Goal: Task Accomplishment & Management: Complete application form

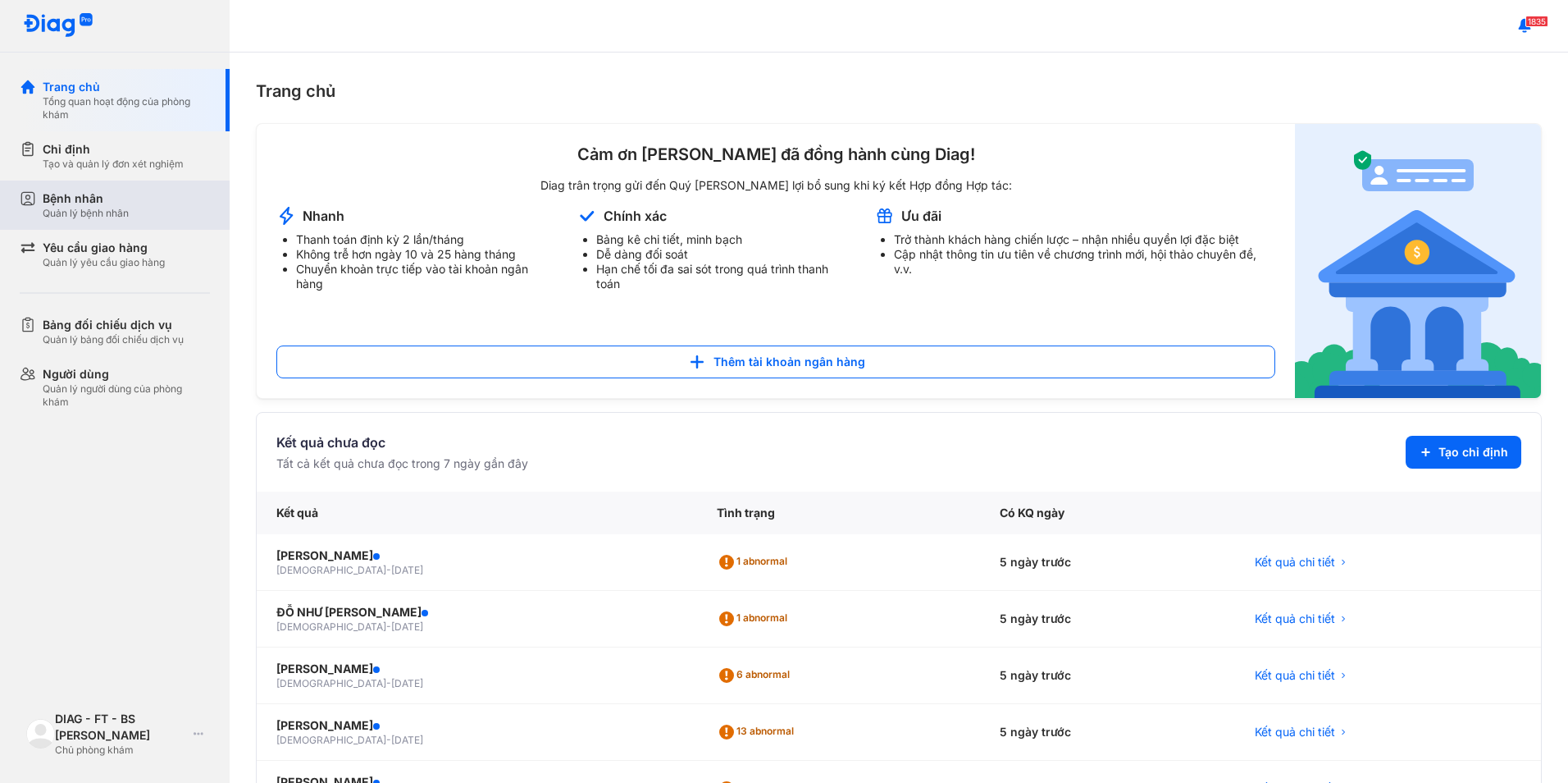
click at [126, 201] on div "Bệnh nhân" at bounding box center [86, 198] width 86 height 17
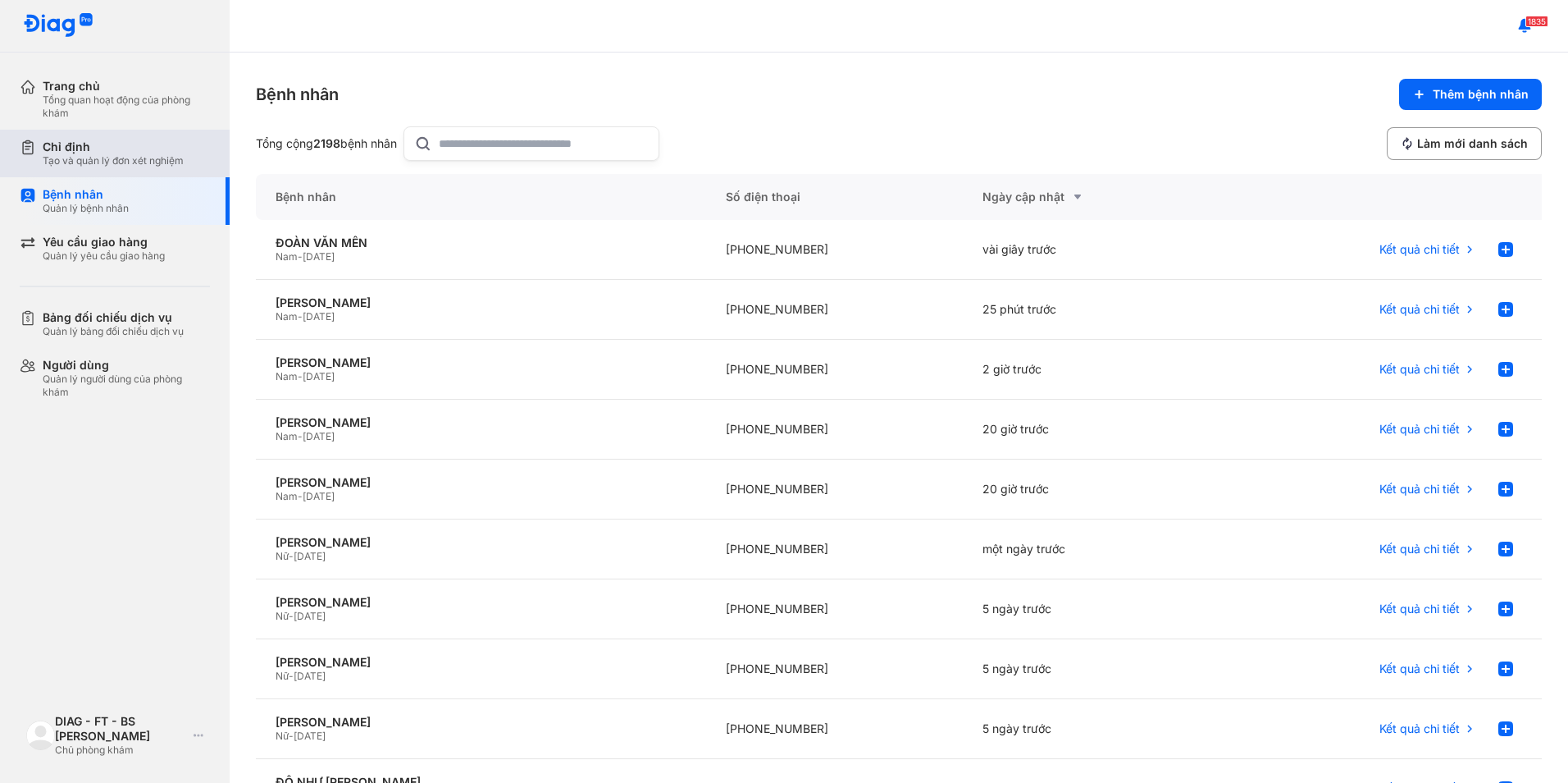
click at [146, 153] on div "Chỉ định" at bounding box center [113, 146] width 141 height 15
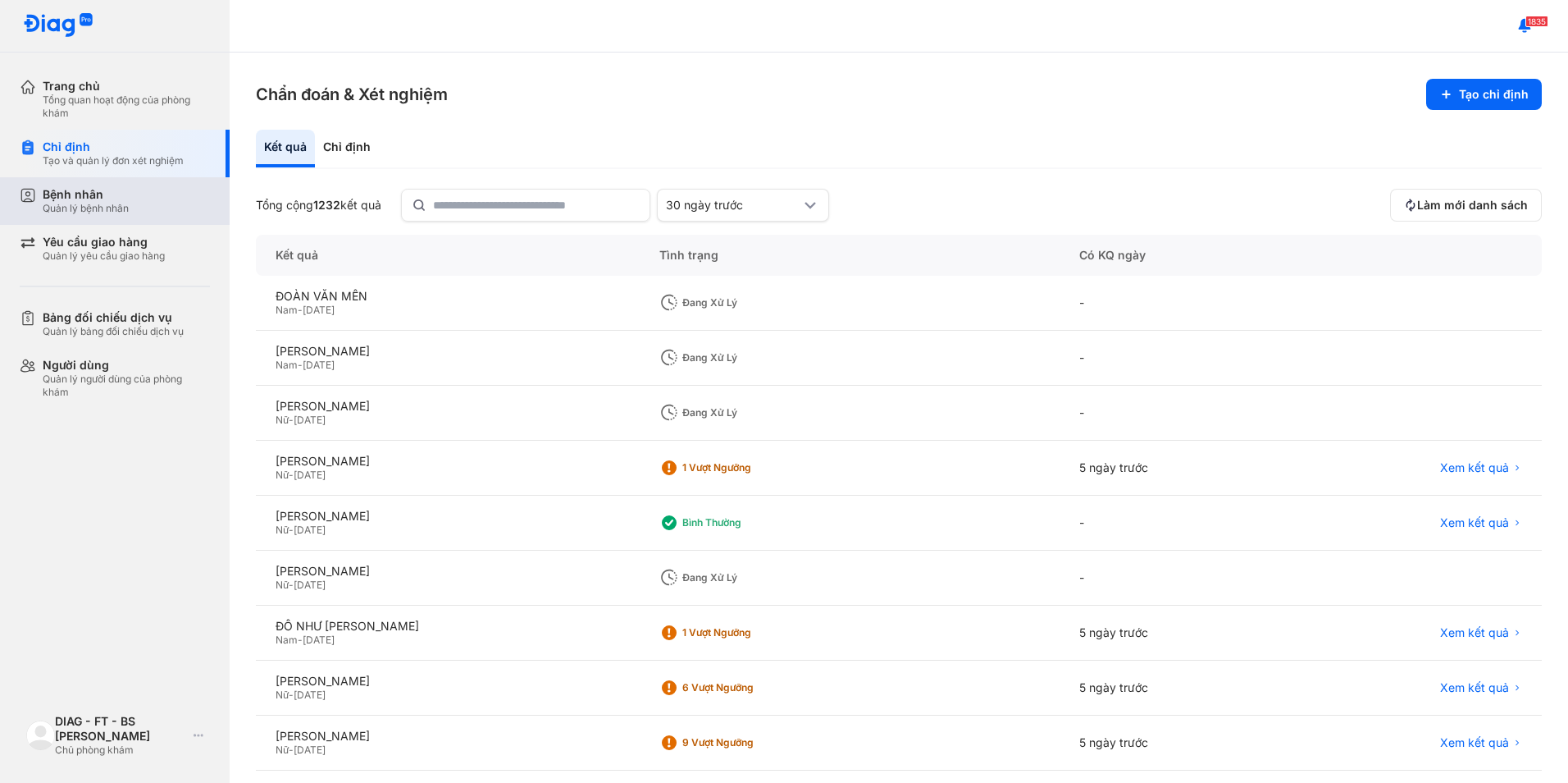
click at [127, 194] on div "Bệnh nhân" at bounding box center [86, 194] width 86 height 15
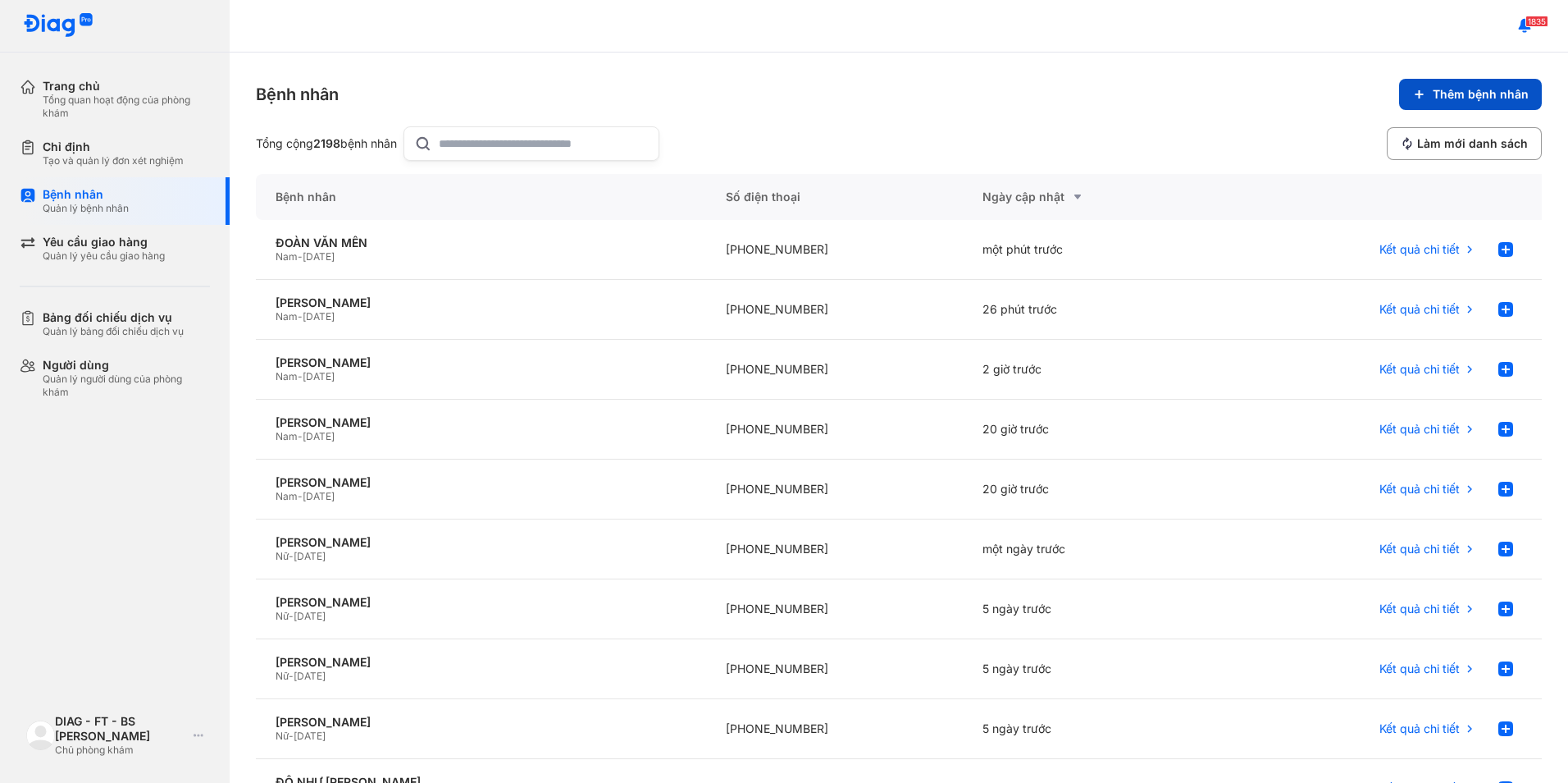
click at [1439, 99] on span "Thêm bệnh nhân" at bounding box center [1481, 94] width 96 height 15
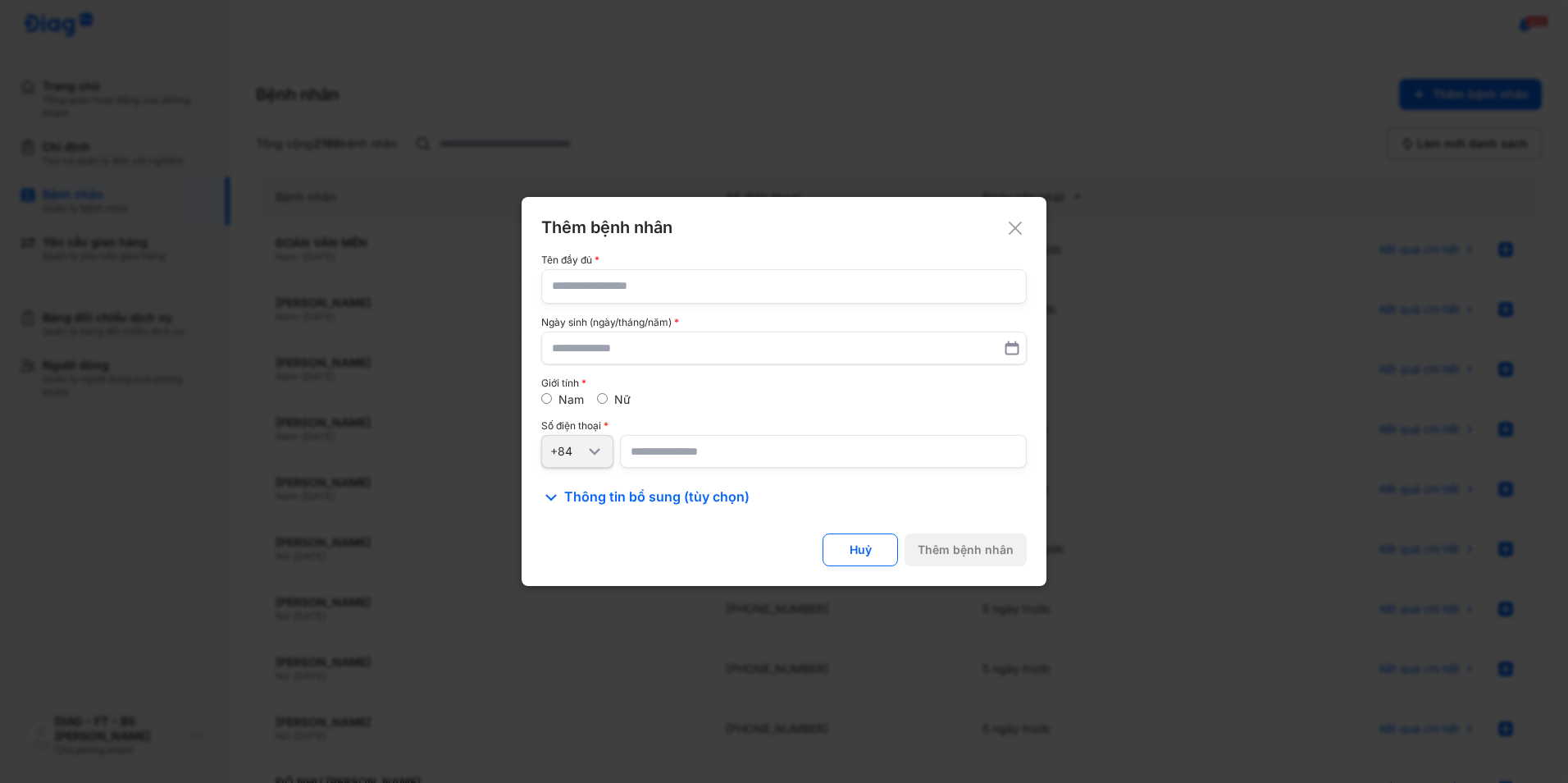
click at [580, 275] on input "text" at bounding box center [784, 286] width 464 height 32
paste input "**********"
type input "**********"
click at [627, 357] on input "text" at bounding box center [784, 348] width 464 height 30
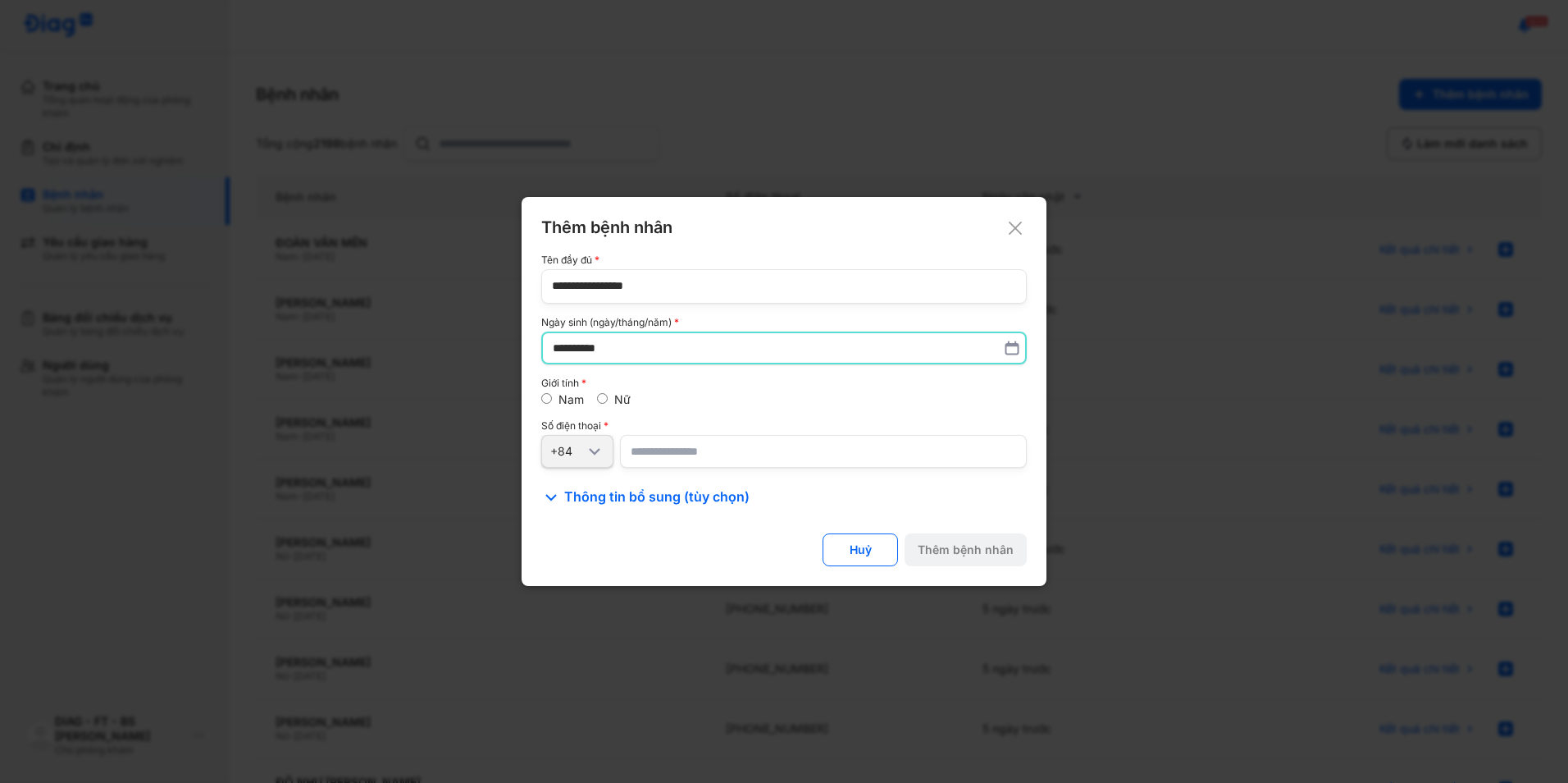
type input "**********"
click at [657, 461] on input "number" at bounding box center [823, 451] width 407 height 32
paste input "**********"
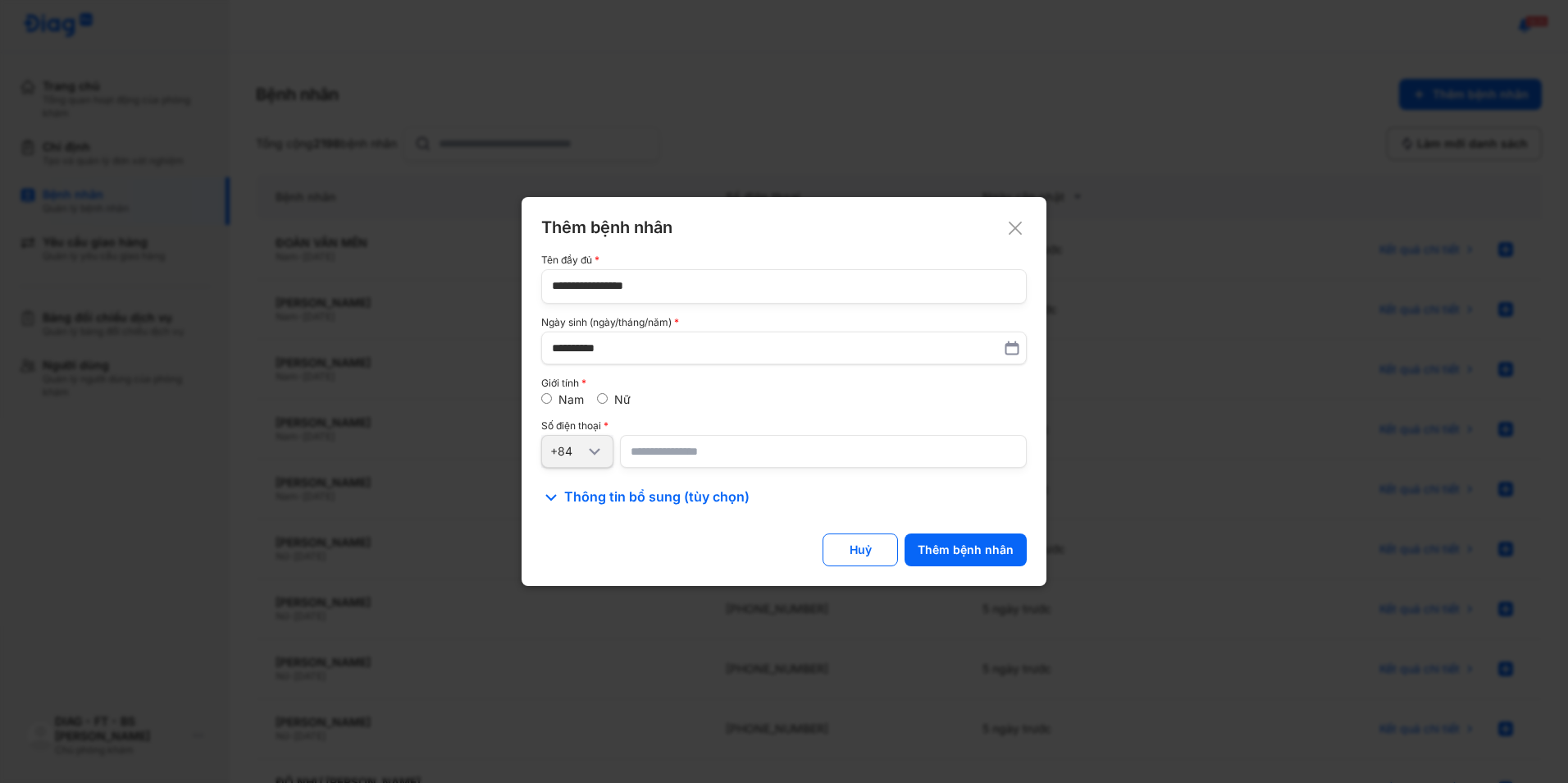
type input "**********"
click at [957, 553] on div "Thêm bệnh nhân" at bounding box center [966, 549] width 96 height 15
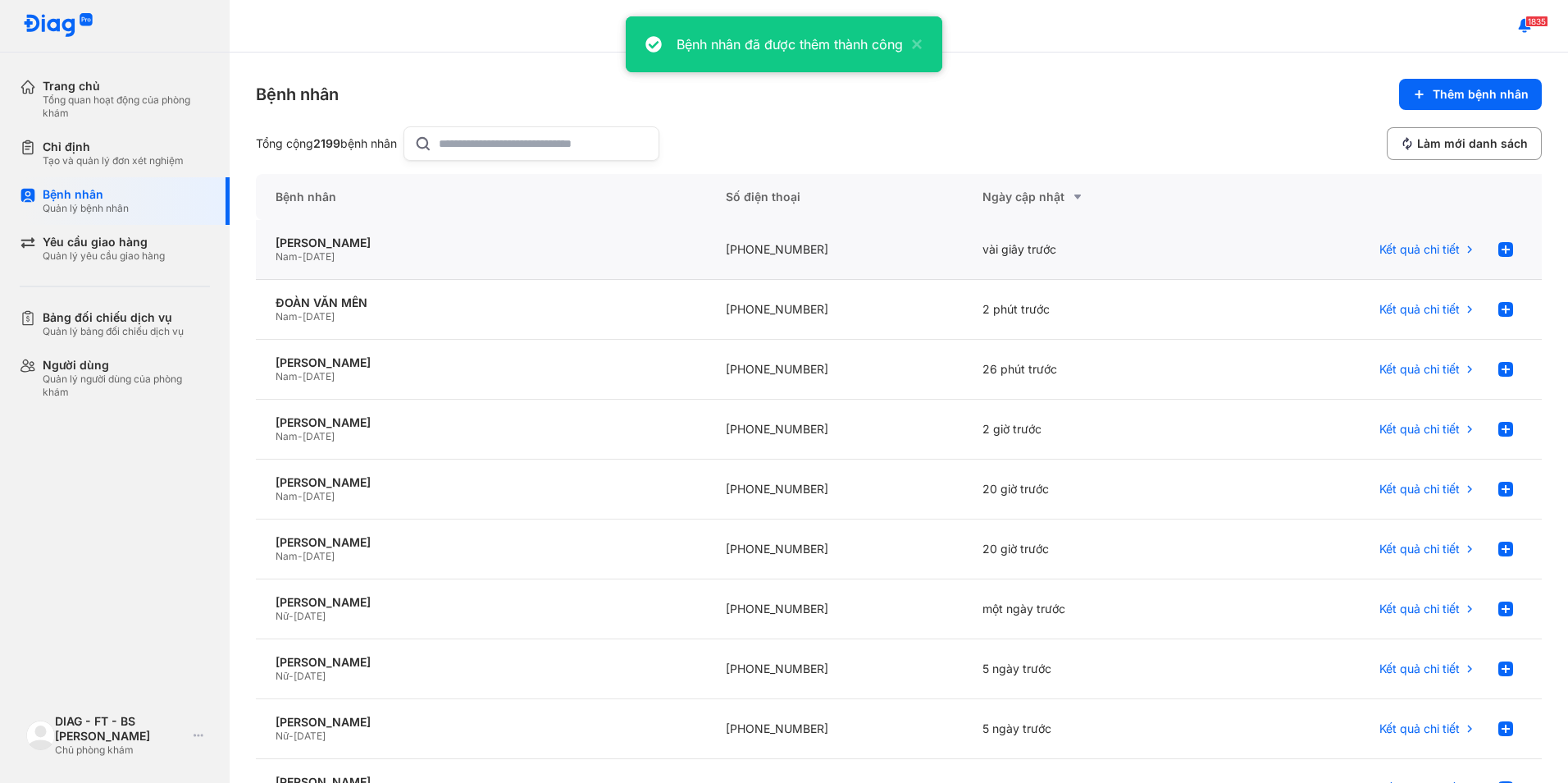
click at [765, 254] on div "+84909005641" at bounding box center [835, 250] width 257 height 60
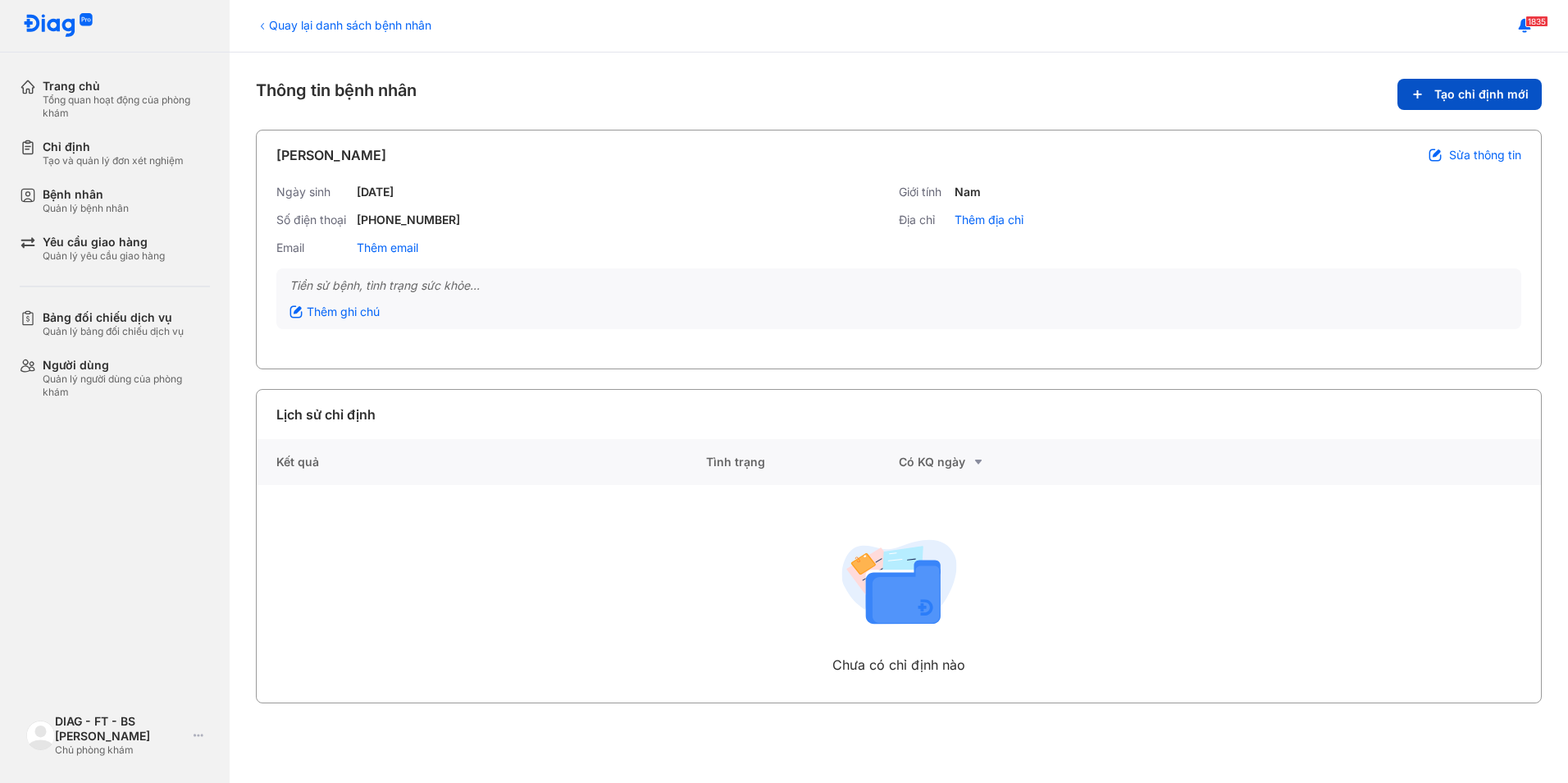
click at [1478, 94] on span "Tạo chỉ định mới" at bounding box center [1482, 94] width 95 height 15
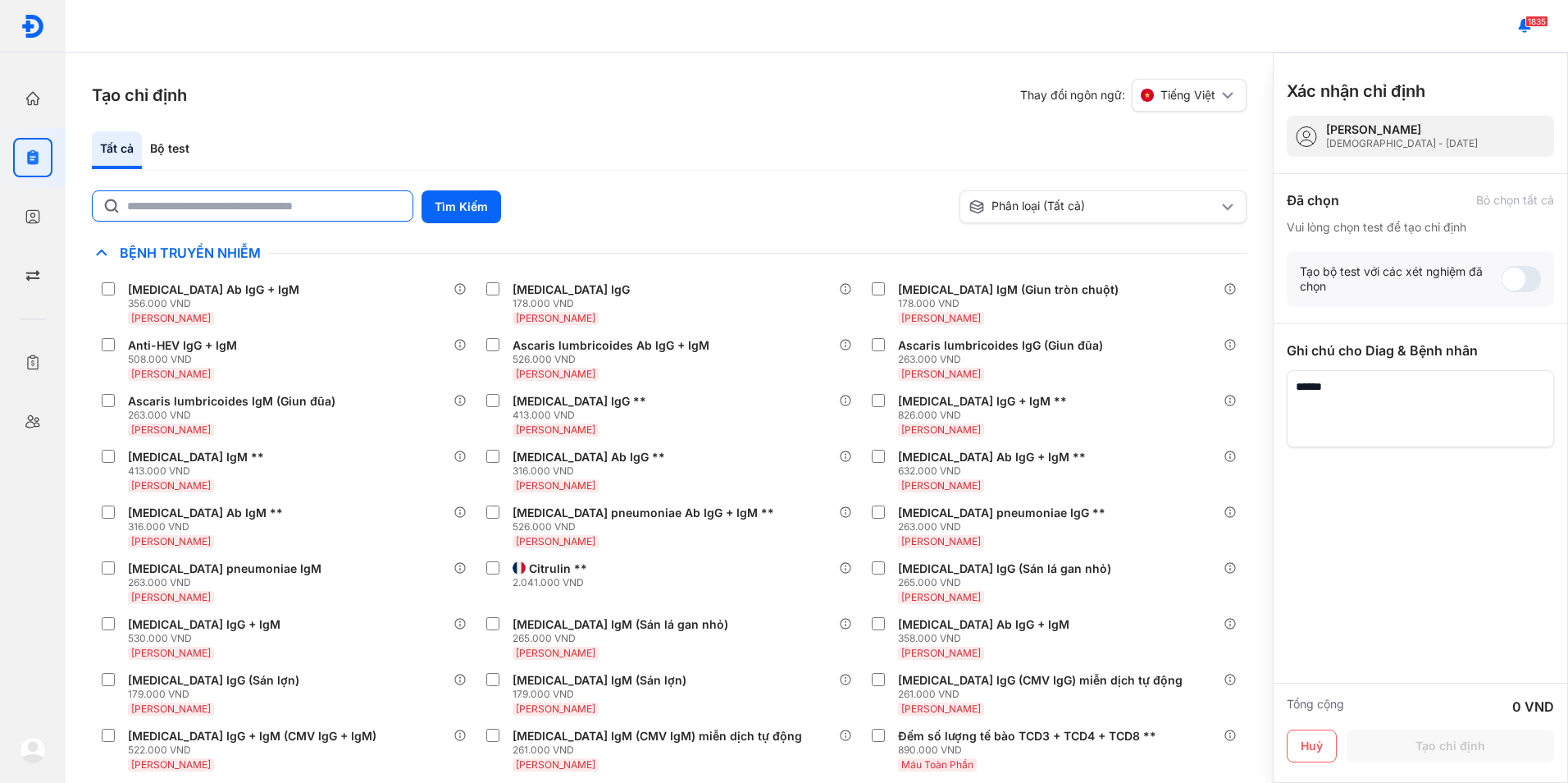
click at [376, 201] on input "text" at bounding box center [264, 206] width 276 height 30
type input "****"
click at [454, 207] on button "Tìm Kiếm" at bounding box center [461, 206] width 80 height 32
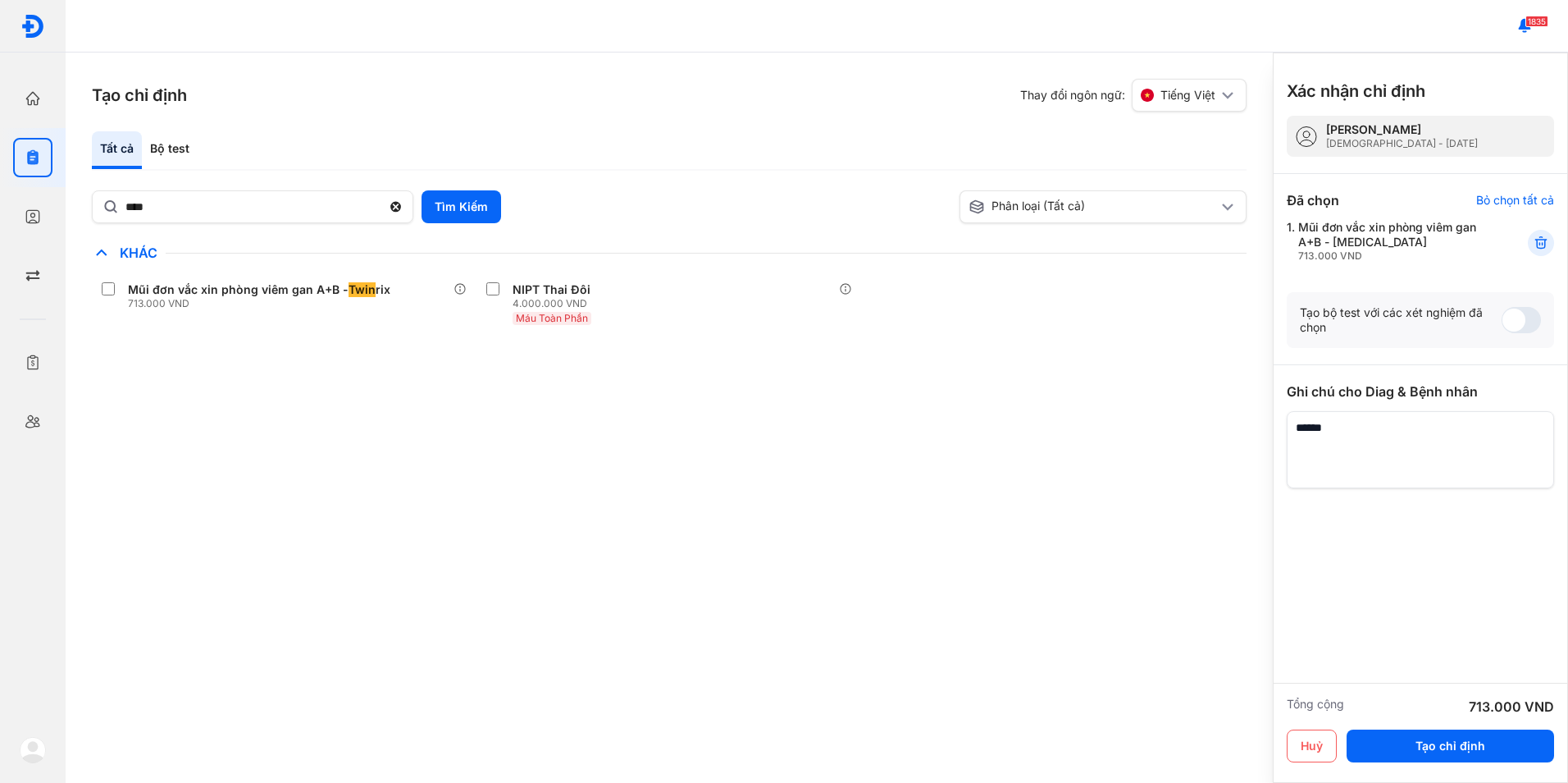
click at [1305, 667] on div at bounding box center [1420, 586] width 267 height 197
click at [1364, 441] on textarea at bounding box center [1420, 449] width 267 height 77
paste textarea "**********"
drag, startPoint x: 1366, startPoint y: 419, endPoint x: 1322, endPoint y: 420, distance: 44.0
click at [1322, 420] on textarea at bounding box center [1420, 449] width 267 height 77
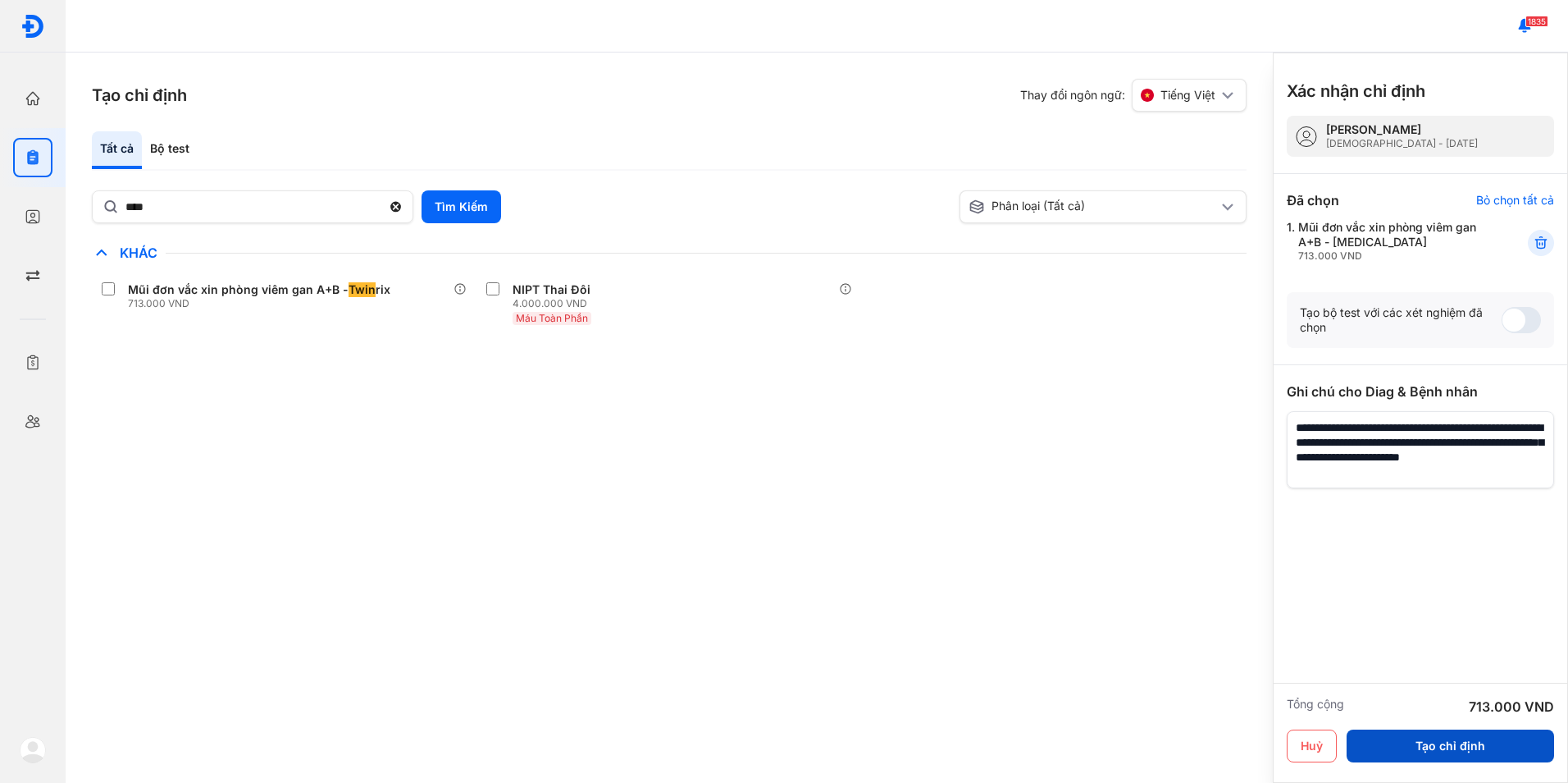
type textarea "**********"
click at [1457, 736] on button "Tạo chỉ định" at bounding box center [1450, 745] width 207 height 32
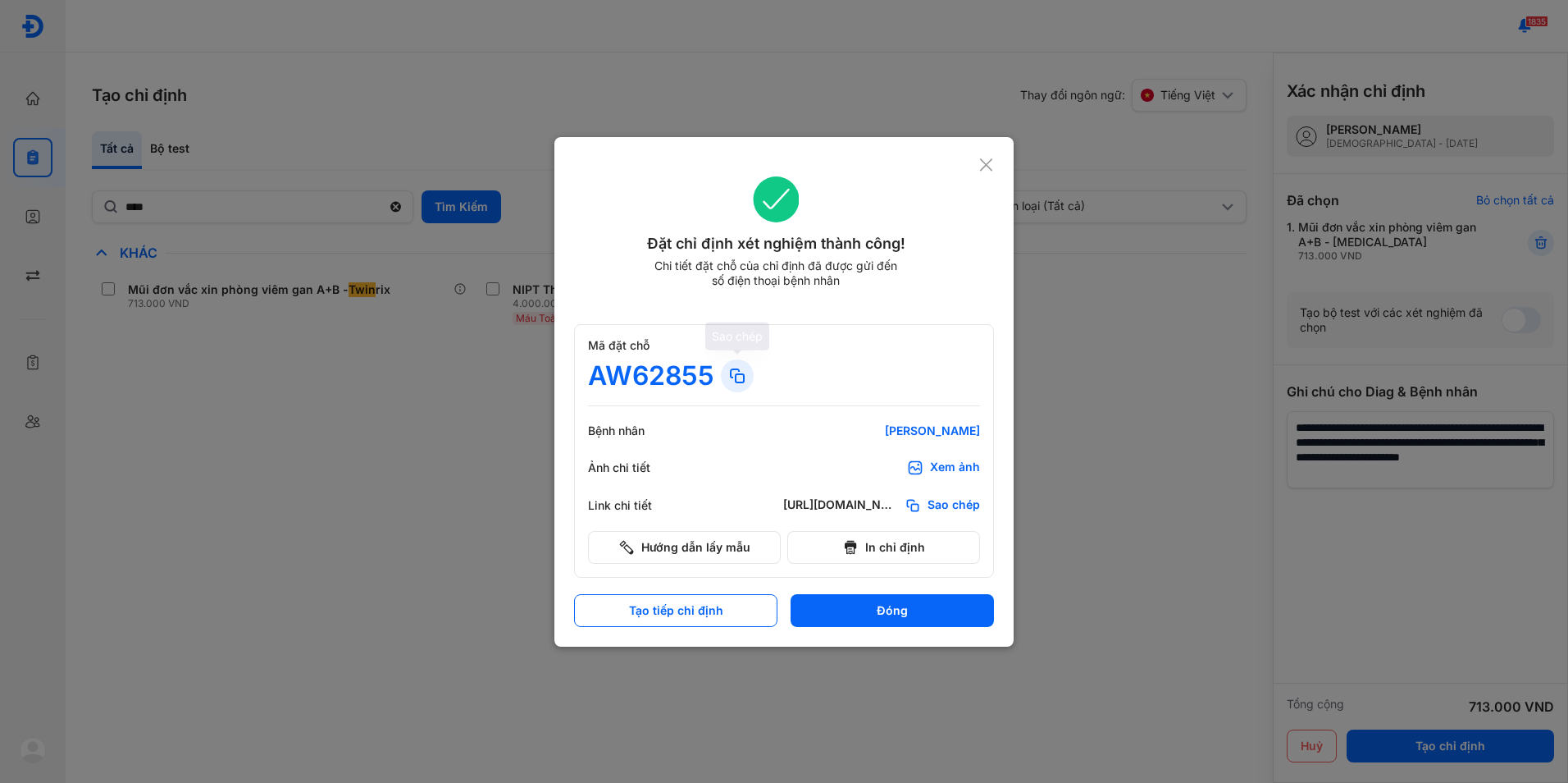
click at [736, 384] on icon at bounding box center [737, 376] width 19 height 19
click at [740, 375] on icon at bounding box center [737, 376] width 19 height 19
click at [986, 167] on icon at bounding box center [987, 165] width 16 height 17
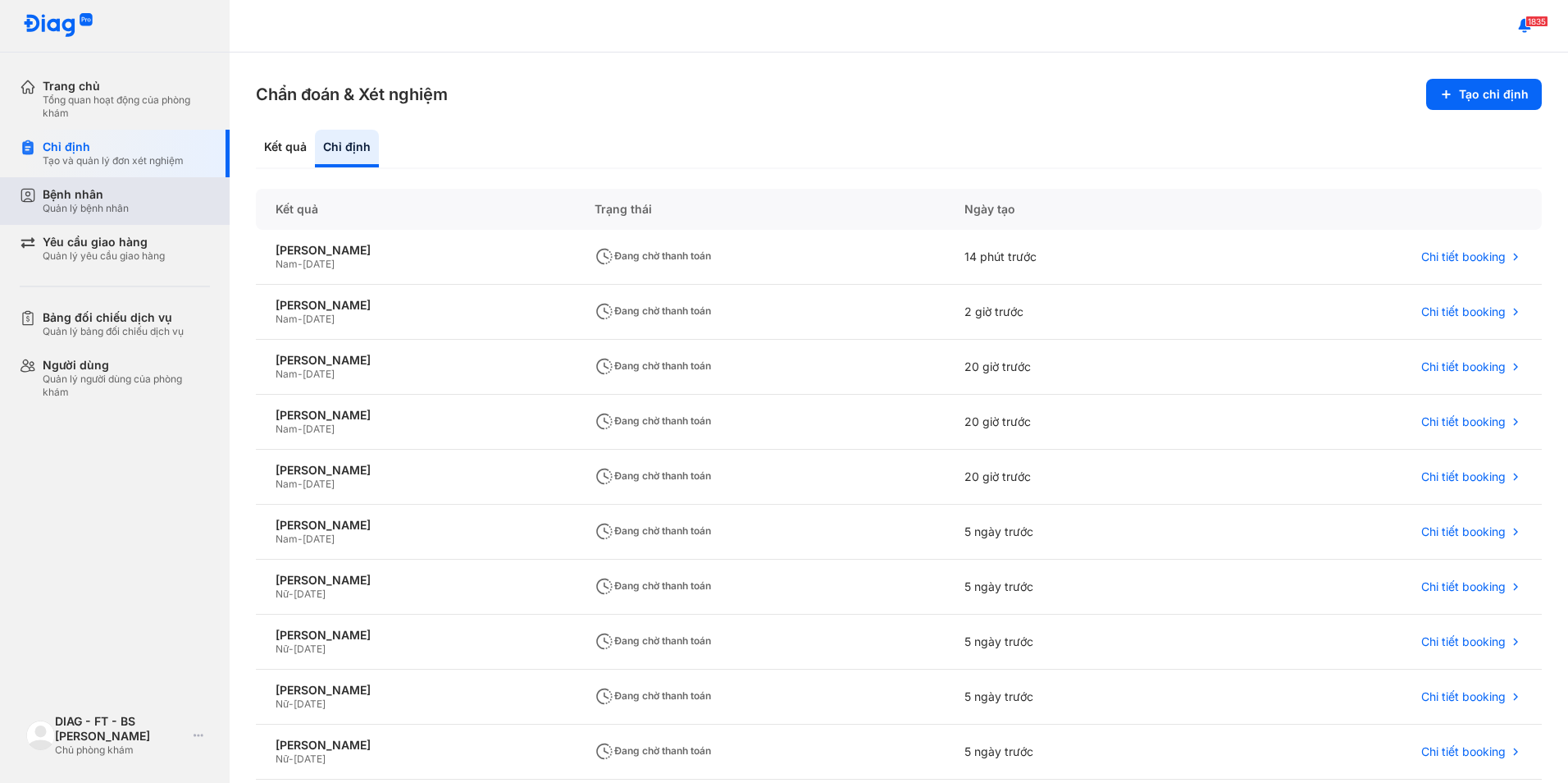
click at [116, 214] on div "Quản lý bệnh nhân" at bounding box center [86, 208] width 86 height 13
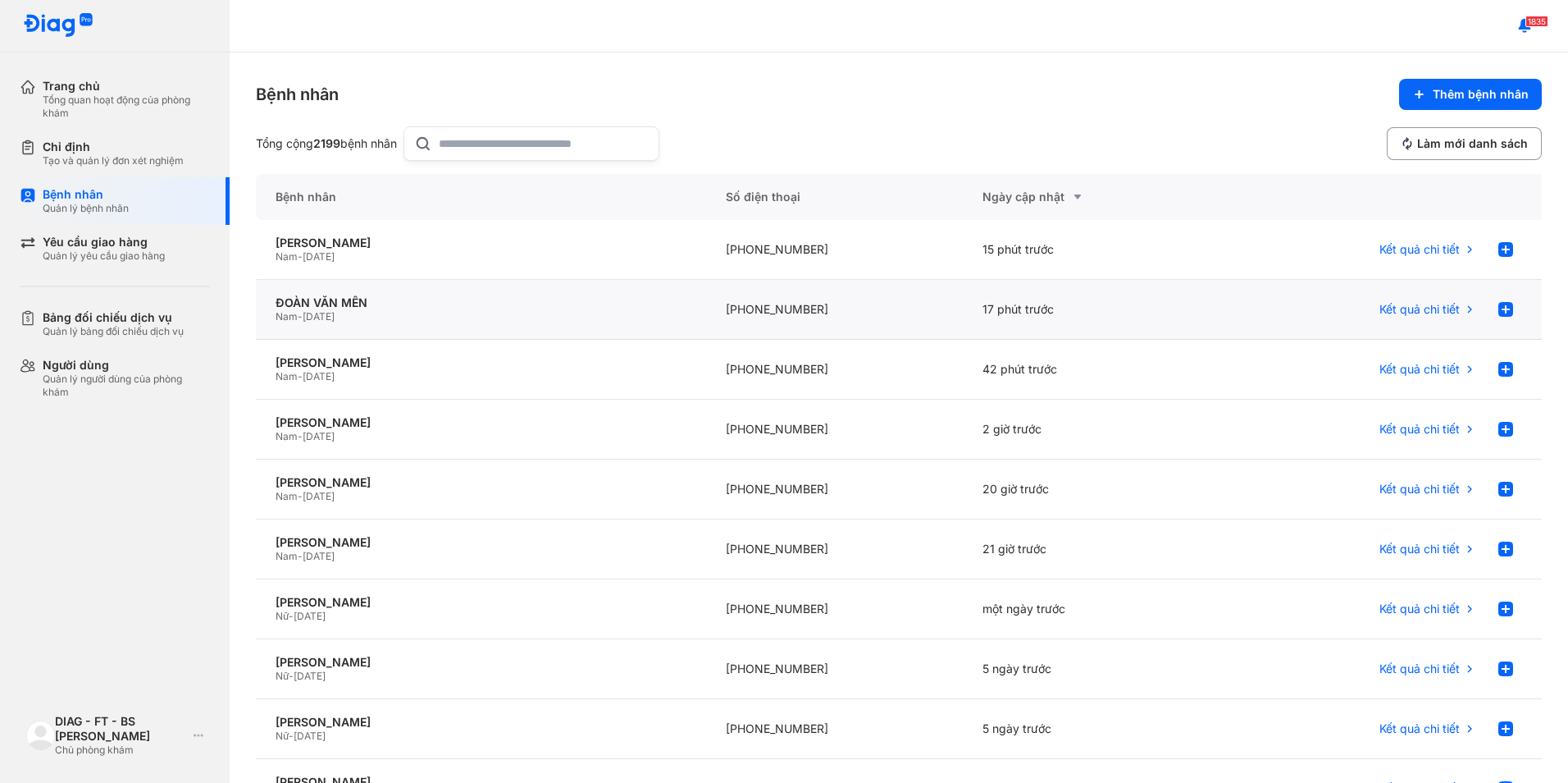
click at [601, 315] on div "Nam - 10/11/2001" at bounding box center [481, 316] width 411 height 13
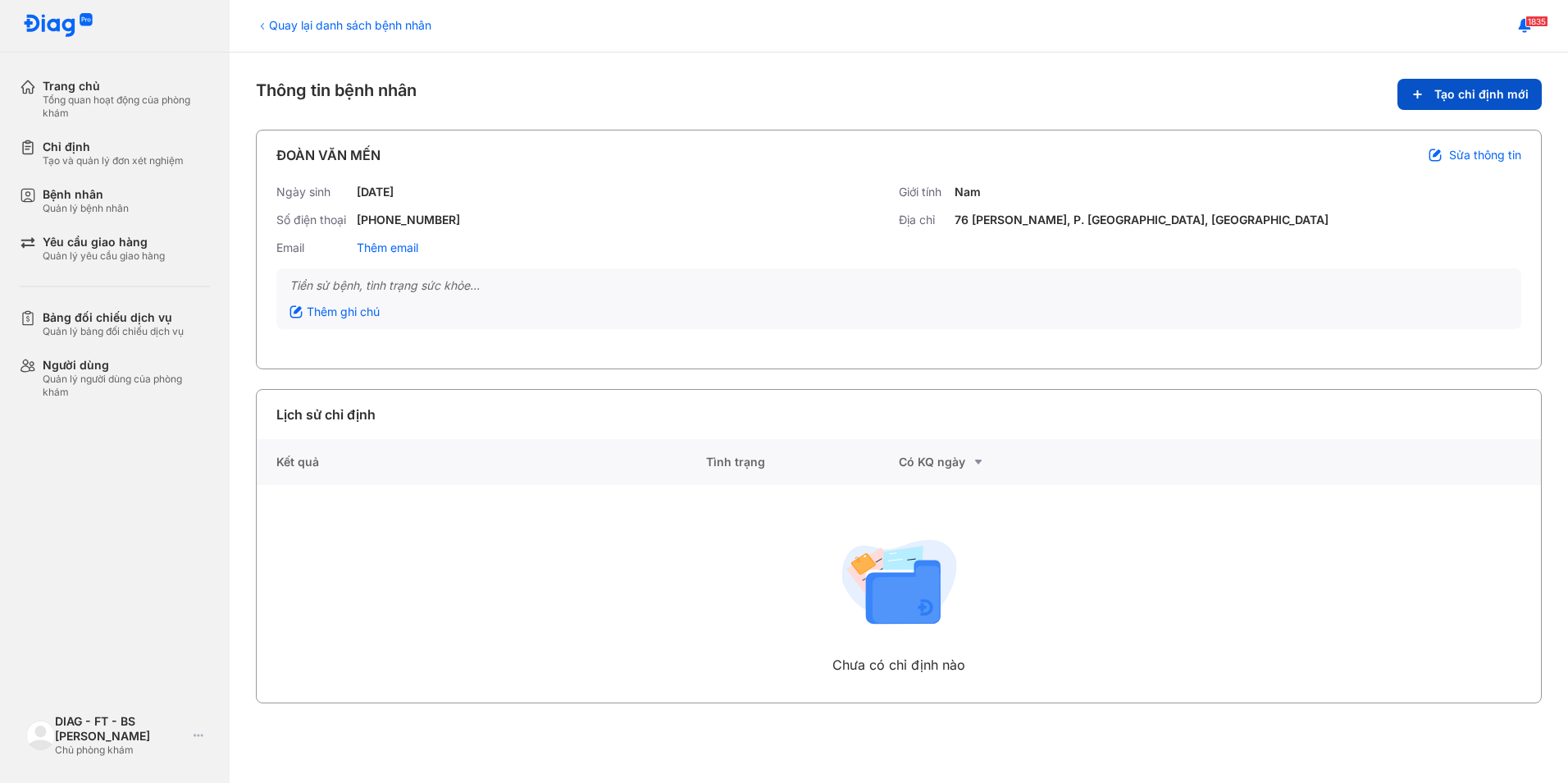
click at [1432, 104] on button "Tạo chỉ định mới" at bounding box center [1469, 95] width 144 height 32
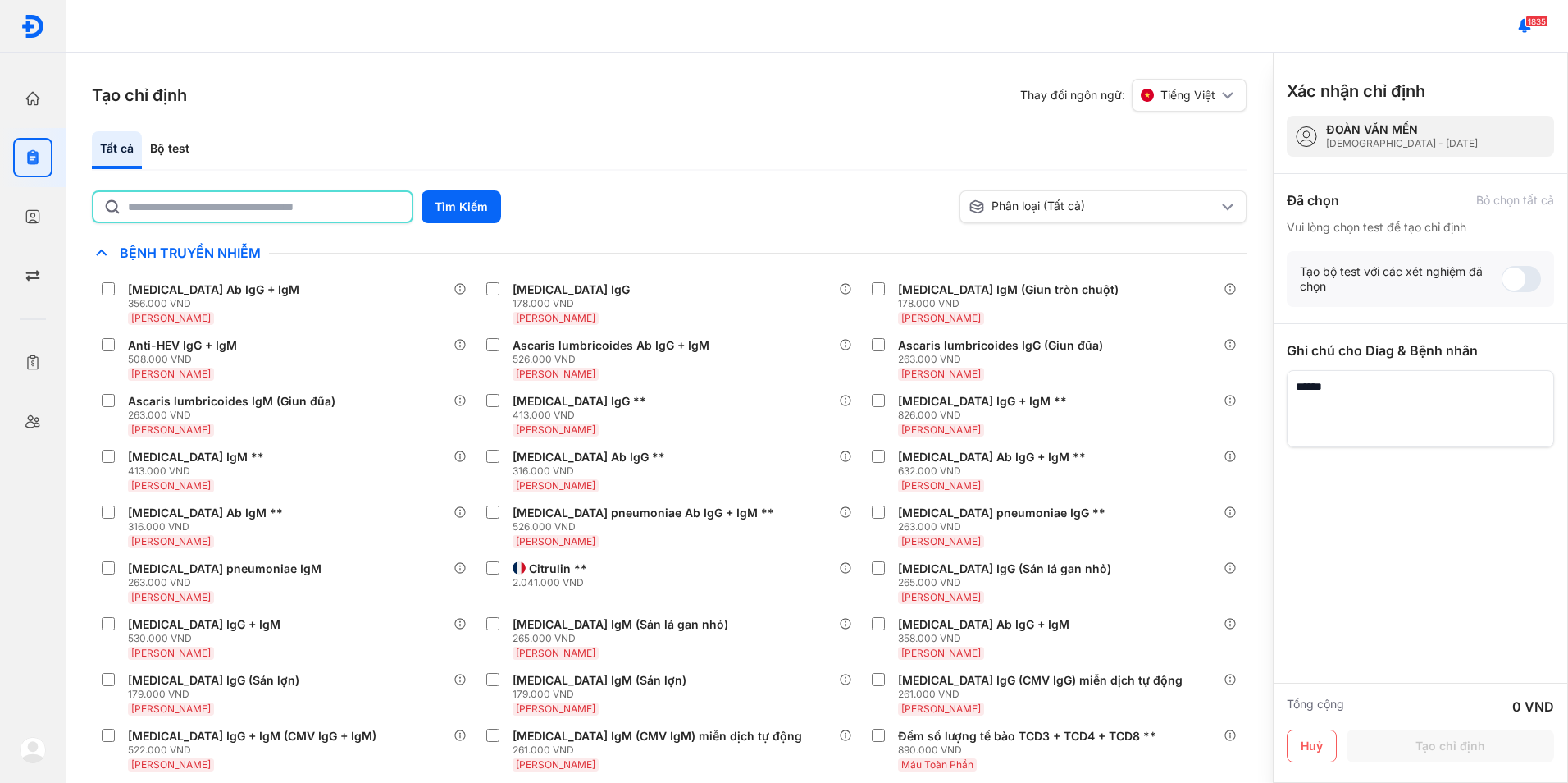
click at [299, 212] on input "text" at bounding box center [264, 207] width 274 height 30
click at [453, 220] on button "Tìm Kiếm" at bounding box center [461, 206] width 80 height 32
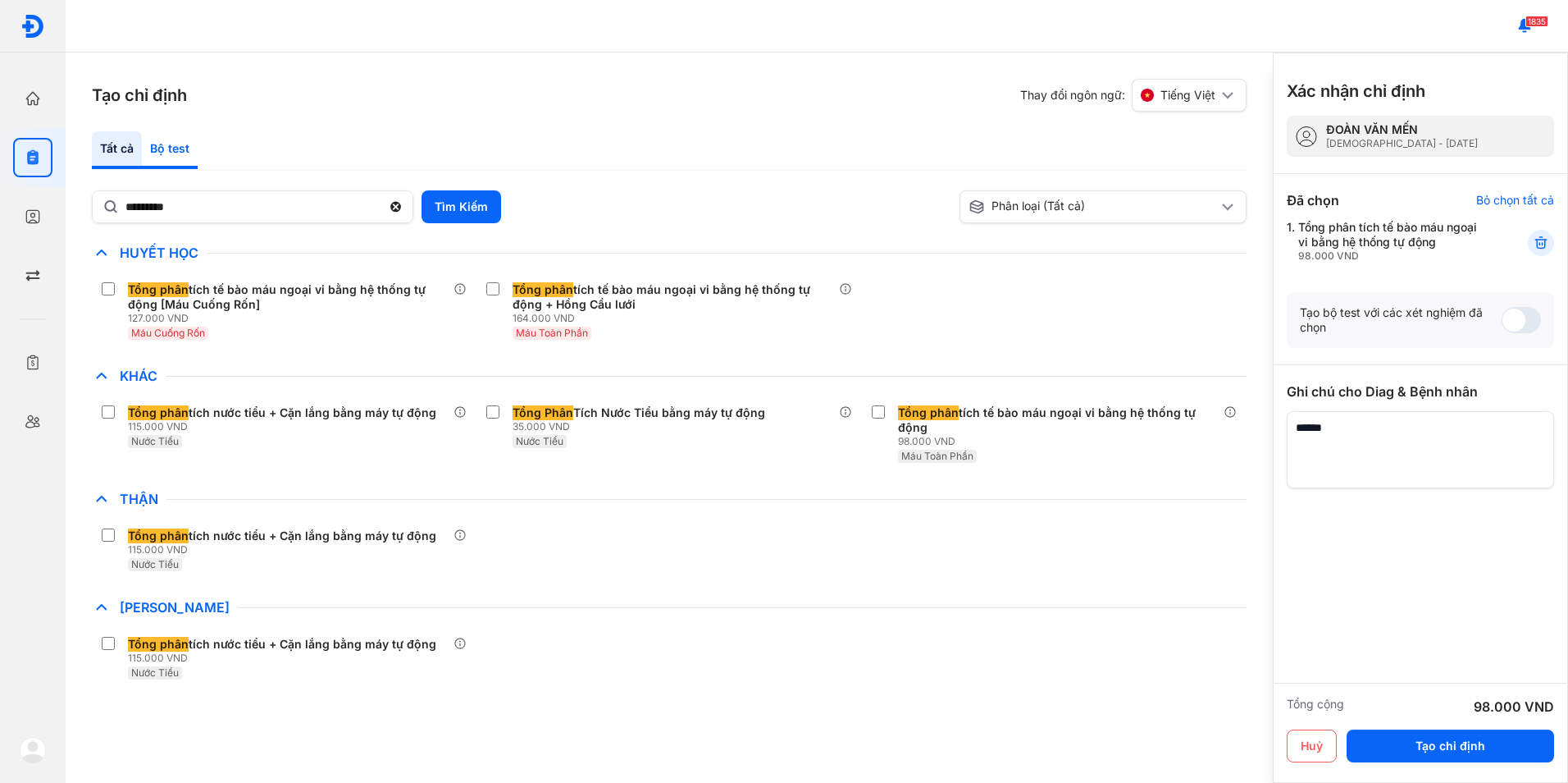
click at [179, 151] on div "Bộ test" at bounding box center [170, 150] width 56 height 38
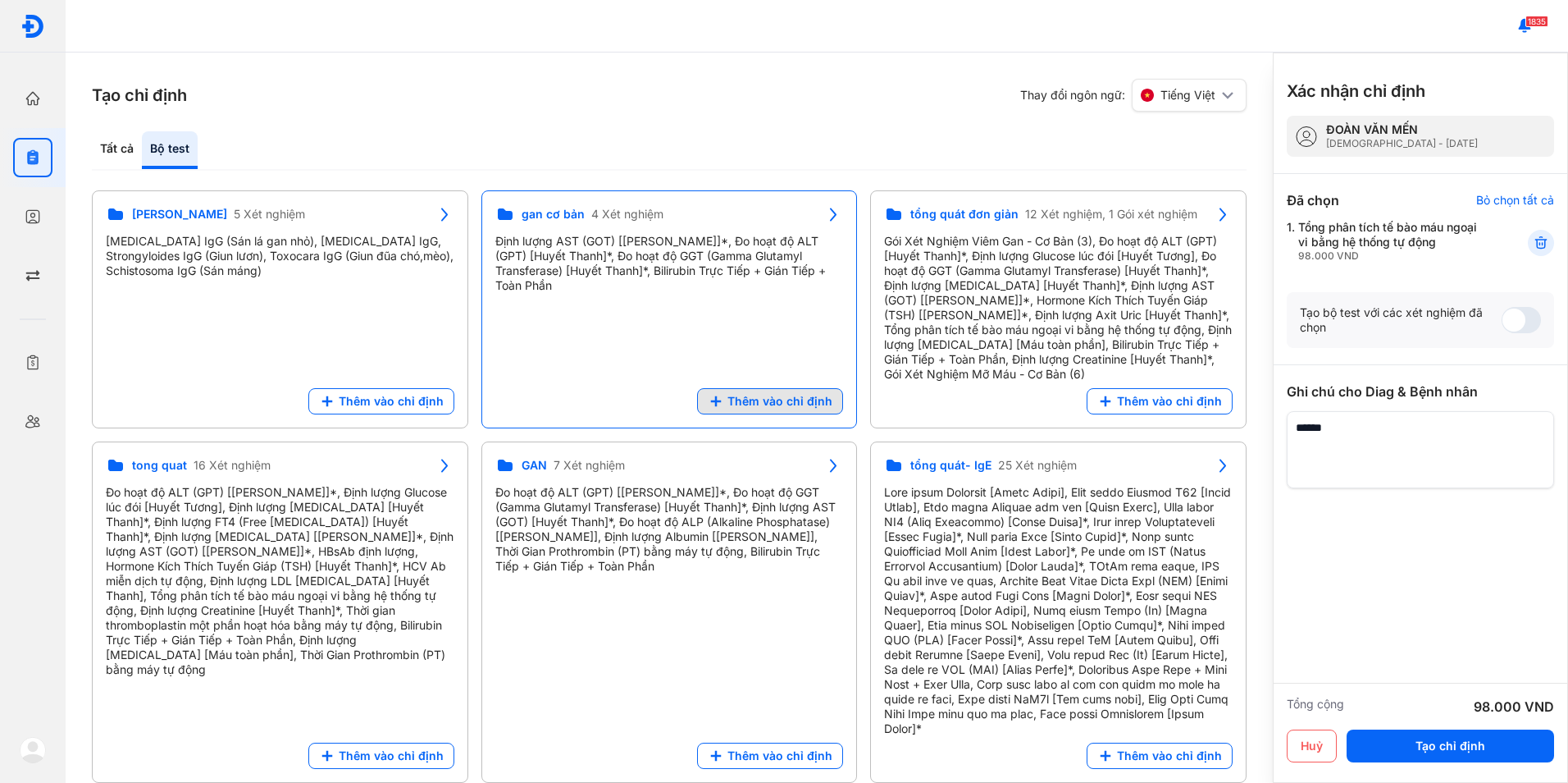
click at [783, 400] on span "Thêm vào chỉ định" at bounding box center [780, 401] width 105 height 15
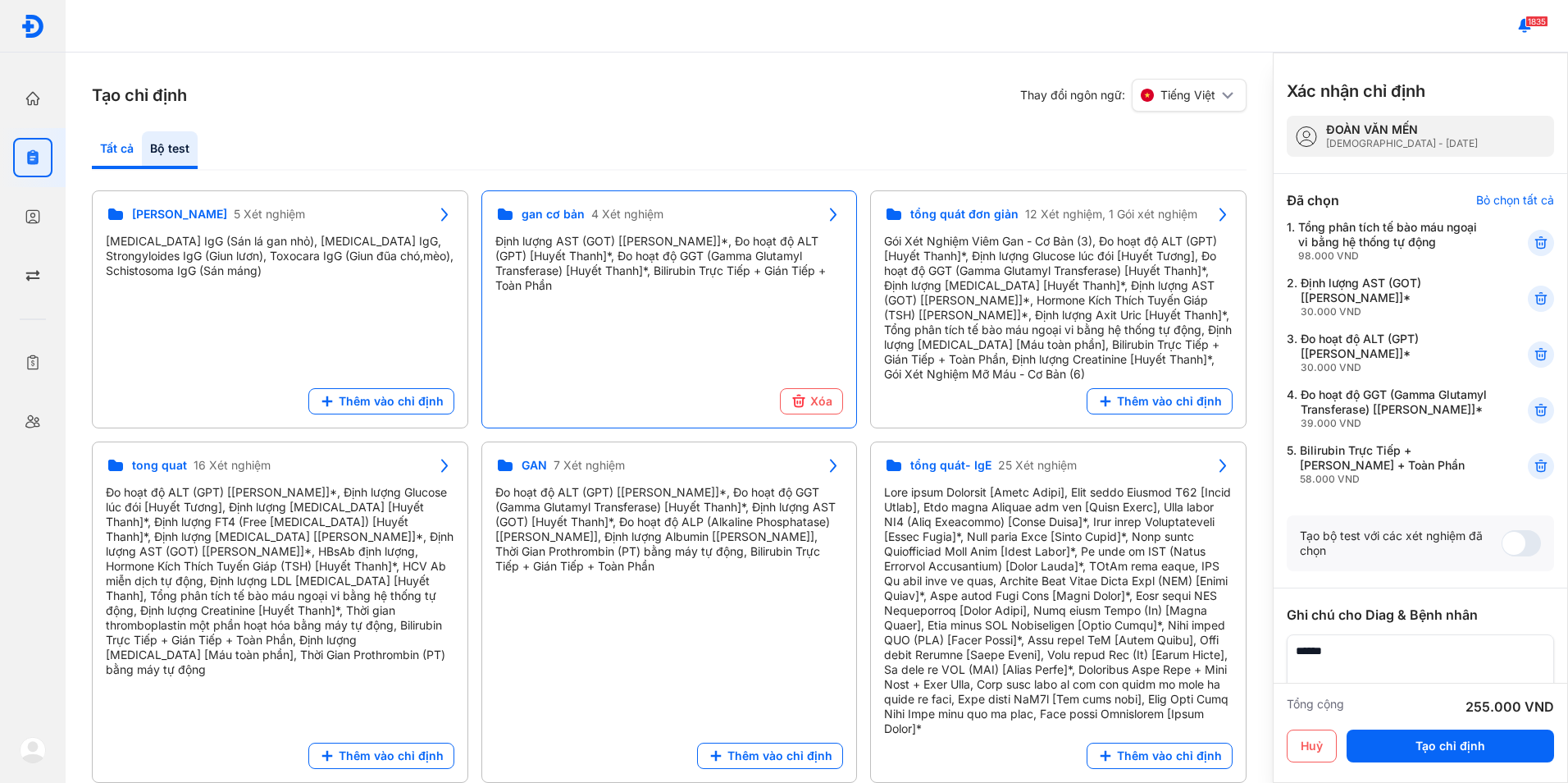
click at [135, 154] on div "Tất cả" at bounding box center [116, 150] width 50 height 38
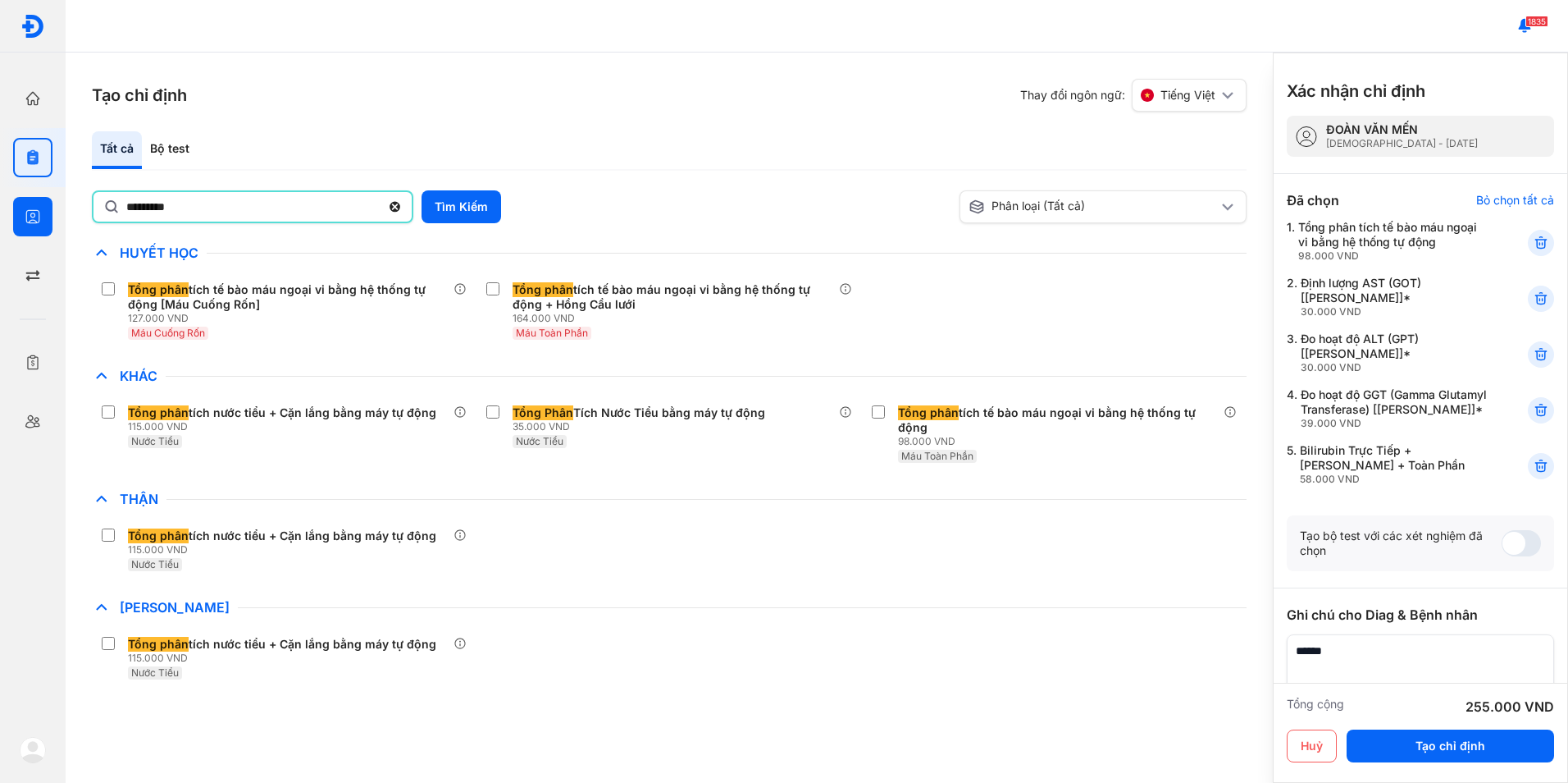
drag, startPoint x: 158, startPoint y: 208, endPoint x: 60, endPoint y: 205, distance: 98.0
click at [67, 204] on div "Tạo chỉ định Thay đổi ngôn ngữ: Tiếng Việt Tất cả Bộ test ********* Tìm Kiếm Ph…" at bounding box center [669, 418] width 1207 height 730
type input "*"
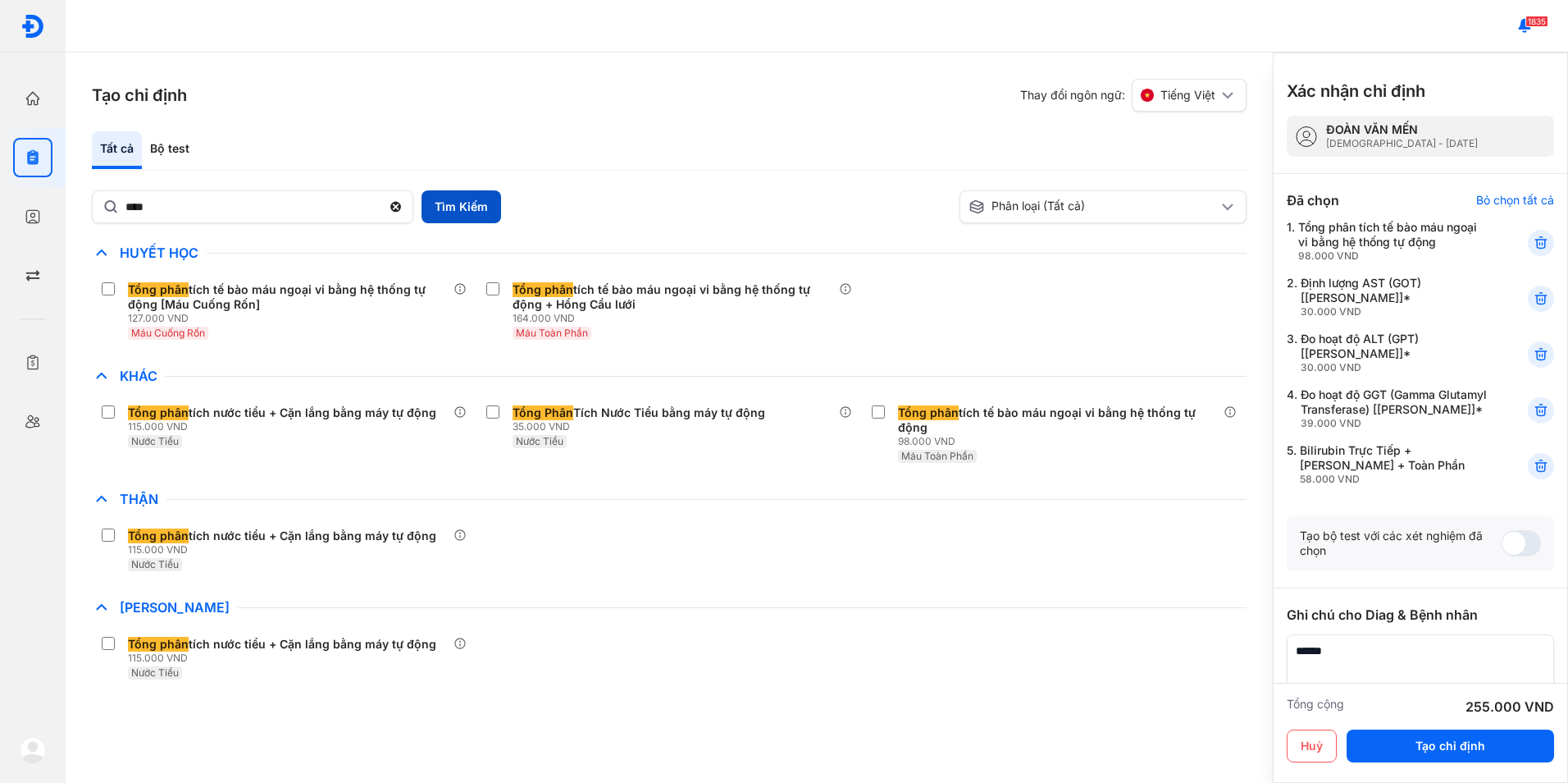
click at [448, 211] on button "Tìm Kiếm" at bounding box center [461, 206] width 80 height 32
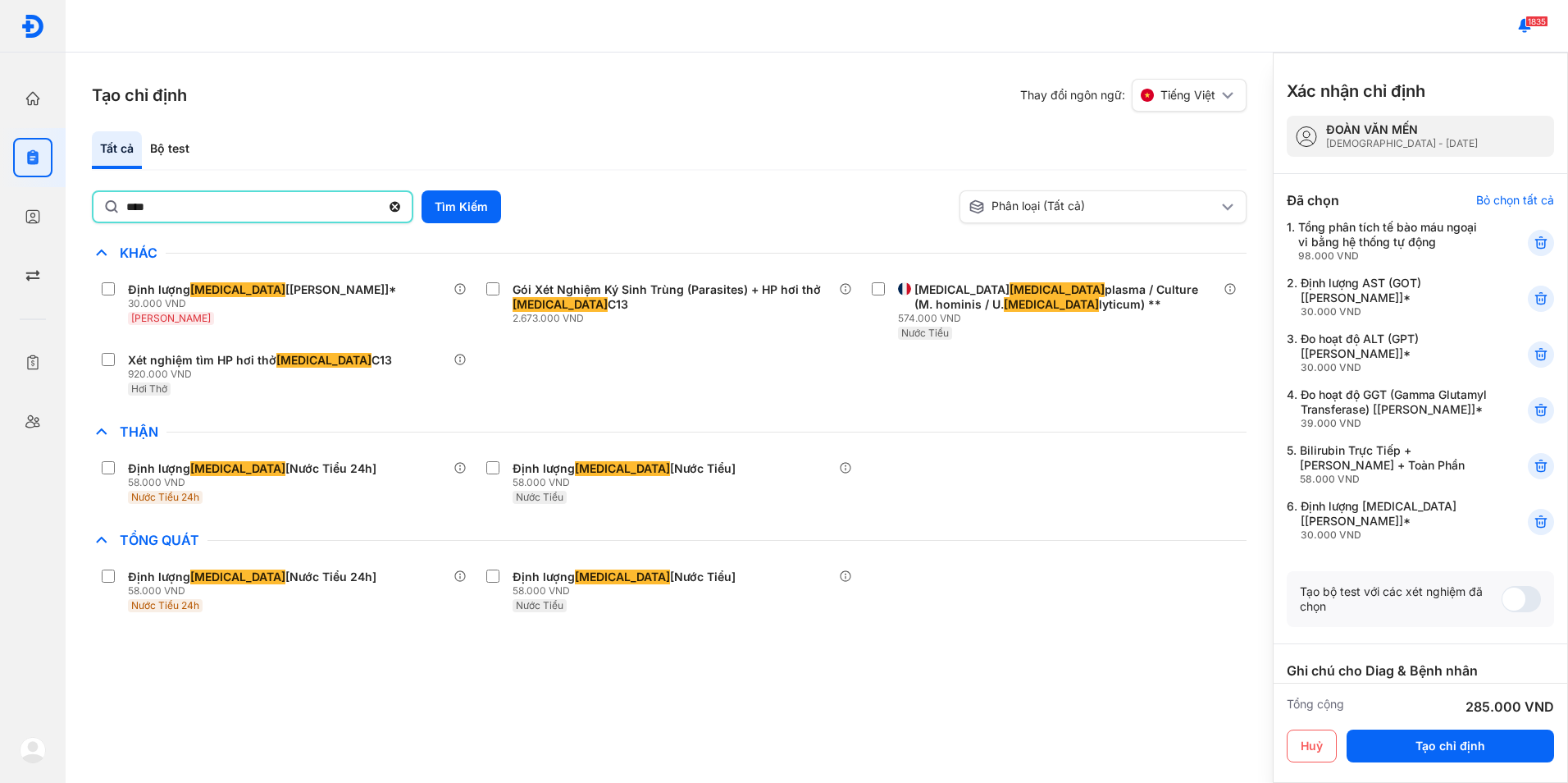
drag, startPoint x: 150, startPoint y: 215, endPoint x: 78, endPoint y: 209, distance: 72.2
click at [78, 209] on div "Tạo chỉ định Thay đổi ngôn ngữ: Tiếng Việt Tất cả Bộ test **** Tìm Kiếm Phân lo…" at bounding box center [669, 418] width 1207 height 730
click at [447, 211] on button "Tìm Kiếm" at bounding box center [461, 206] width 80 height 32
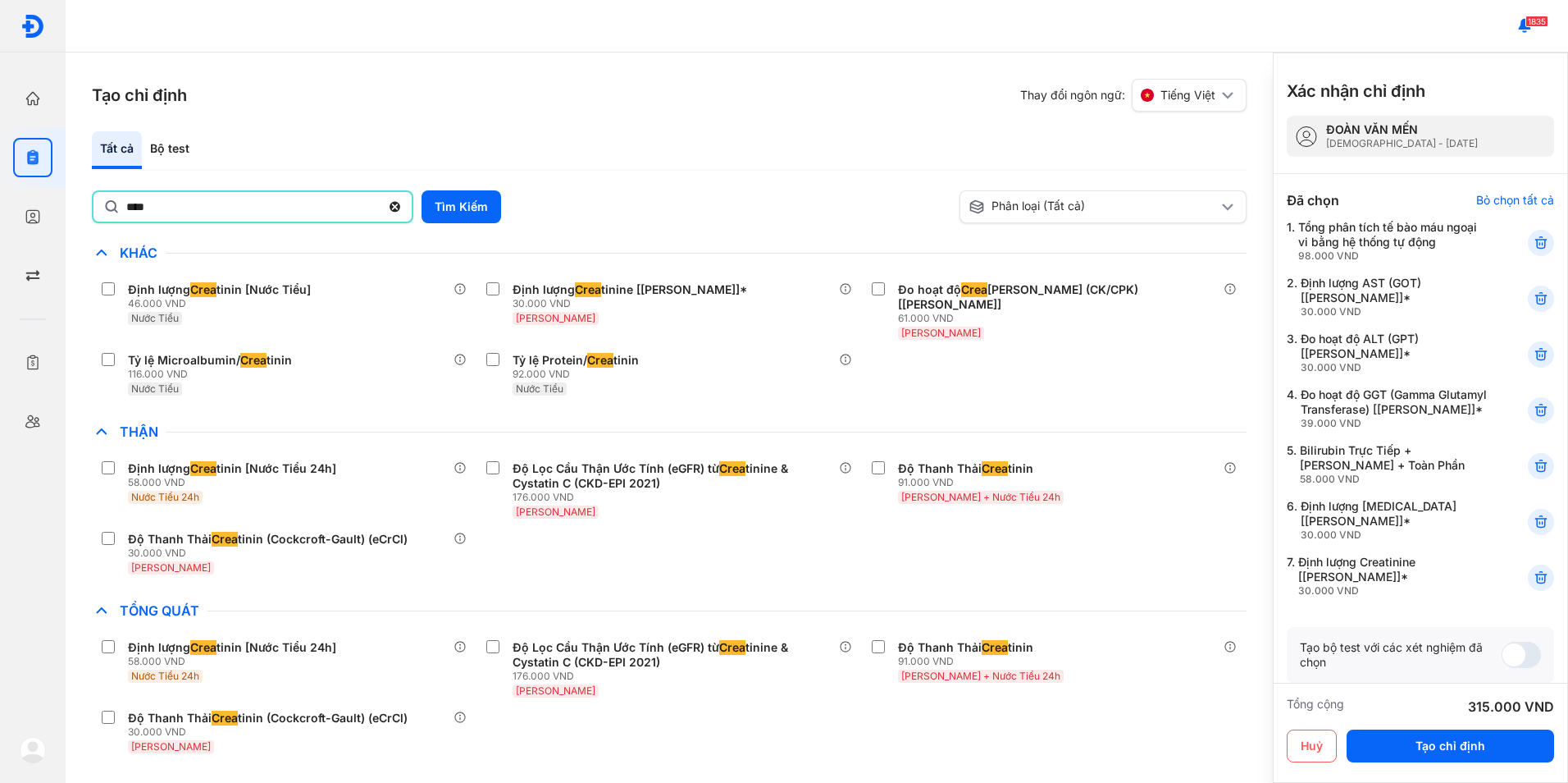
drag, startPoint x: 84, startPoint y: 216, endPoint x: 68, endPoint y: 218, distance: 16.1
click at [68, 218] on div "Tạo chỉ định Thay đổi ngôn ngữ: Tiếng Việt Tất cả Bộ test **** Tìm Kiếm Phân lo…" at bounding box center [669, 418] width 1207 height 730
click at [443, 199] on button "Tìm Kiếm" at bounding box center [461, 206] width 80 height 32
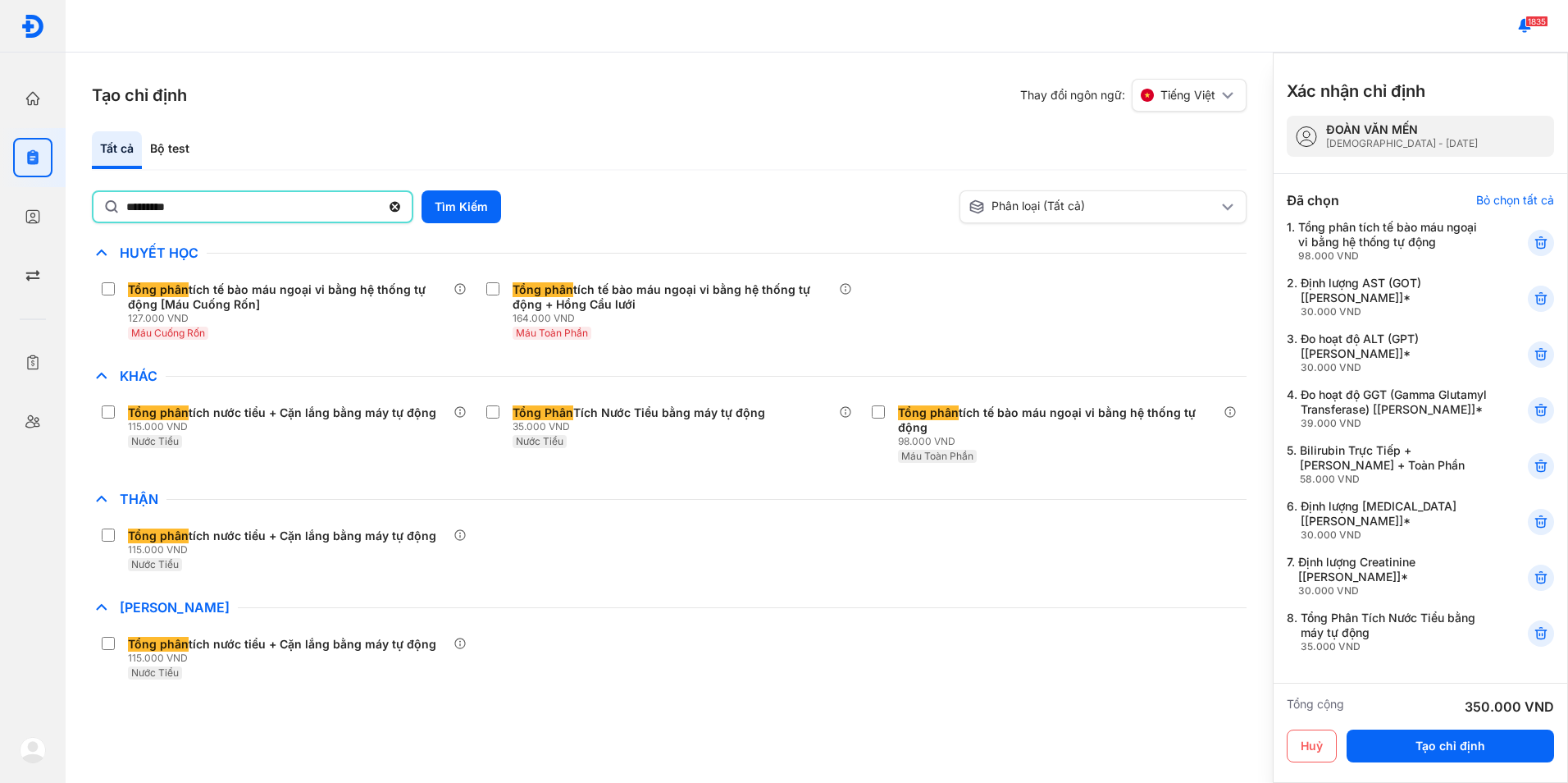
drag, startPoint x: 193, startPoint y: 202, endPoint x: 74, endPoint y: 198, distance: 119.1
click at [74, 198] on div "Tạo chỉ định Thay đổi ngôn ngữ: Tiếng Việt Tất cả Bộ test ********* Tìm Kiếm Ph…" at bounding box center [669, 418] width 1207 height 730
click at [461, 198] on button "Tìm Kiếm" at bounding box center [461, 206] width 80 height 32
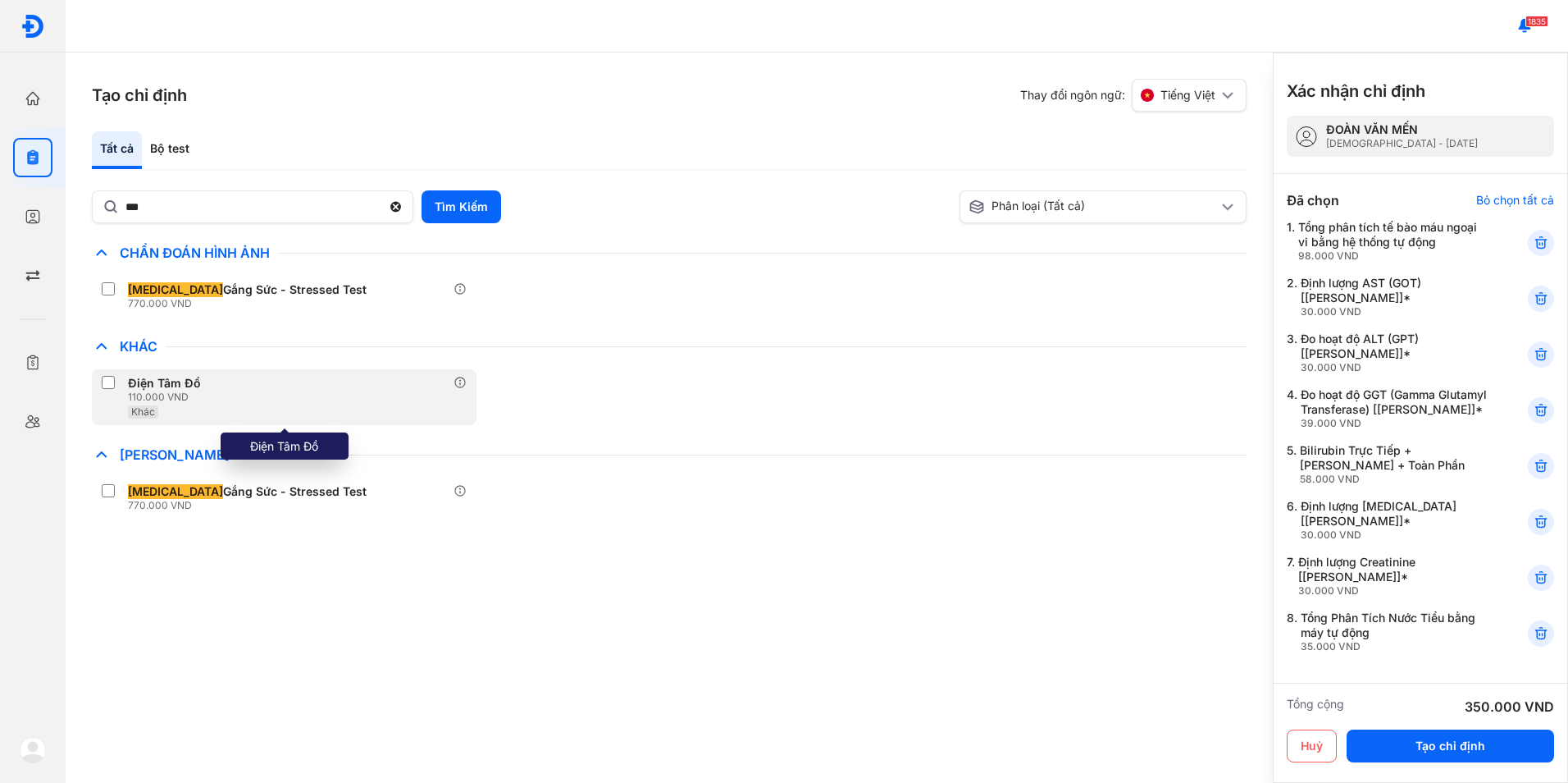
click at [116, 382] on label at bounding box center [111, 384] width 19 height 17
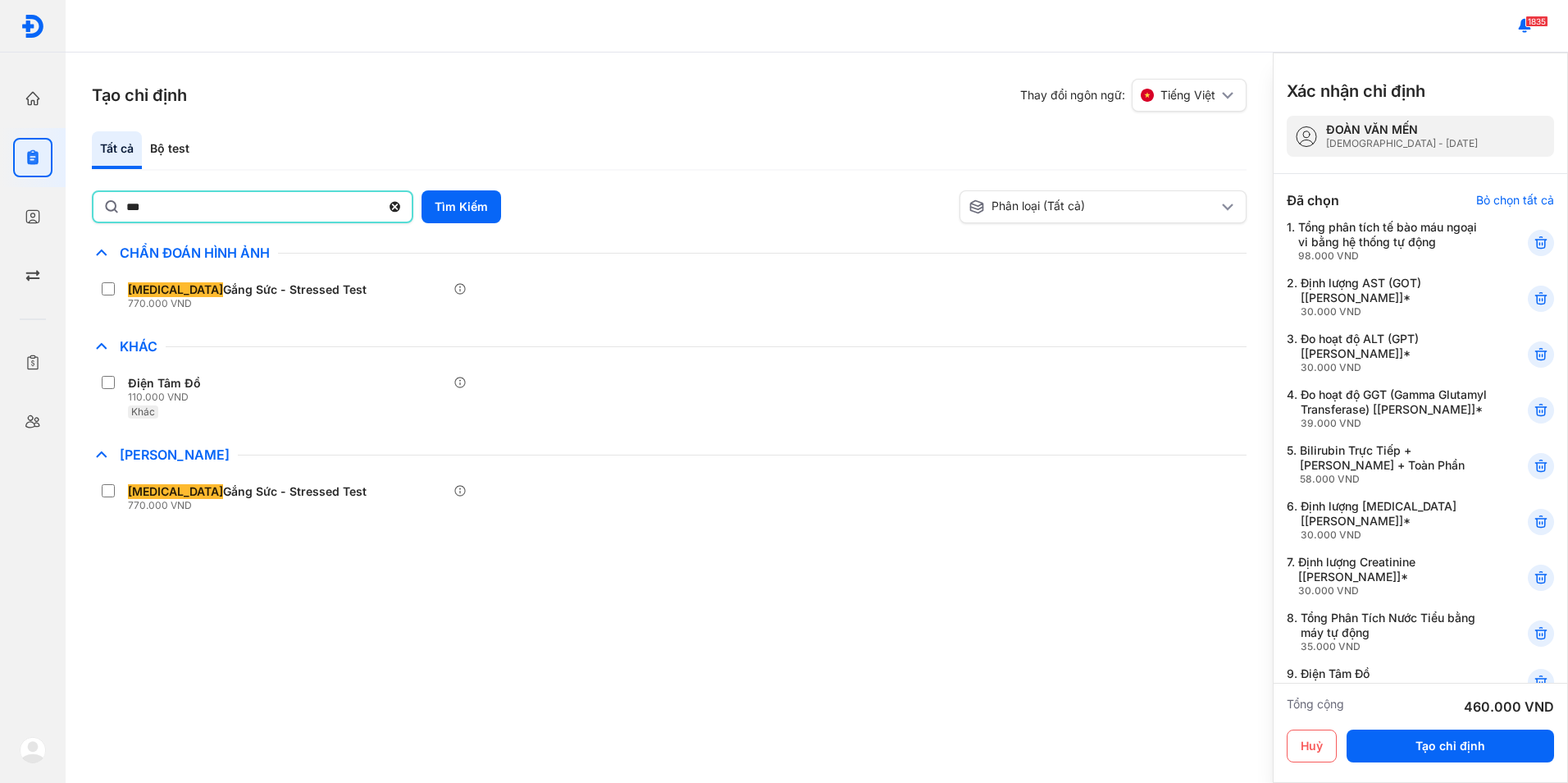
drag, startPoint x: 170, startPoint y: 209, endPoint x: 108, endPoint y: 214, distance: 62.2
click at [108, 214] on div "***" at bounding box center [252, 206] width 321 height 32
click at [126, 214] on input "***" at bounding box center [253, 207] width 254 height 30
click at [452, 194] on button "Tìm Kiếm" at bounding box center [461, 206] width 80 height 32
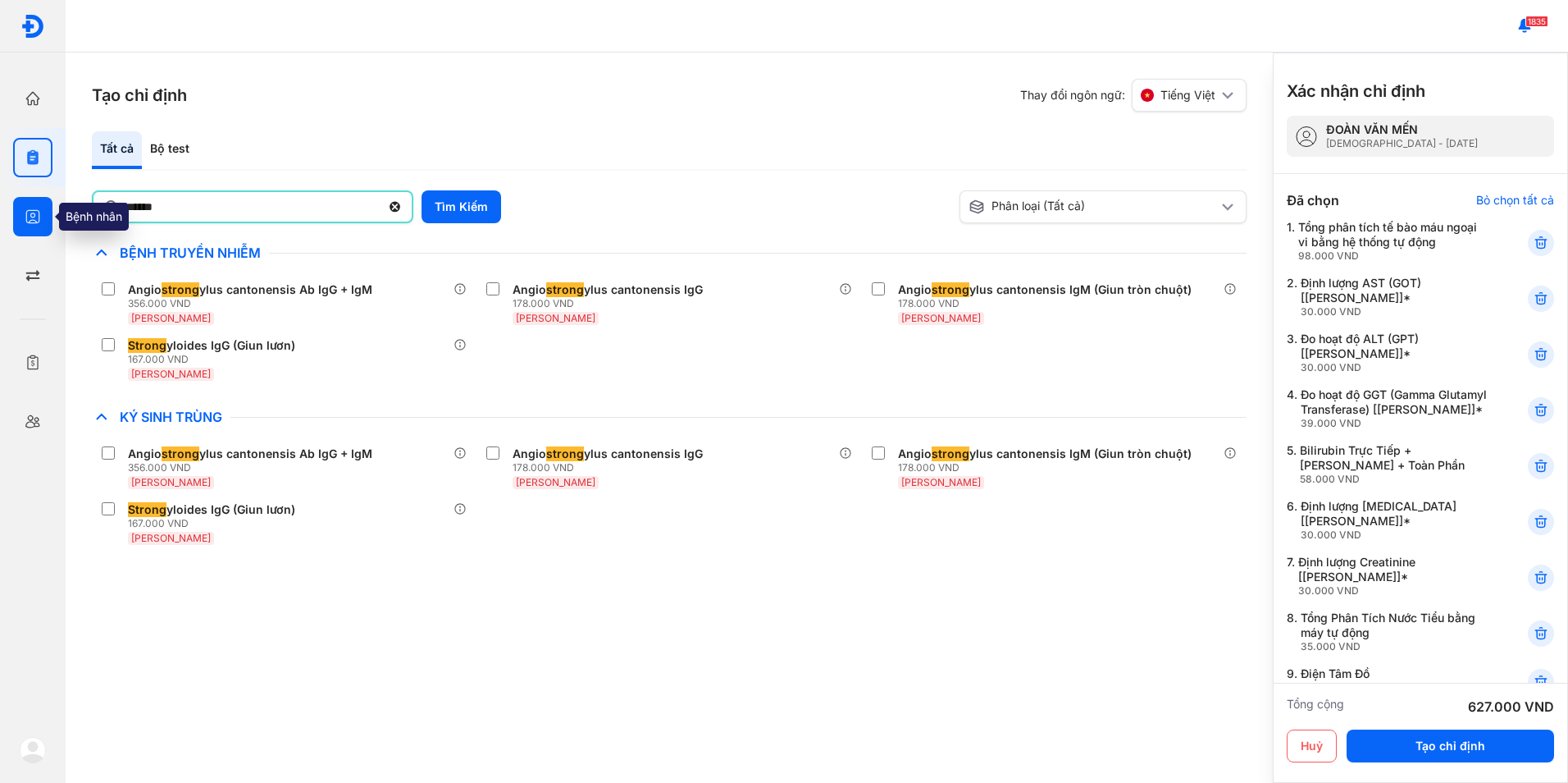
drag, startPoint x: 197, startPoint y: 201, endPoint x: 25, endPoint y: 222, distance: 173.3
click at [25, 222] on div "Trang chủ Tổng quan hoạt động của phòng khám Chỉ định Tạo và quản lý đơn xét ng…" at bounding box center [784, 392] width 1568 height 783
click at [144, 213] on input "****" at bounding box center [253, 207] width 254 height 30
type input "***"
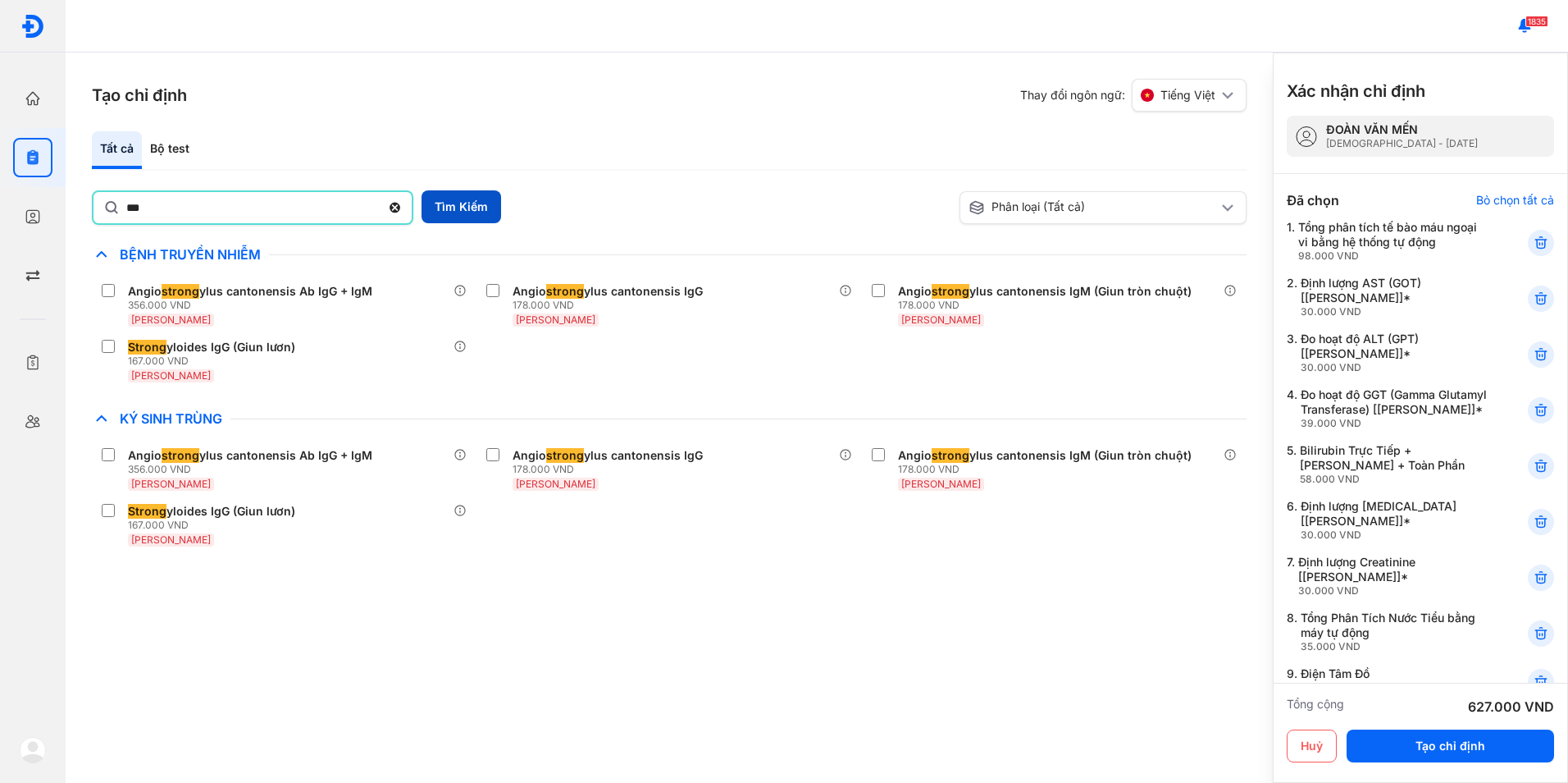
click at [440, 201] on button "Tìm Kiếm" at bounding box center [461, 206] width 80 height 32
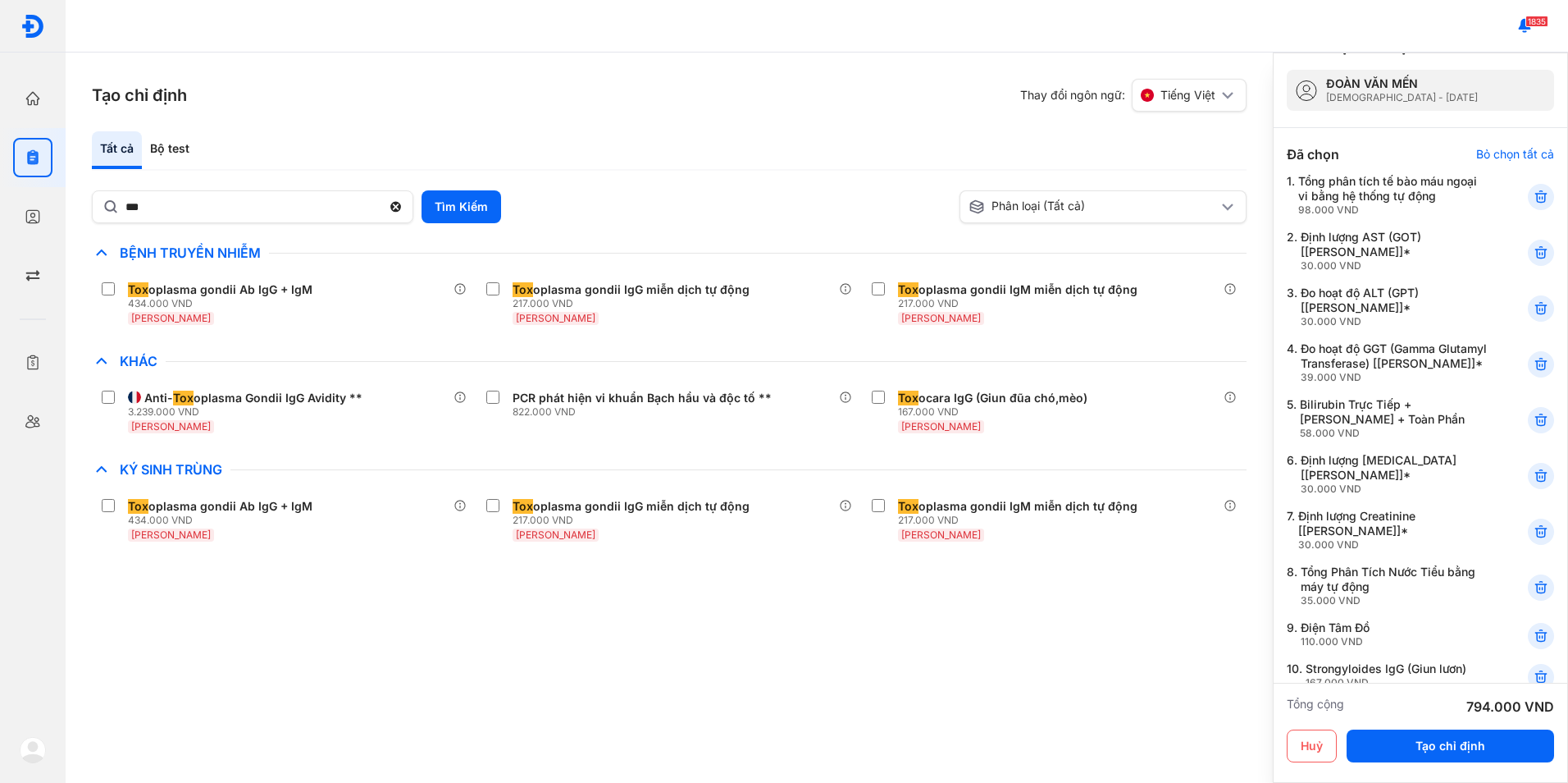
scroll to position [82, 0]
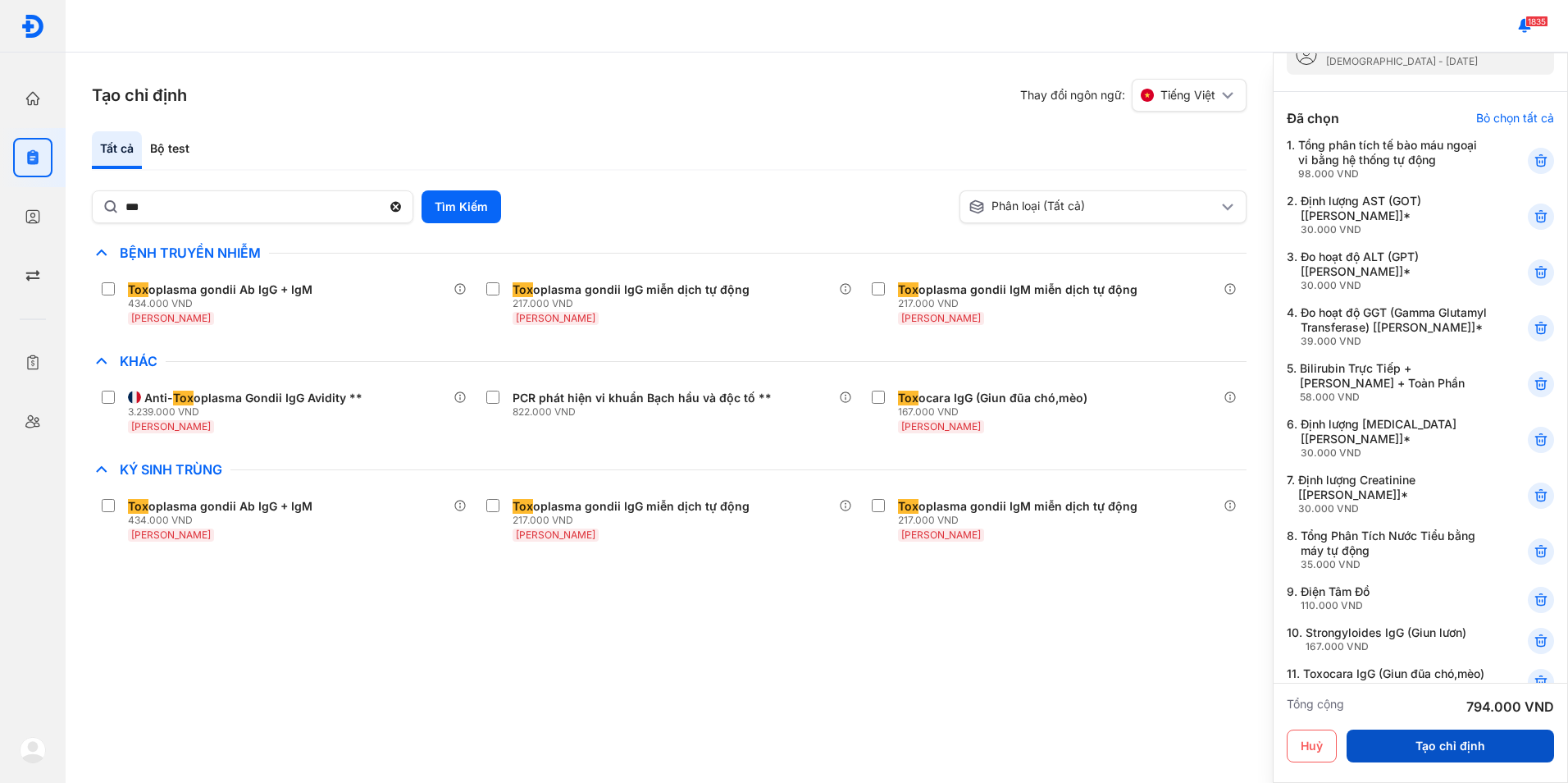
click at [1450, 734] on button "Tạo chỉ định" at bounding box center [1450, 745] width 207 height 32
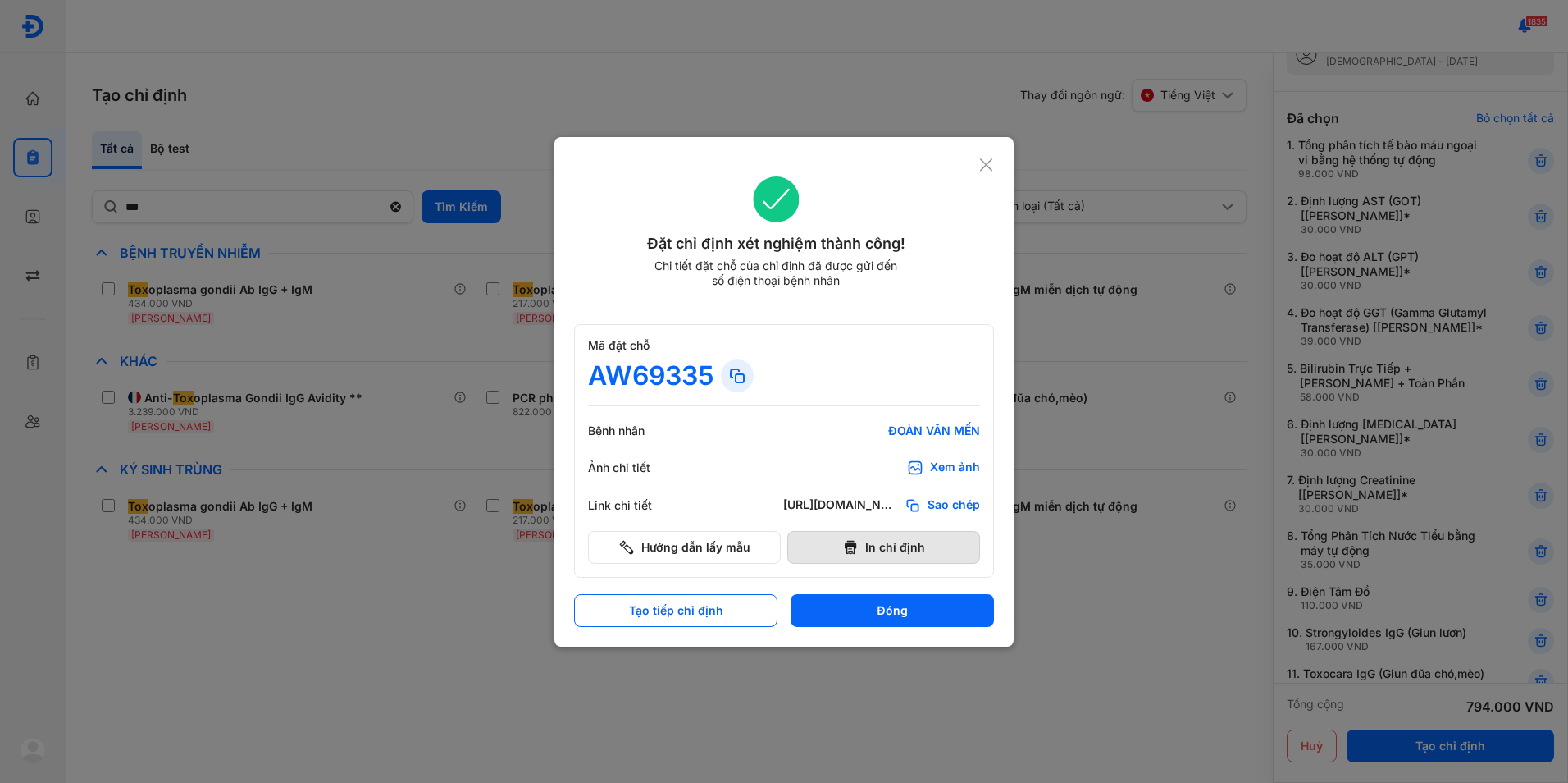
click at [889, 542] on button "In chỉ định" at bounding box center [883, 547] width 193 height 32
click at [984, 166] on use at bounding box center [987, 165] width 12 height 12
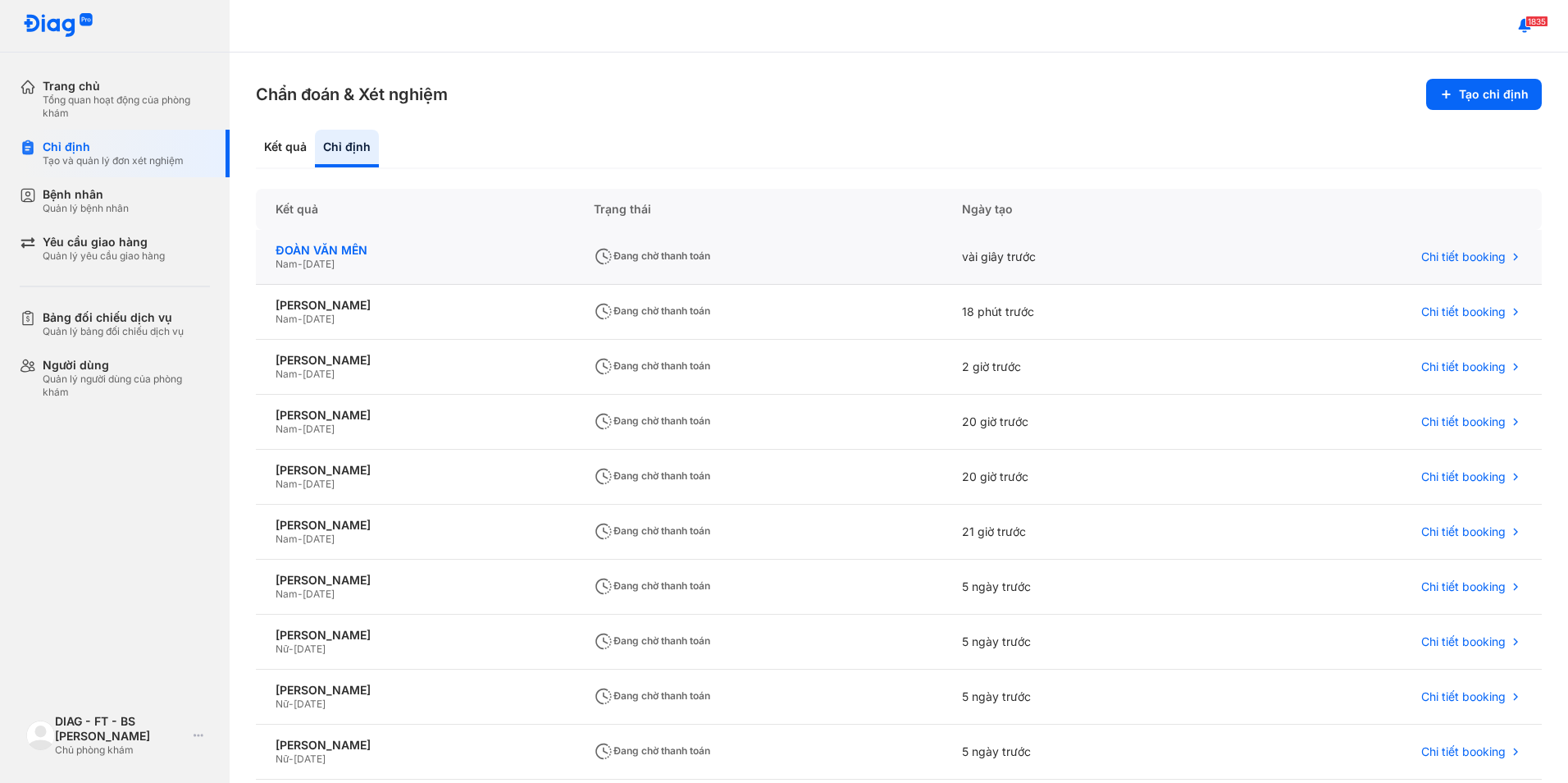
click at [456, 256] on div "ĐOÀN VĂN MẾN" at bounding box center [415, 250] width 279 height 15
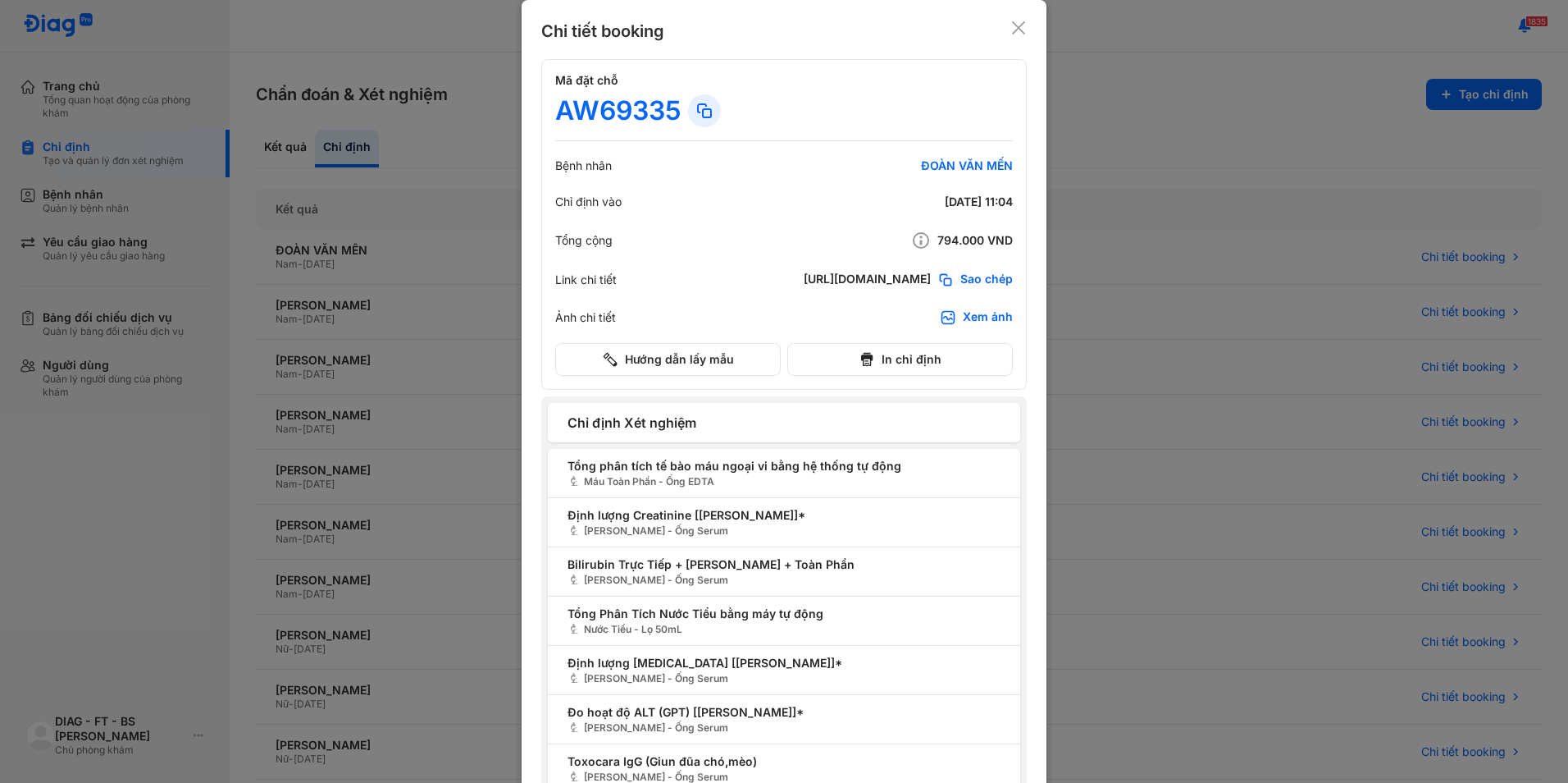
click at [1016, 28] on icon at bounding box center [1018, 27] width 17 height 17
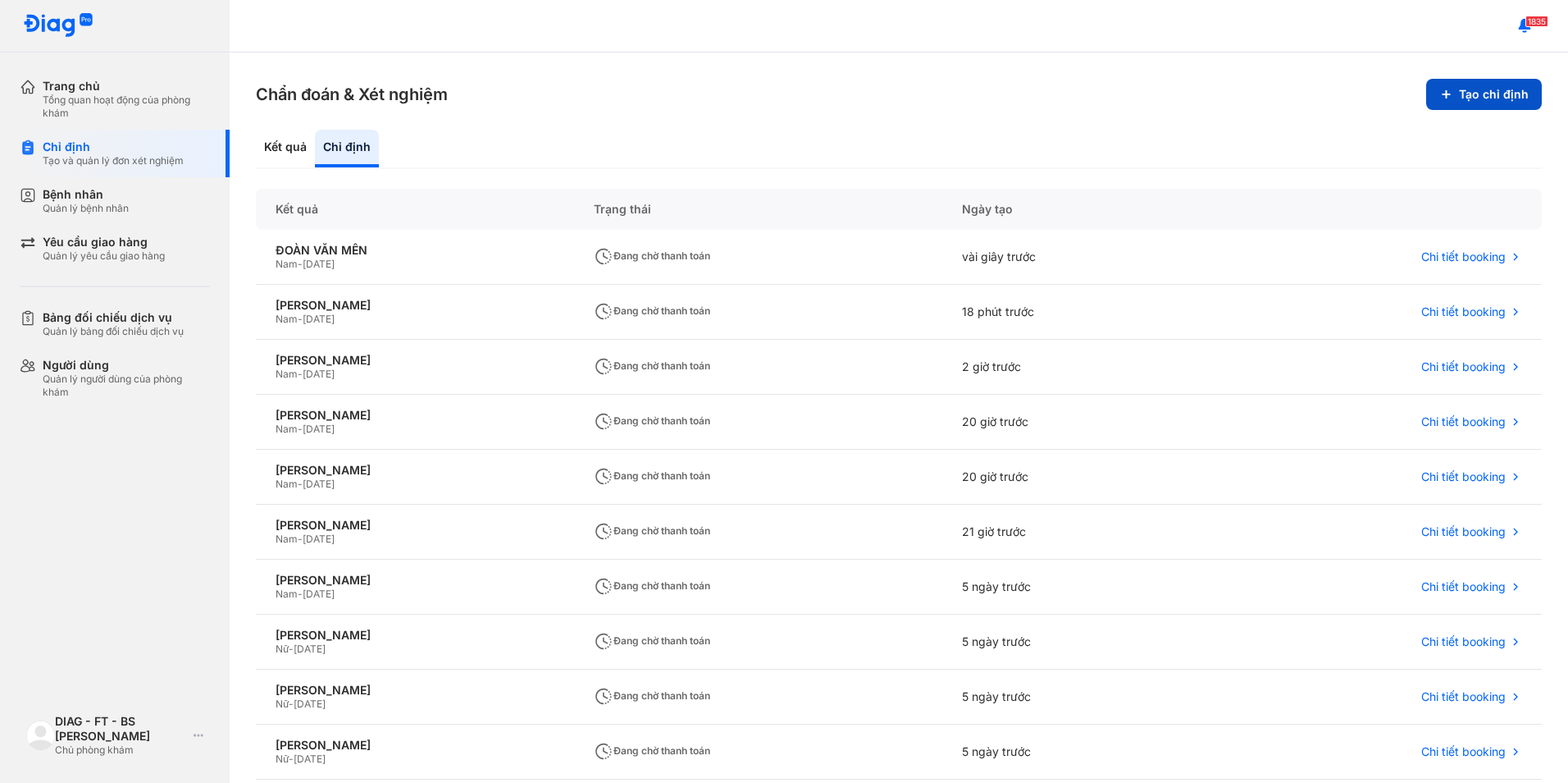
click at [1444, 101] on button "Tạo chỉ định" at bounding box center [1484, 95] width 116 height 32
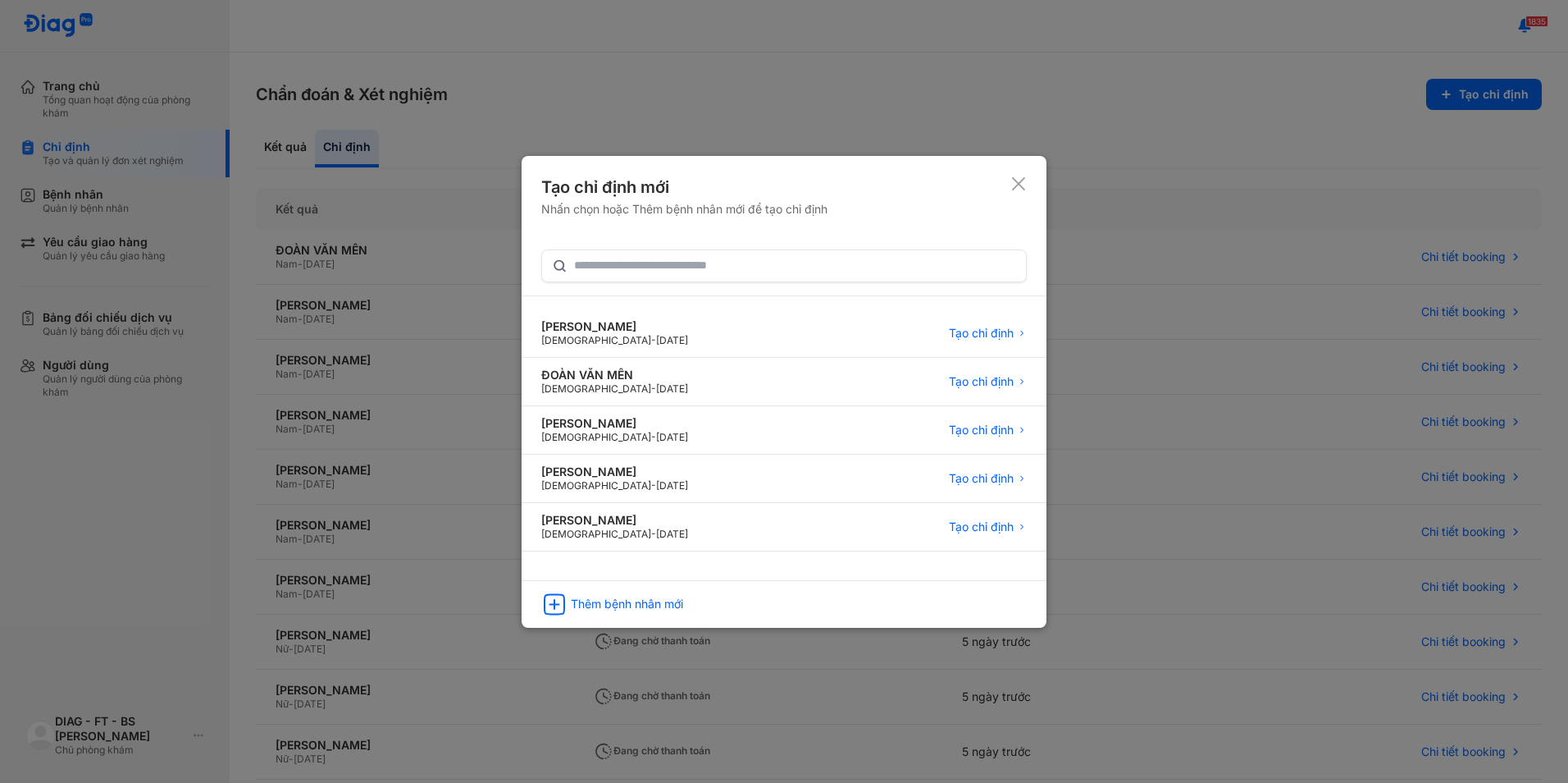
click at [1027, 180] on div "Tạo chỉ định mới Nhấn chọn hoặc Thêm bệnh nhân mới để tạo chỉ định NGUYỄN TRUNG…" at bounding box center [784, 392] width 525 height 472
drag, startPoint x: 1020, startPoint y: 181, endPoint x: 1011, endPoint y: 182, distance: 9.1
click at [1020, 182] on use at bounding box center [1018, 183] width 13 height 13
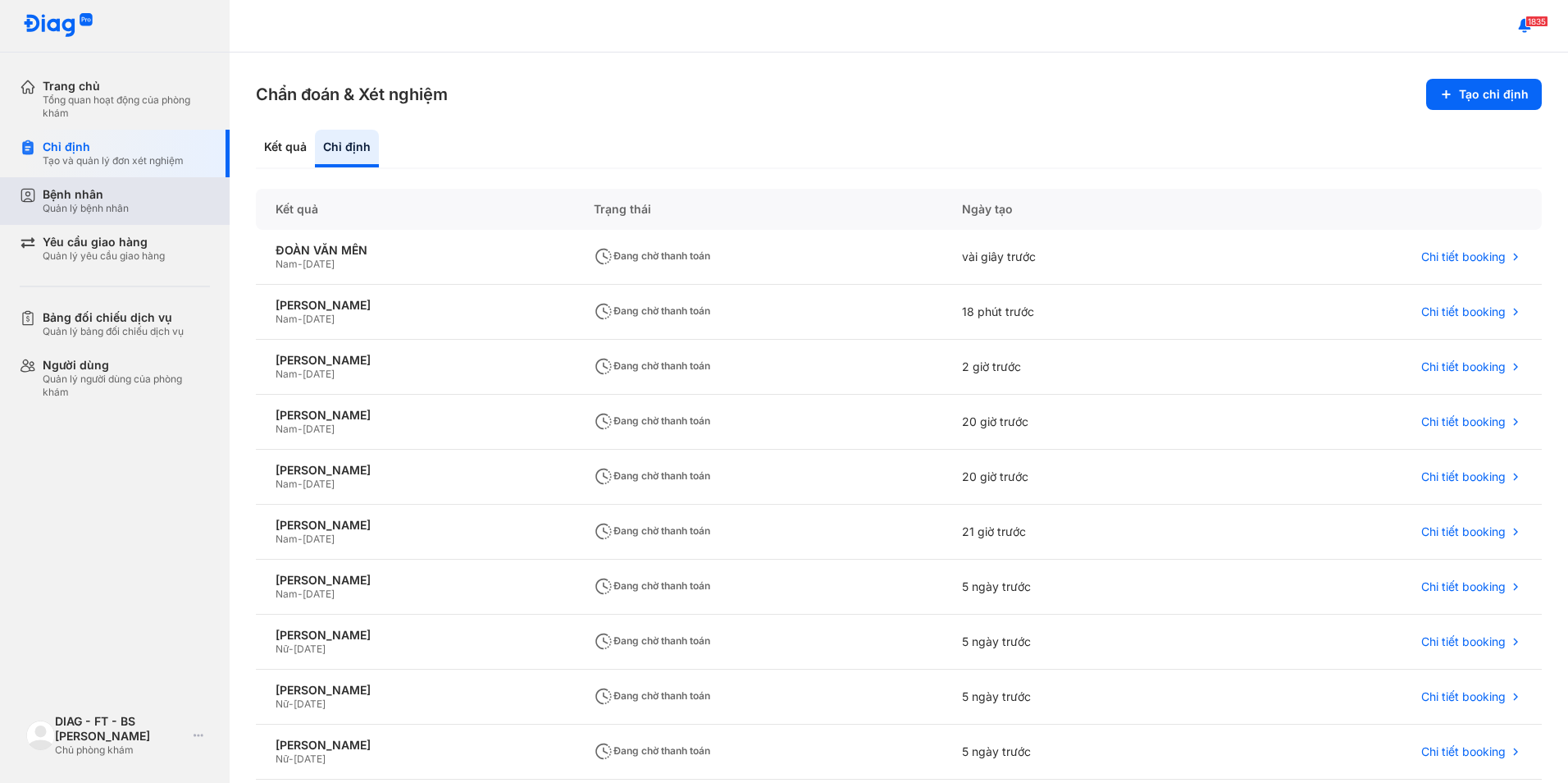
click at [93, 208] on div "Quản lý bệnh nhân" at bounding box center [86, 208] width 86 height 13
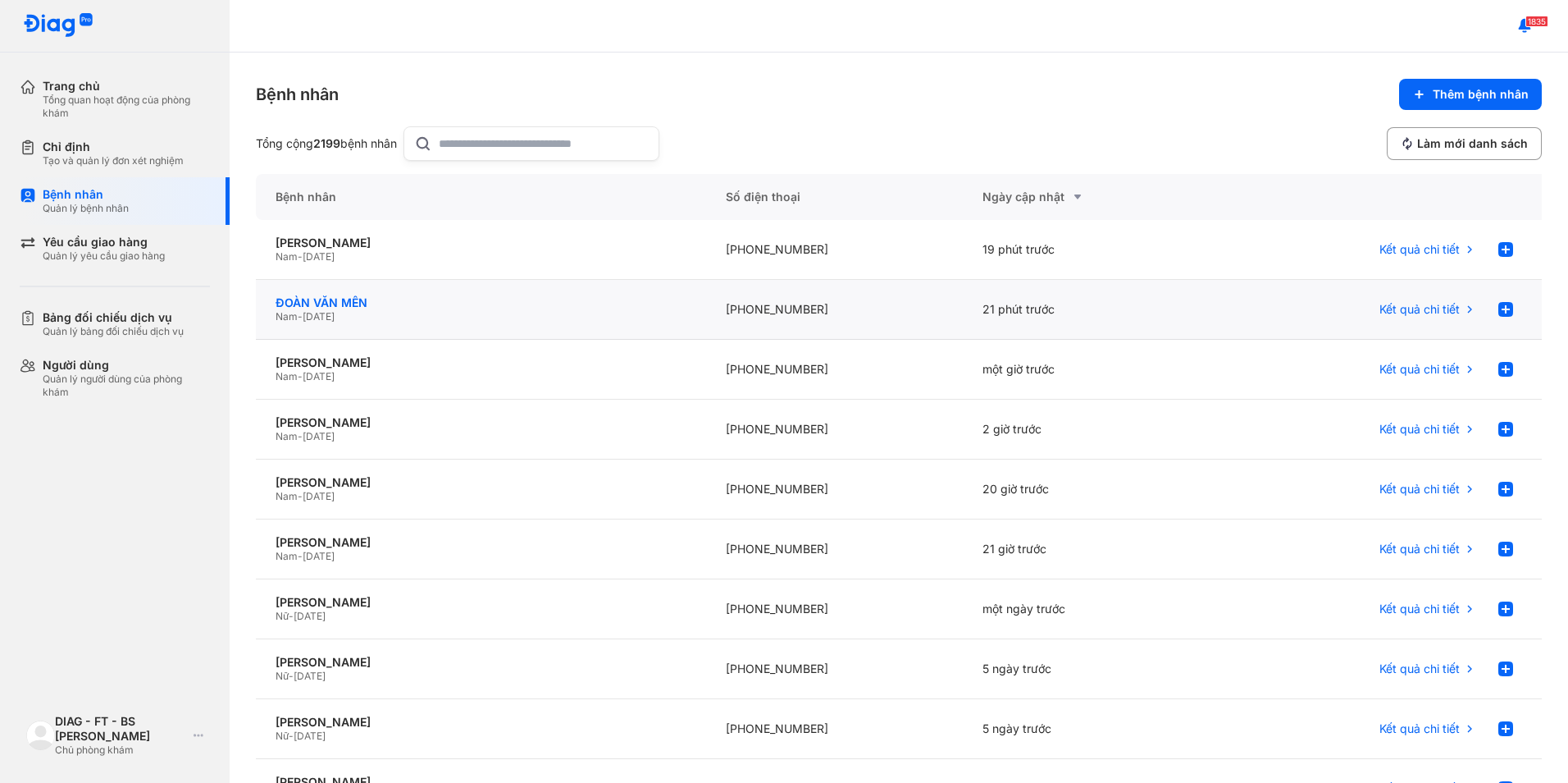
click at [404, 308] on div "ĐOÀN VĂN MẾN" at bounding box center [481, 302] width 411 height 15
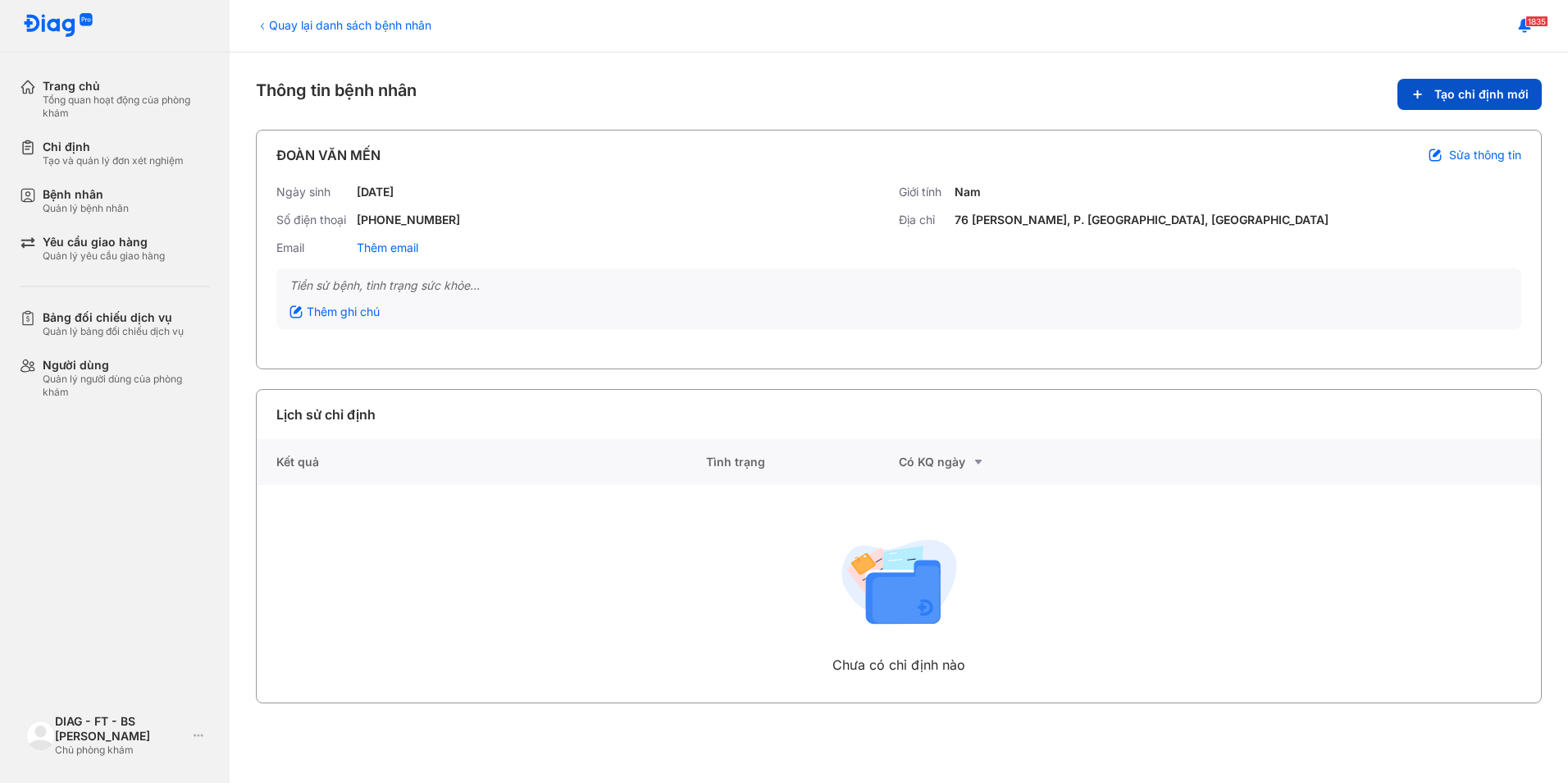
click at [1436, 95] on button "Tạo chỉ định mới" at bounding box center [1469, 95] width 144 height 32
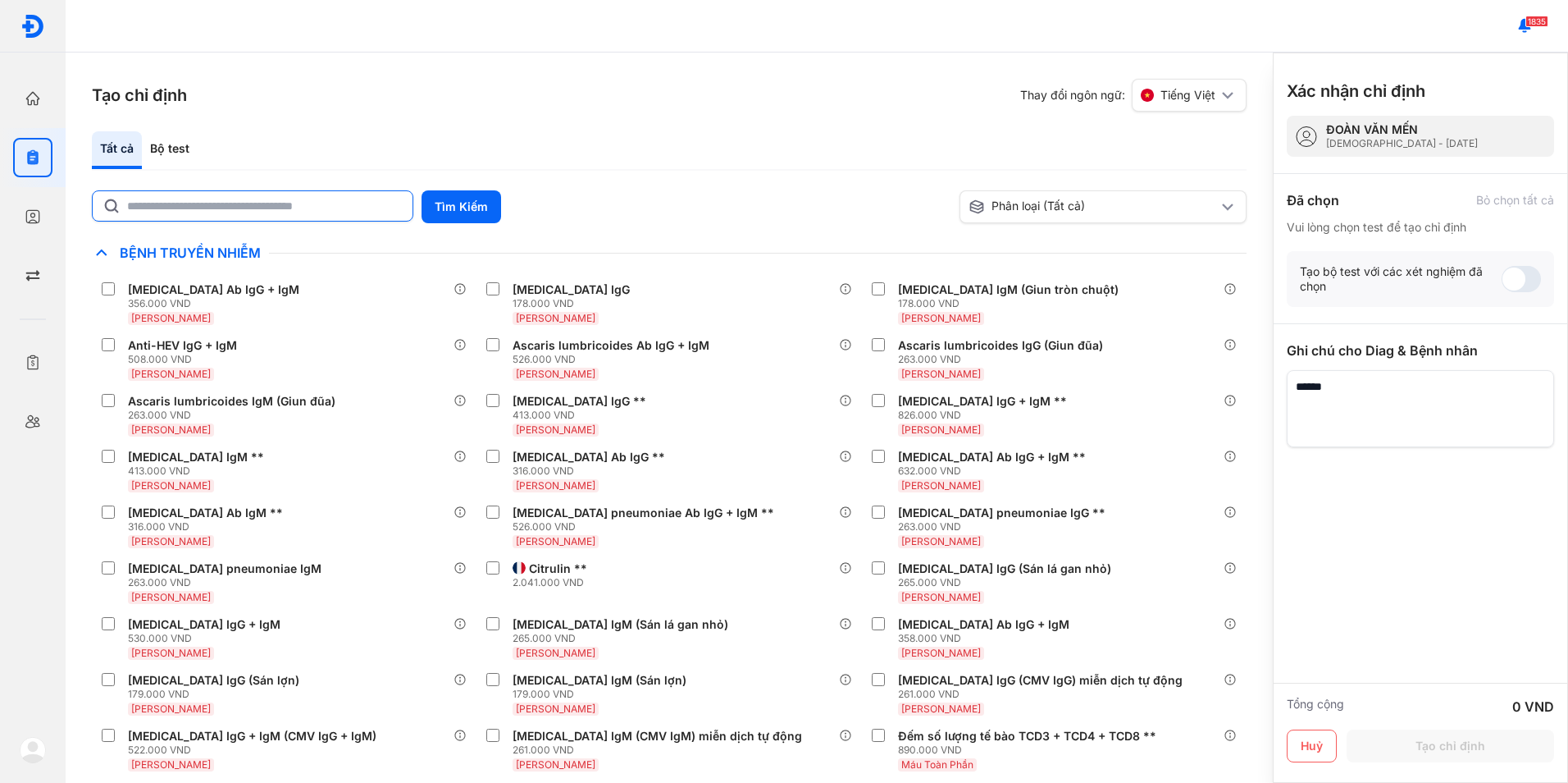
click at [342, 218] on input "text" at bounding box center [264, 206] width 276 height 30
type input "*"
click at [469, 194] on button "Tìm Kiếm" at bounding box center [461, 206] width 80 height 32
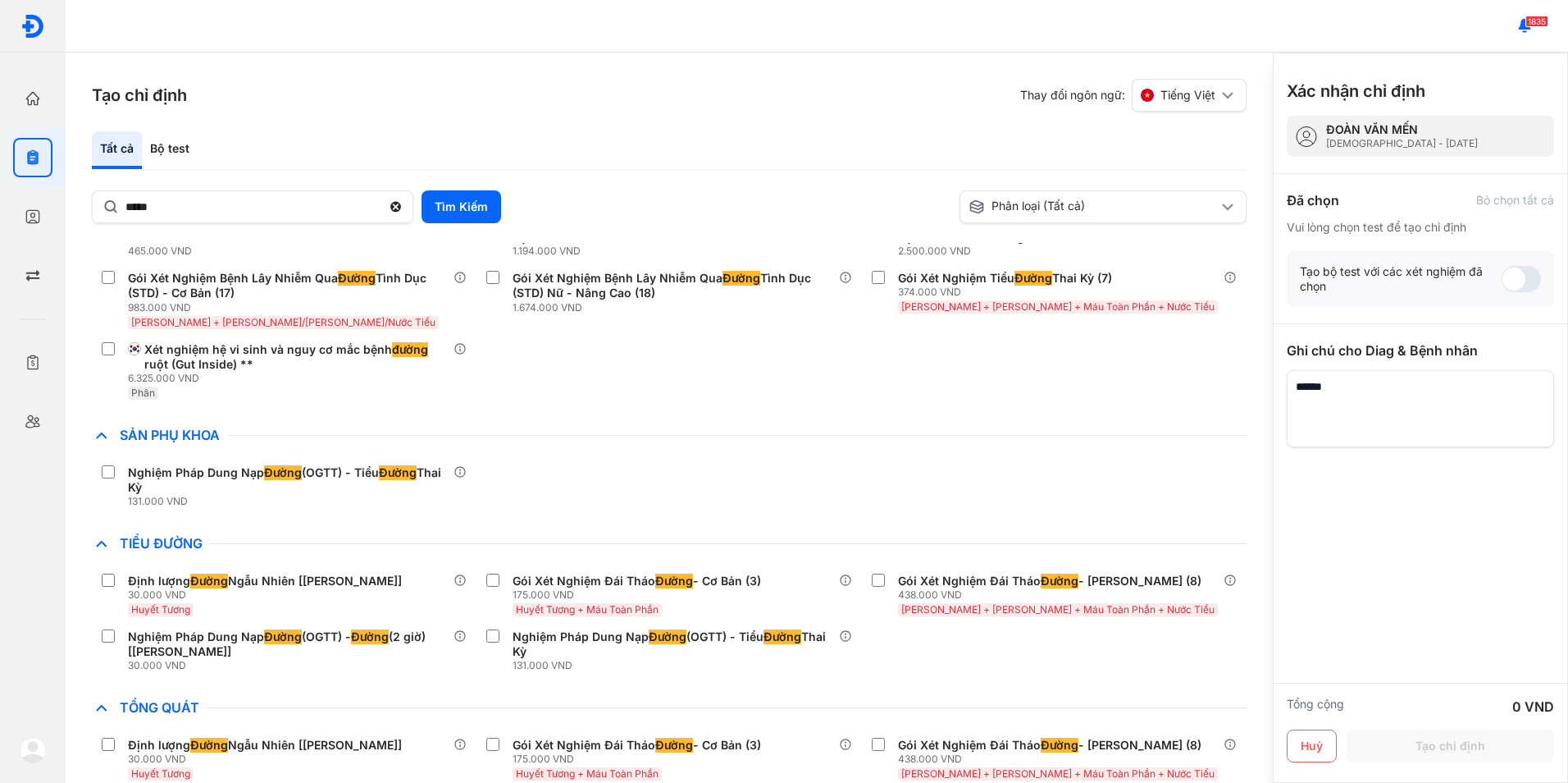
scroll to position [296, 0]
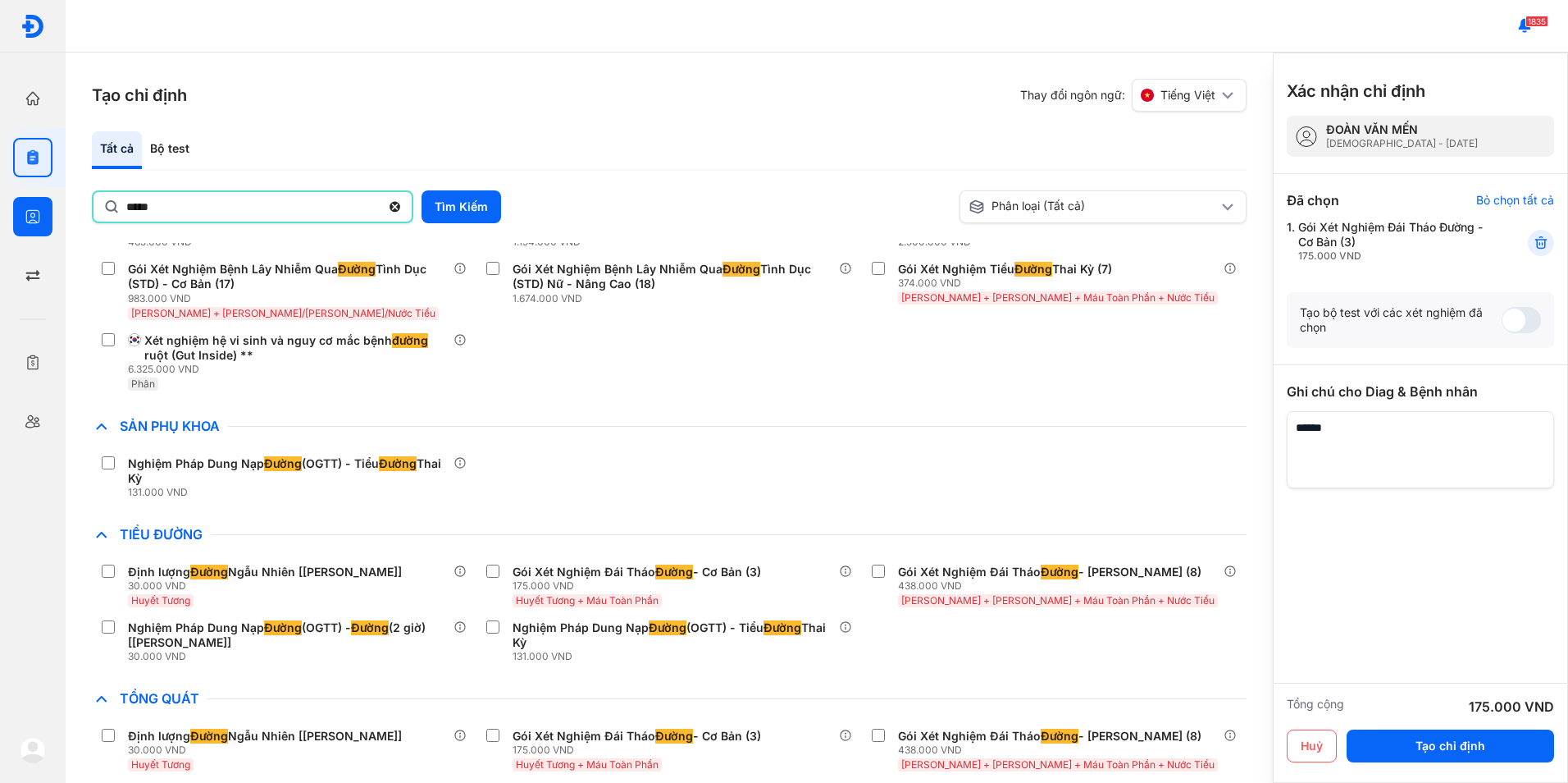
drag, startPoint x: 174, startPoint y: 205, endPoint x: 7, endPoint y: 205, distance: 167.0
click at [7, 205] on div "Trang chủ Tổng quan hoạt động của phòng khám Chỉ định Tạo và quản lý đơn xét ng…" at bounding box center [784, 392] width 1568 height 783
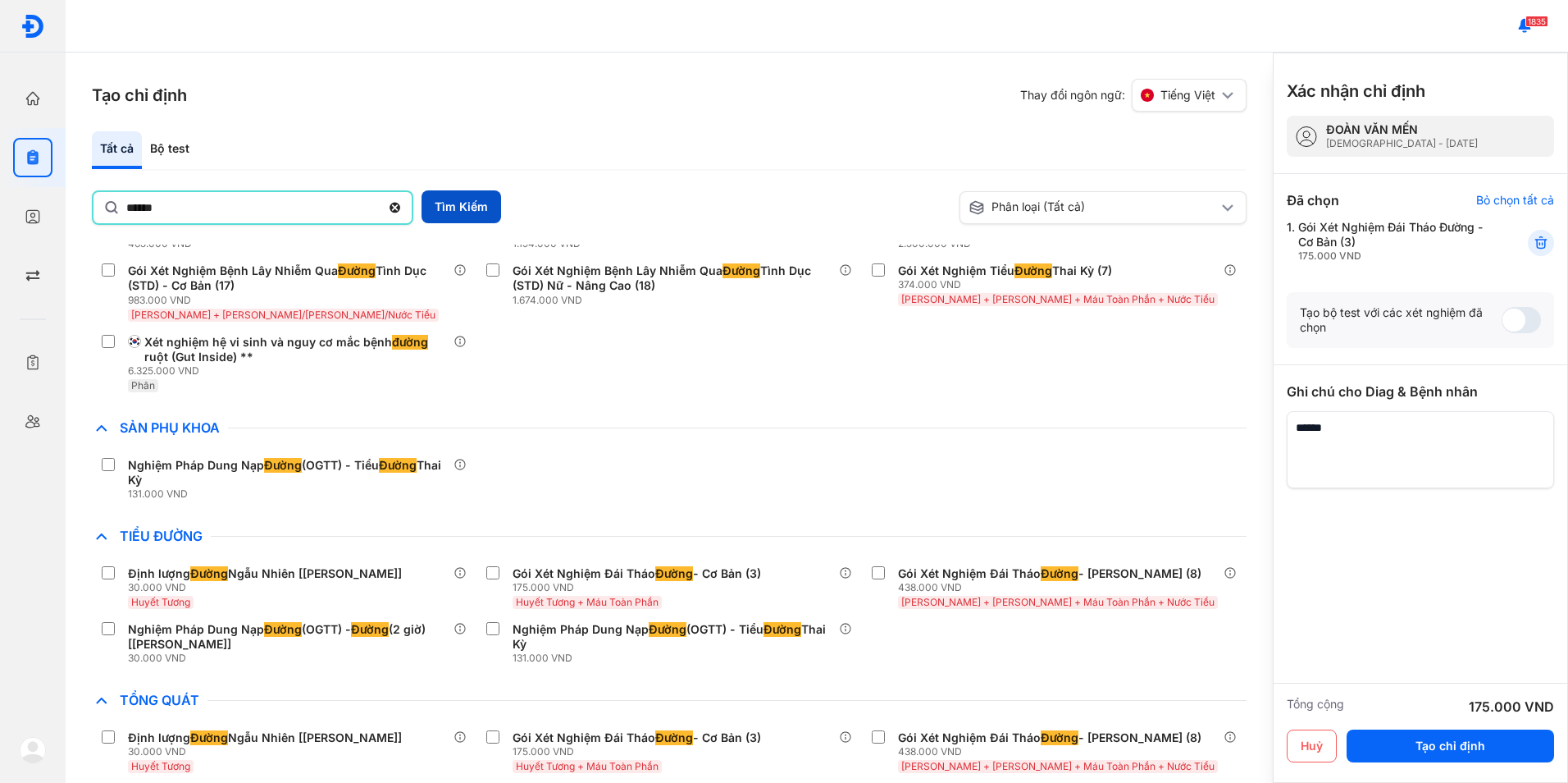
click at [432, 195] on button "Tìm Kiếm" at bounding box center [461, 206] width 80 height 32
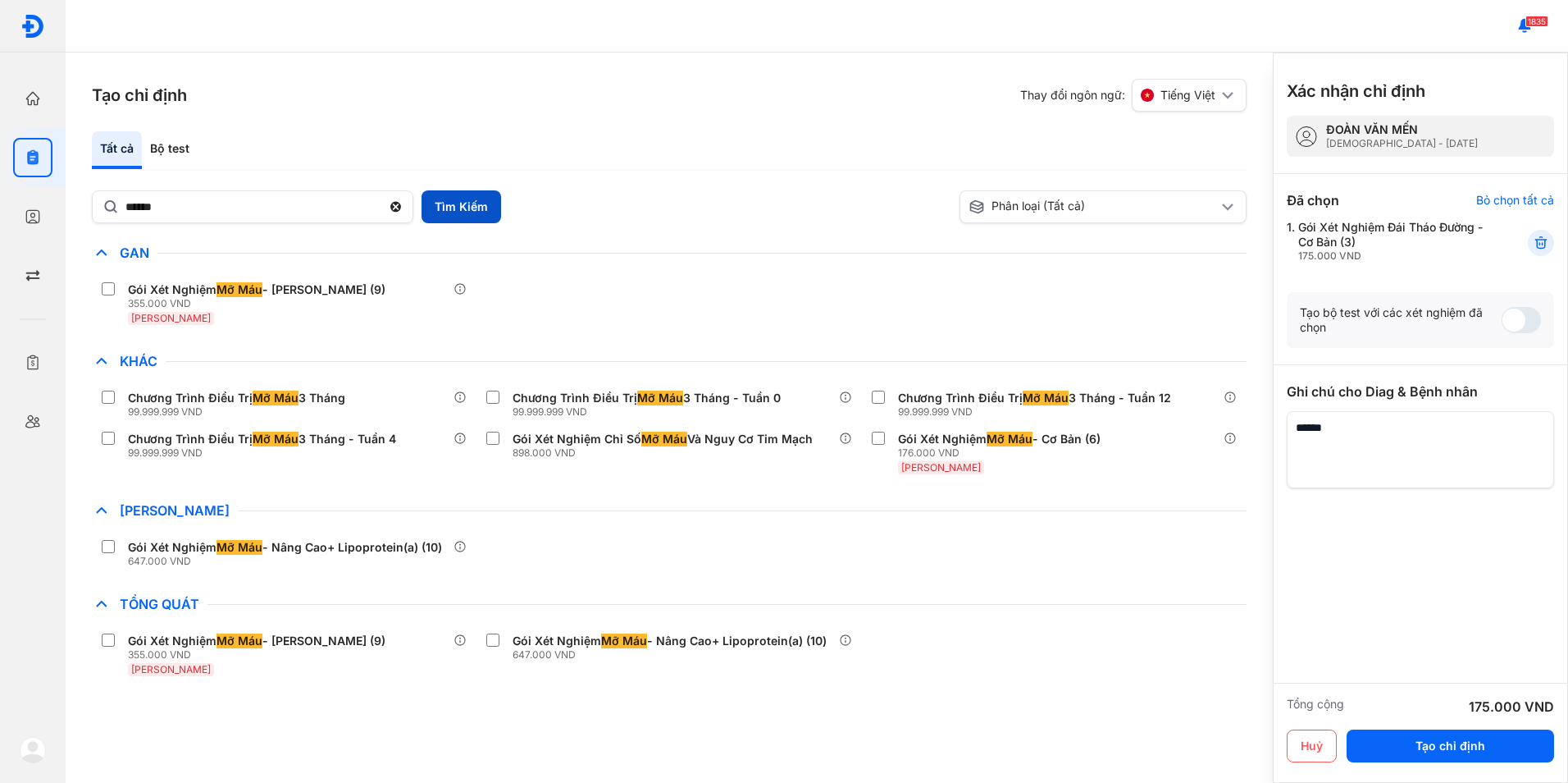
scroll to position [0, 0]
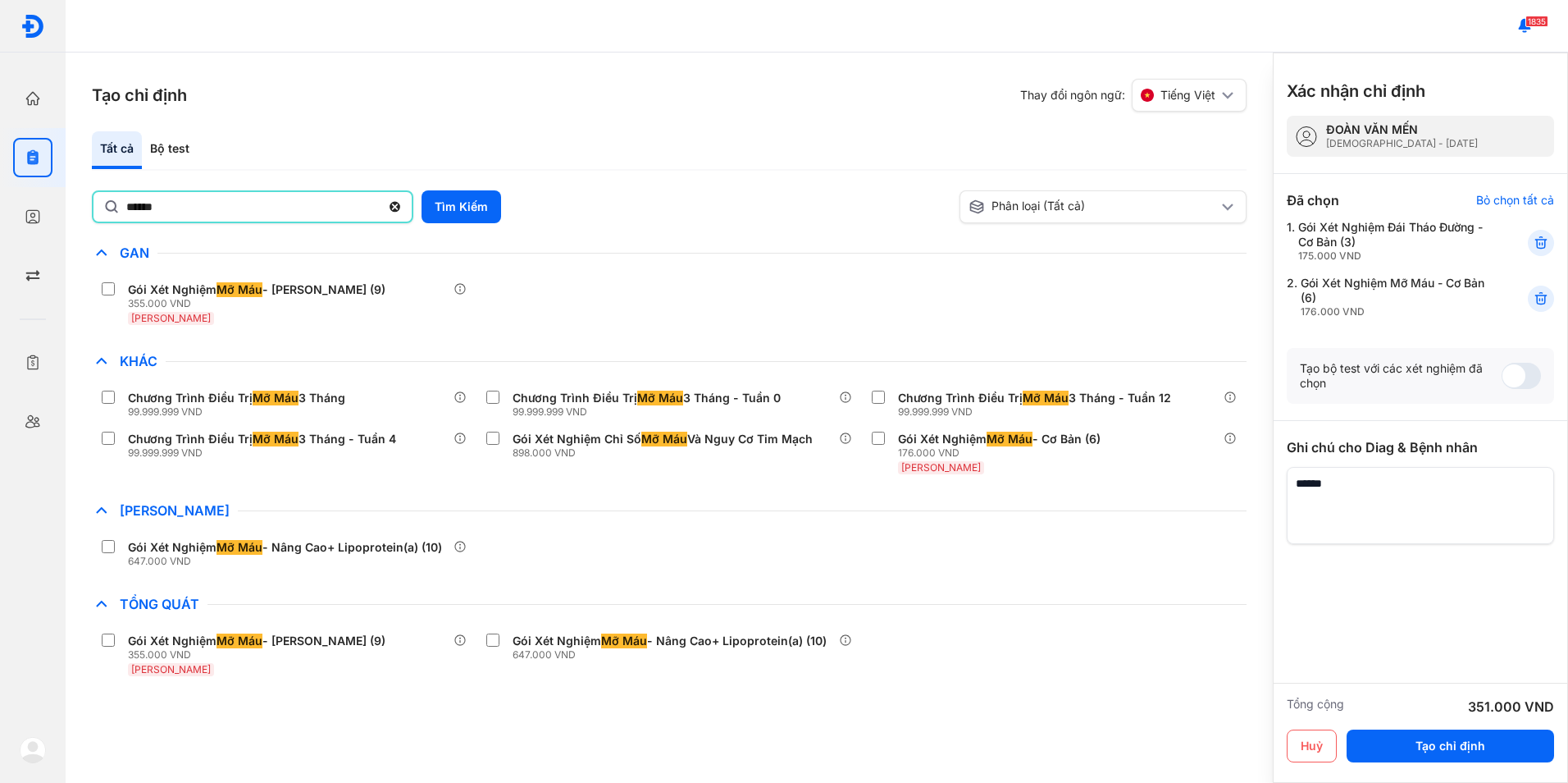
drag, startPoint x: 218, startPoint y: 213, endPoint x: 70, endPoint y: 216, distance: 148.0
click at [70, 216] on div "Tạo chỉ định Thay đổi ngôn ngữ: Tiếng Việt Tất cả Bộ test ****** Tìm Kiếm Phân …" at bounding box center [669, 418] width 1207 height 730
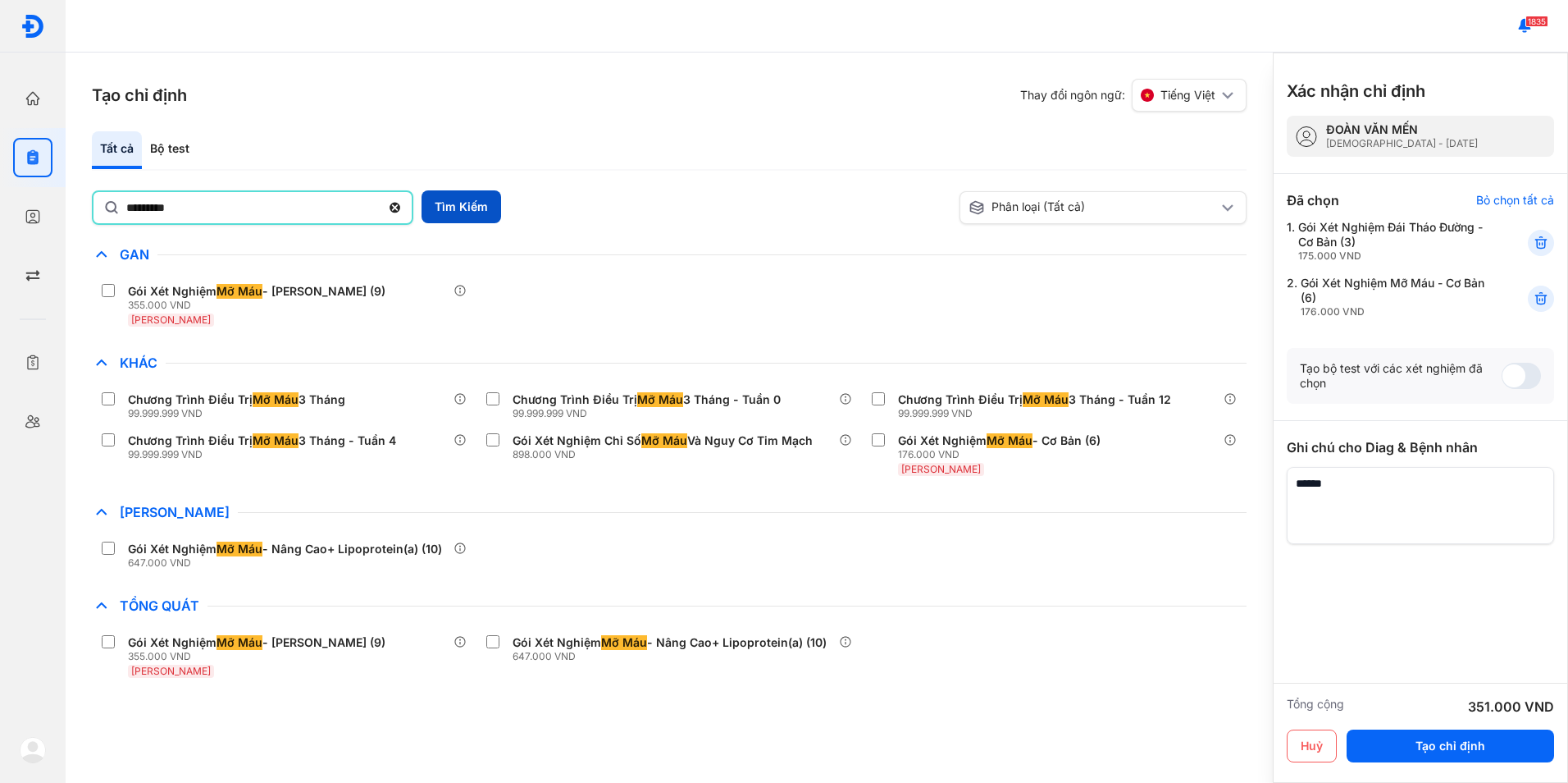
click at [481, 215] on button "Tìm Kiếm" at bounding box center [461, 206] width 80 height 32
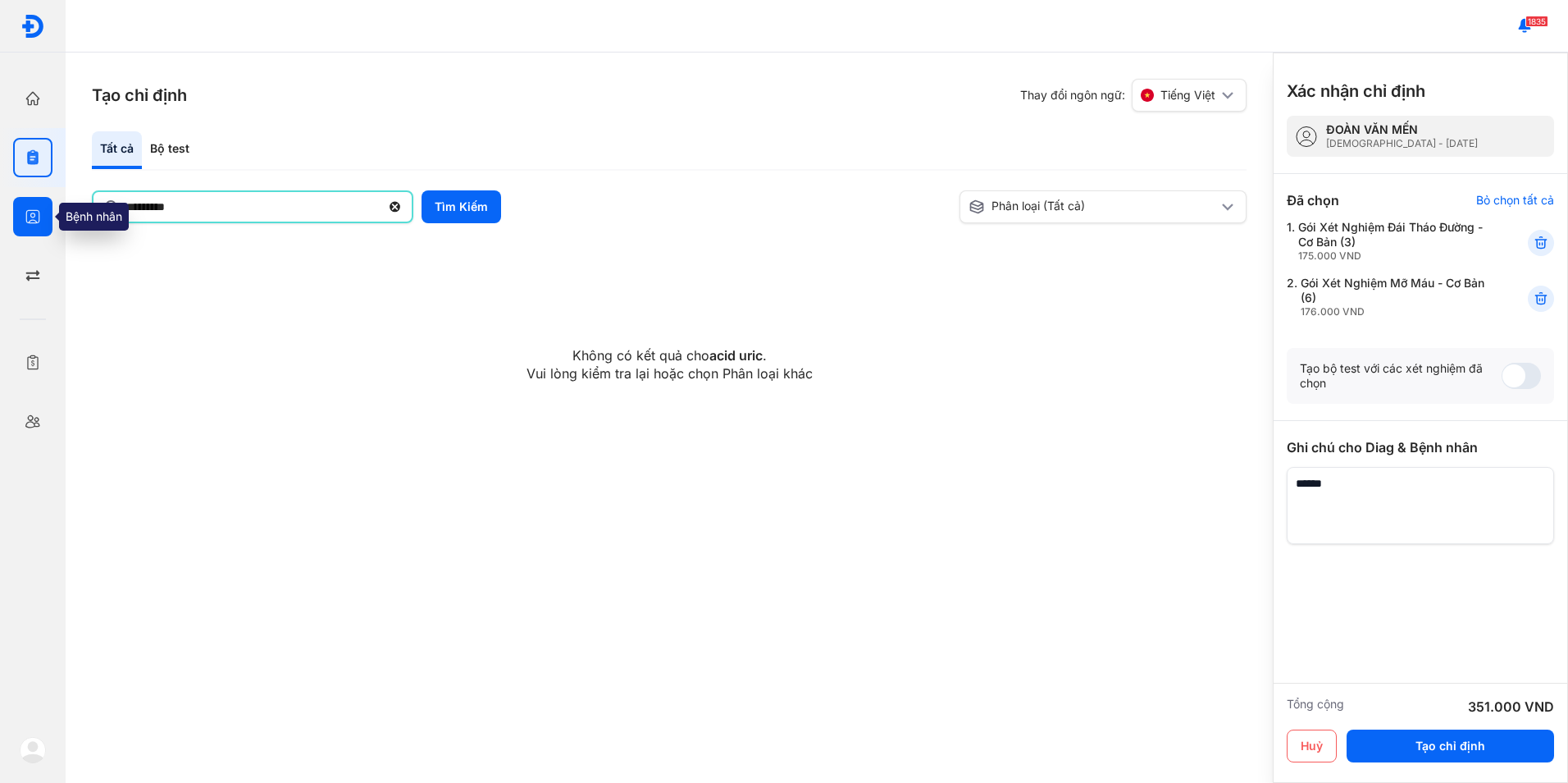
drag, startPoint x: 199, startPoint y: 203, endPoint x: 26, endPoint y: 216, distance: 173.5
click at [26, 216] on div "Trang chủ Tổng quan hoạt động của phòng khám Chỉ định Tạo và quản lý đơn xét ng…" at bounding box center [784, 392] width 1568 height 783
type input "*"
click at [461, 215] on button "Tìm Kiếm" at bounding box center [461, 206] width 80 height 32
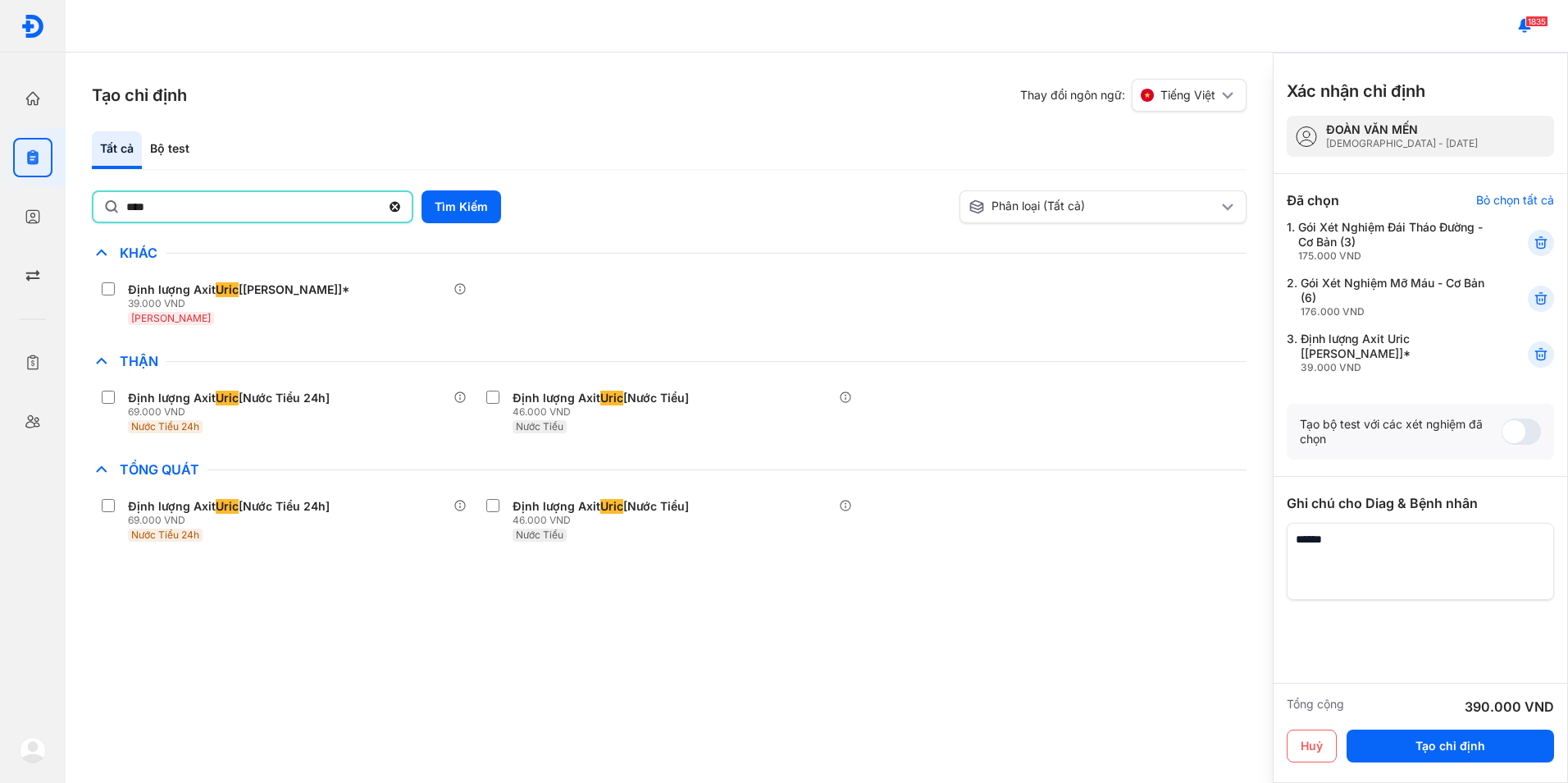
drag, startPoint x: 180, startPoint y: 201, endPoint x: 108, endPoint y: 201, distance: 72.0
click at [108, 201] on div "****" at bounding box center [252, 206] width 321 height 32
click at [126, 201] on input "****" at bounding box center [253, 207] width 254 height 30
click at [151, 159] on div "Bộ test" at bounding box center [170, 150] width 56 height 38
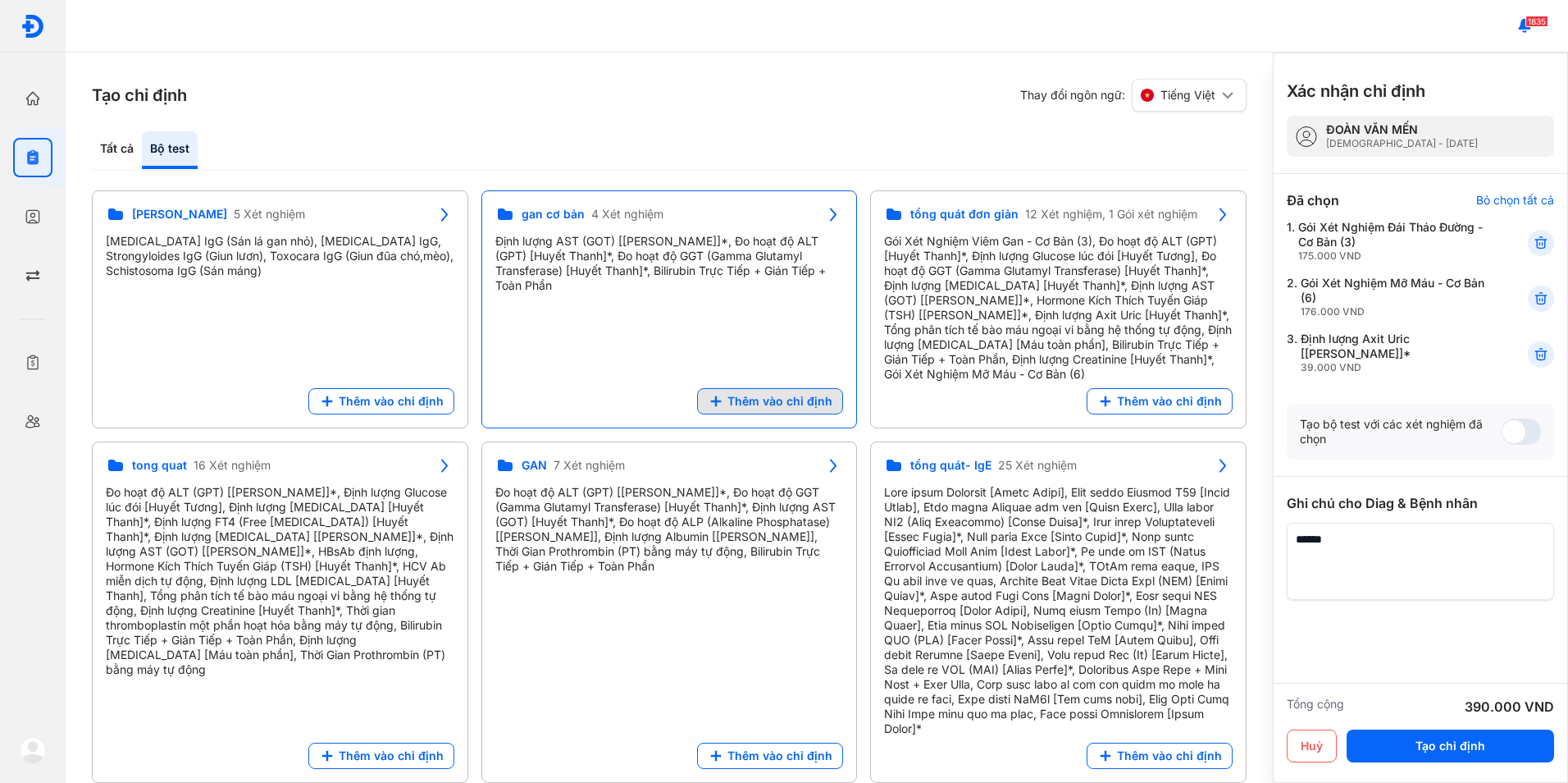
click at [776, 399] on span "Thêm vào chỉ định" at bounding box center [780, 401] width 105 height 15
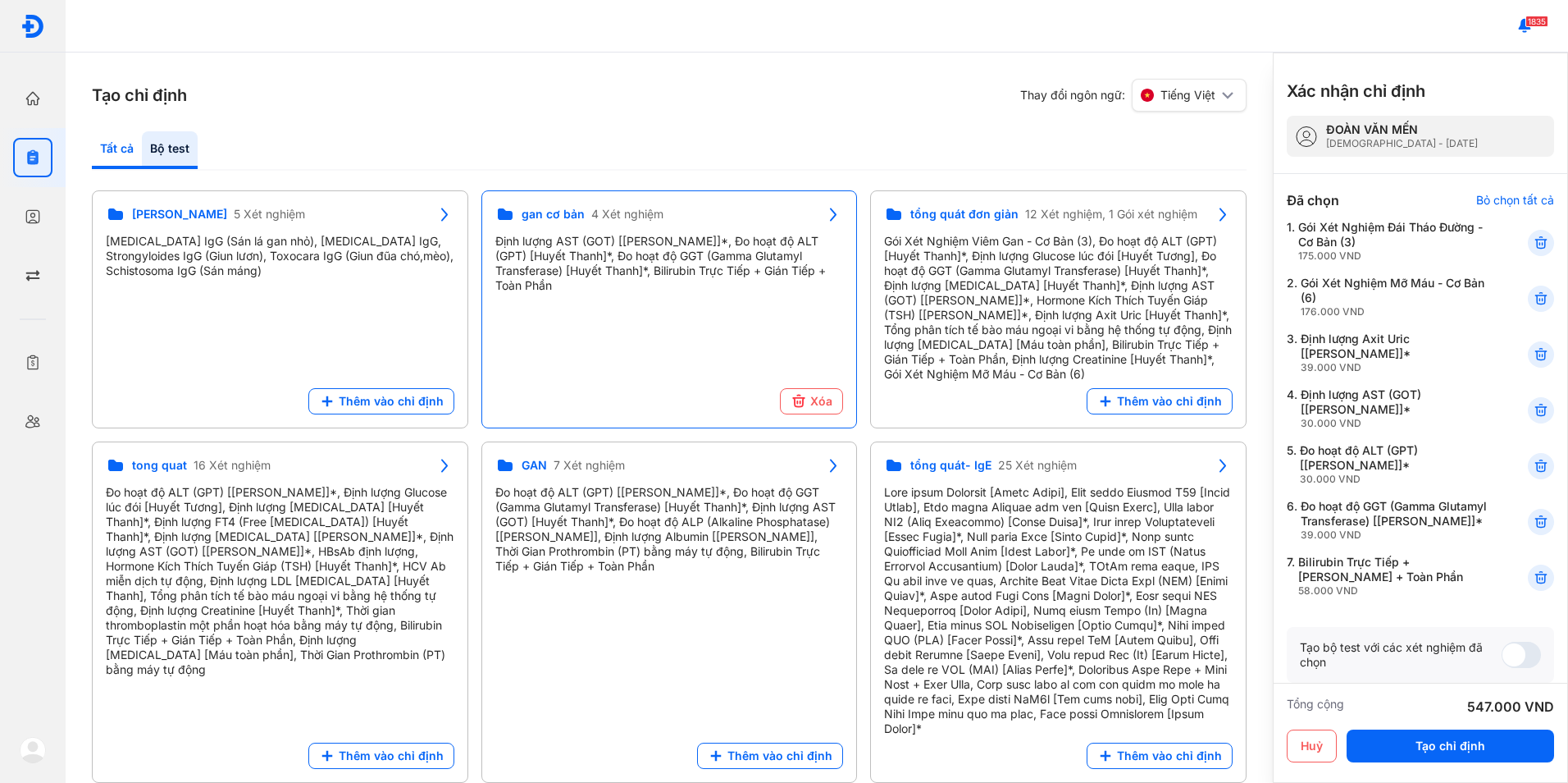
click at [104, 168] on div "Tất cả" at bounding box center [116, 150] width 50 height 38
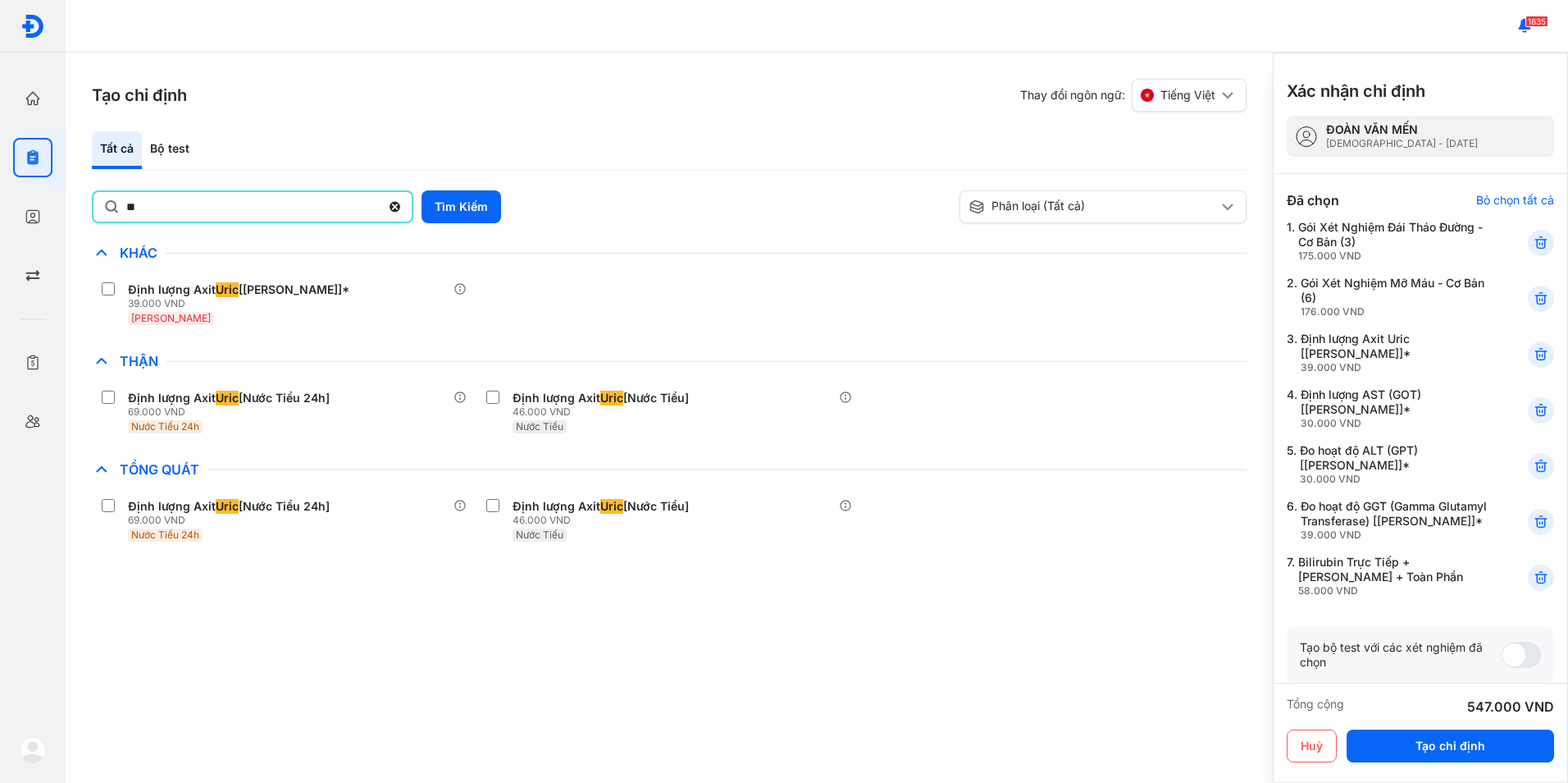
type input "*"
click at [468, 201] on button "Tìm Kiếm" at bounding box center [461, 206] width 80 height 32
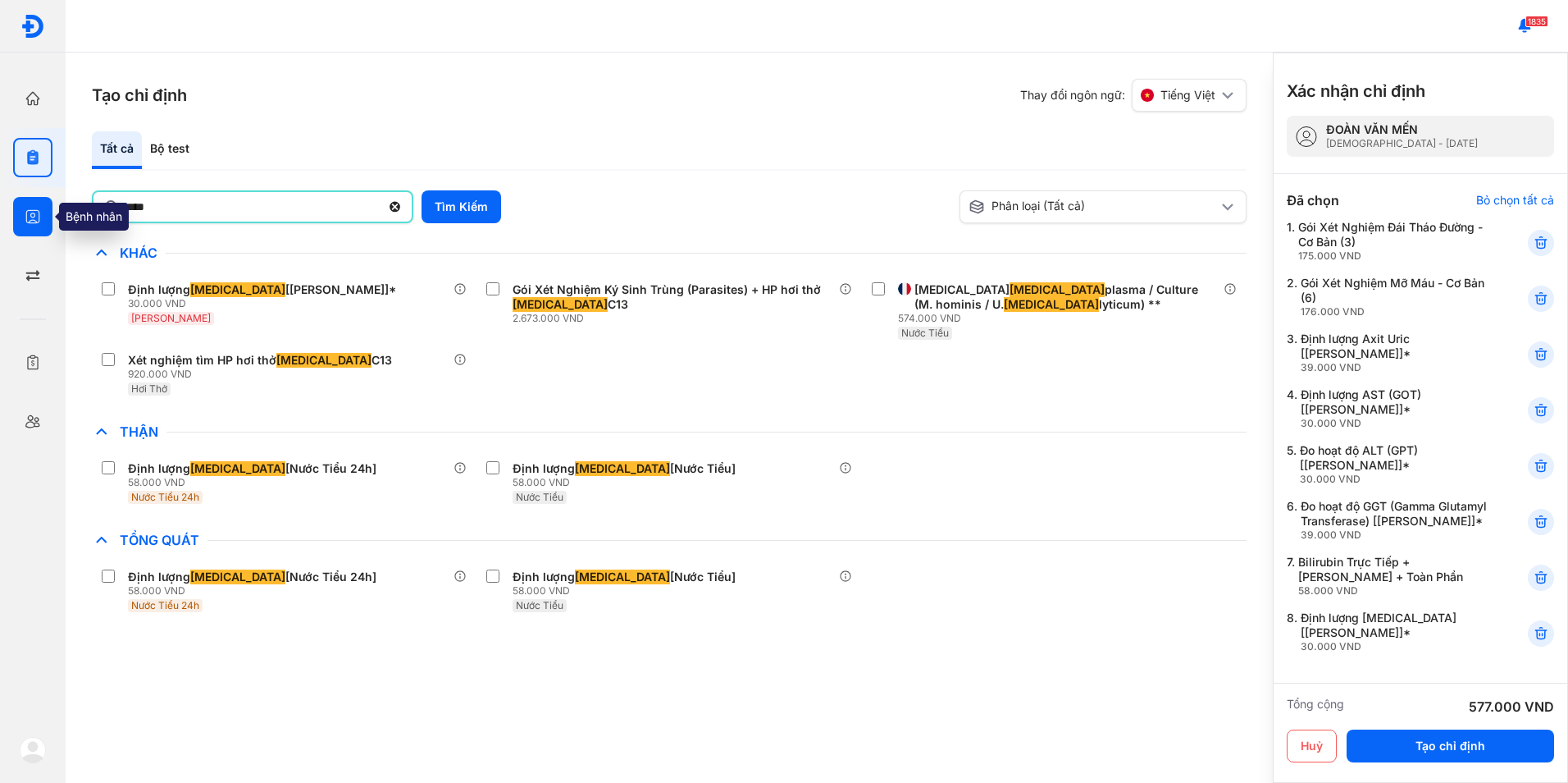
drag, startPoint x: 161, startPoint y: 201, endPoint x: 42, endPoint y: 210, distance: 119.3
click at [42, 210] on div "Trang chủ Tổng quan hoạt động của phòng khám Chỉ định Tạo và quản lý đơn xét ng…" at bounding box center [784, 392] width 1568 height 783
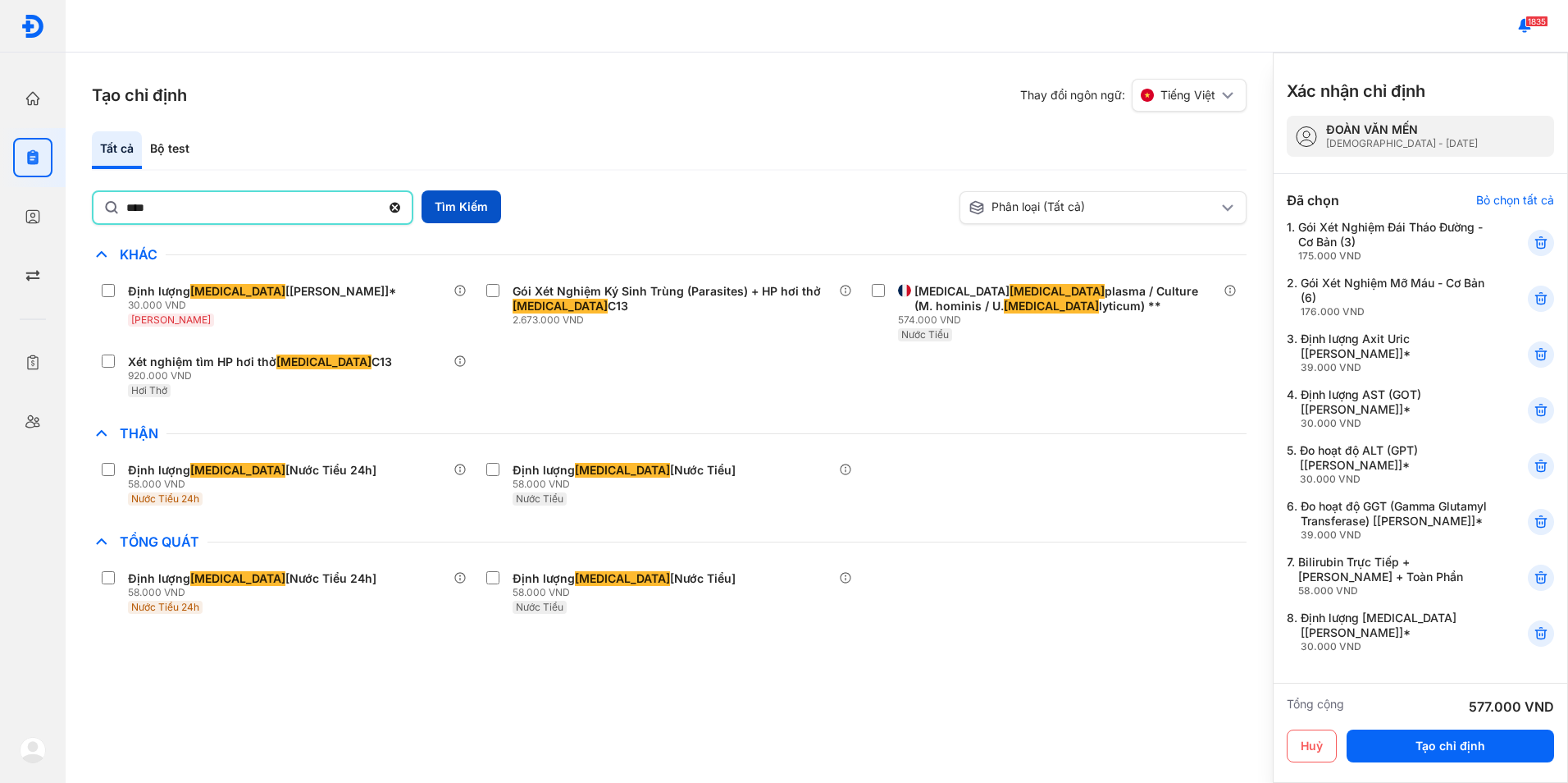
click at [445, 211] on button "Tìm Kiếm" at bounding box center [461, 206] width 80 height 32
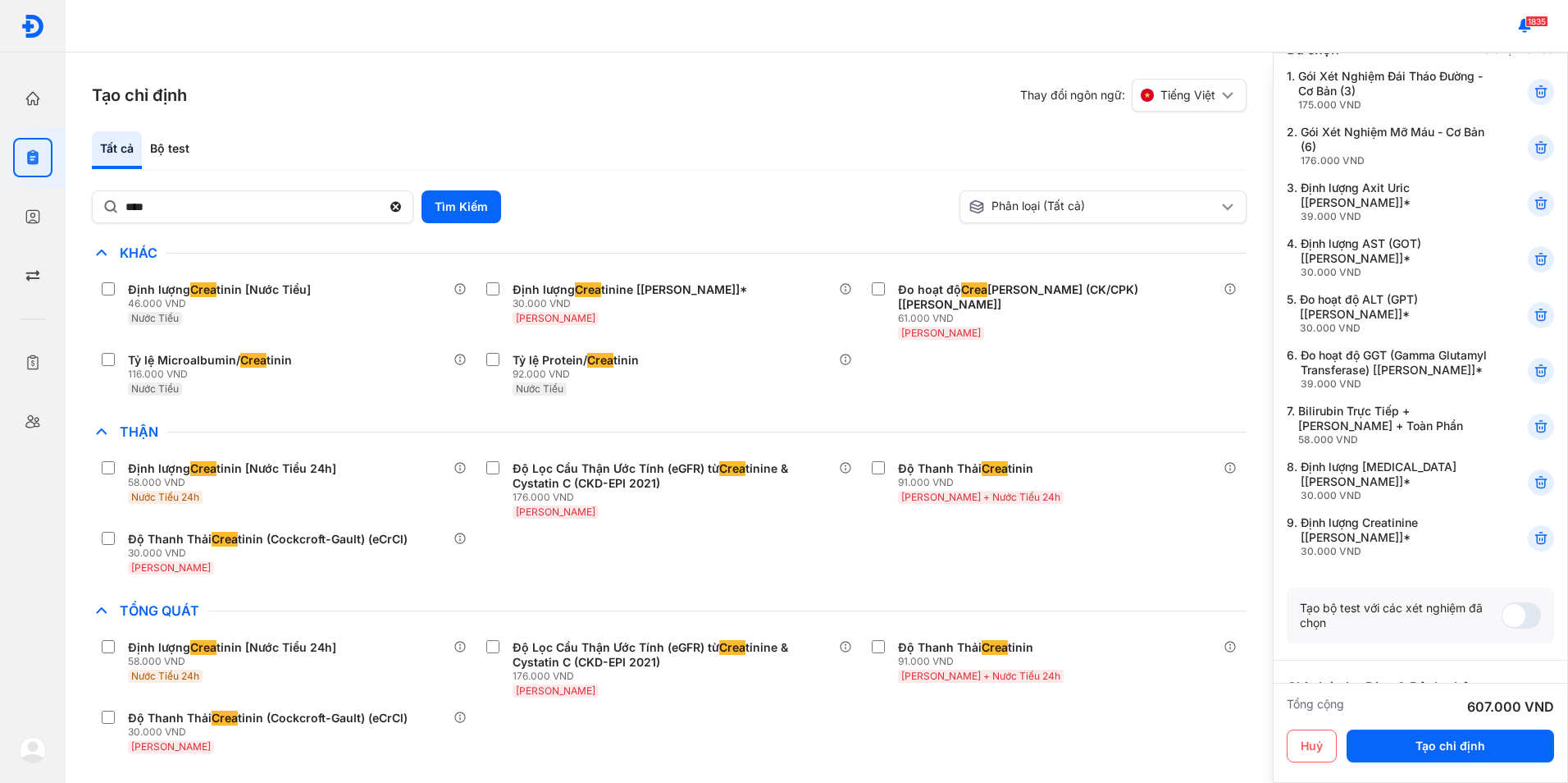
scroll to position [164, 0]
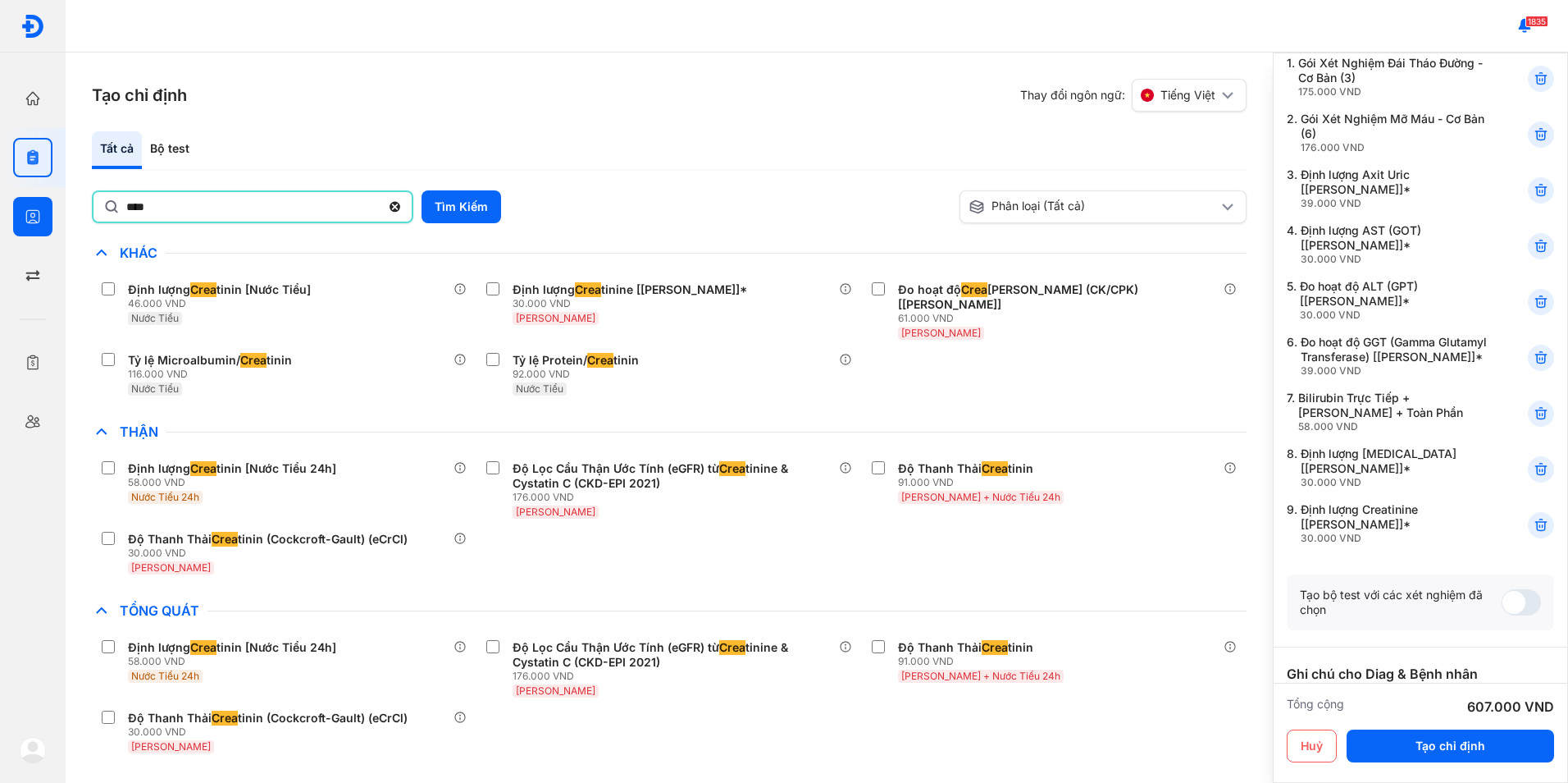
drag, startPoint x: 117, startPoint y: 208, endPoint x: 63, endPoint y: 205, distance: 54.1
click at [63, 205] on div "Trang chủ Tổng quan hoạt động của phòng khám Chỉ định Tạo và quản lý đơn xét ng…" at bounding box center [784, 392] width 1568 height 783
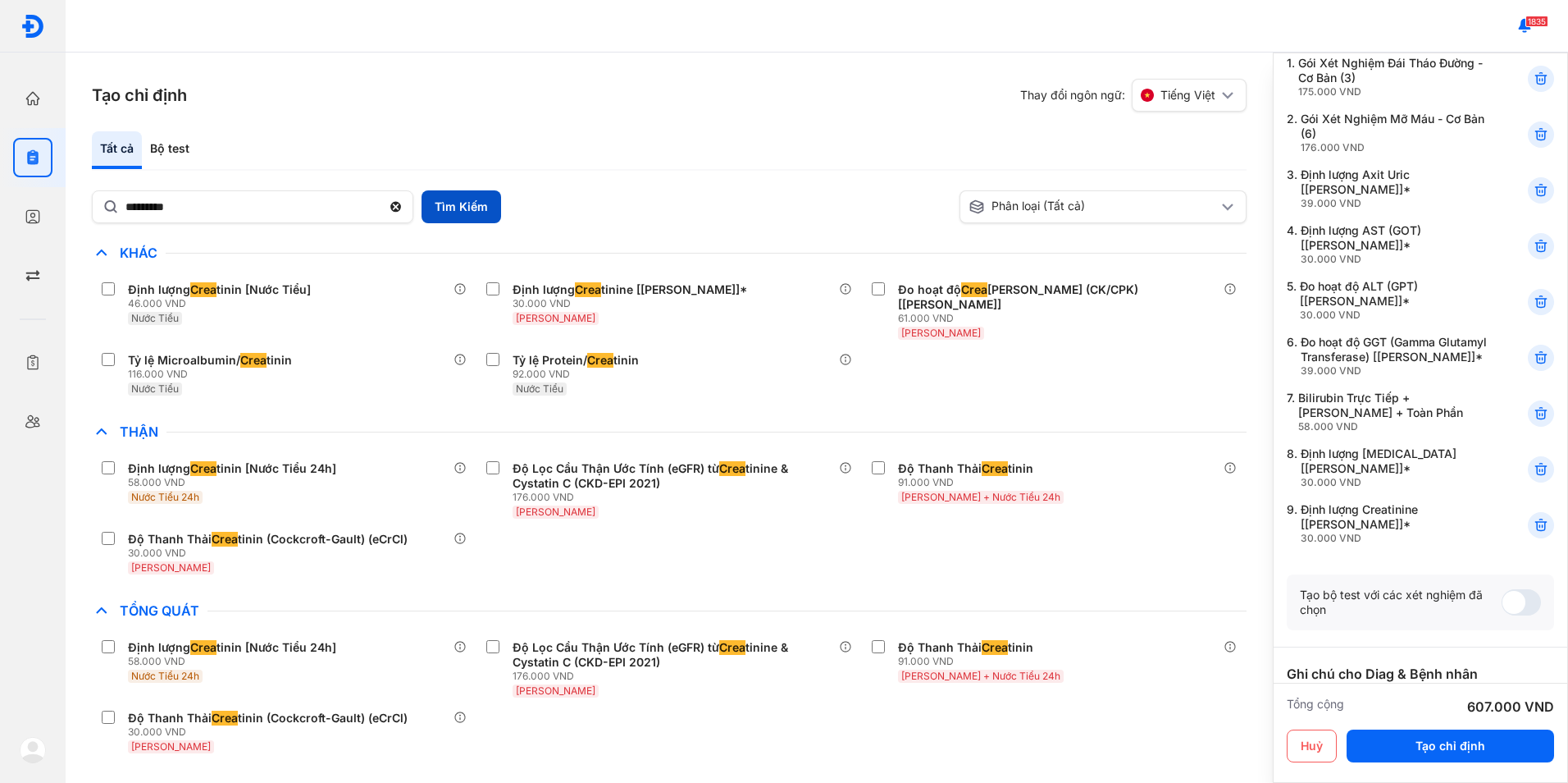
click at [444, 194] on button "Tìm Kiếm" at bounding box center [461, 206] width 80 height 32
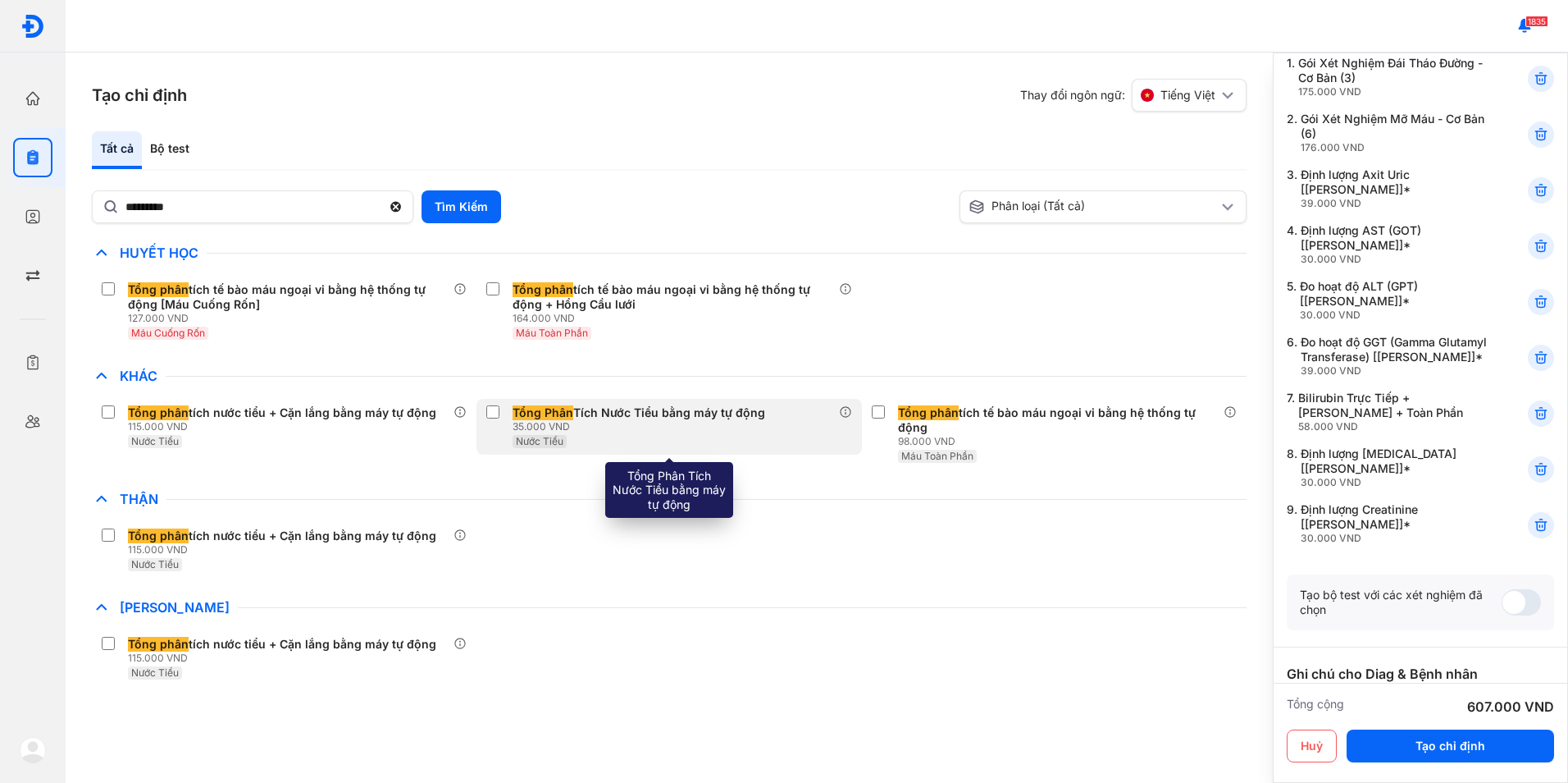
click at [486, 410] on div "Tổng Phân Tích Nước Tiểu bằng máy tự động 35.000 VND Nước Tiểu" at bounding box center [668, 427] width 384 height 56
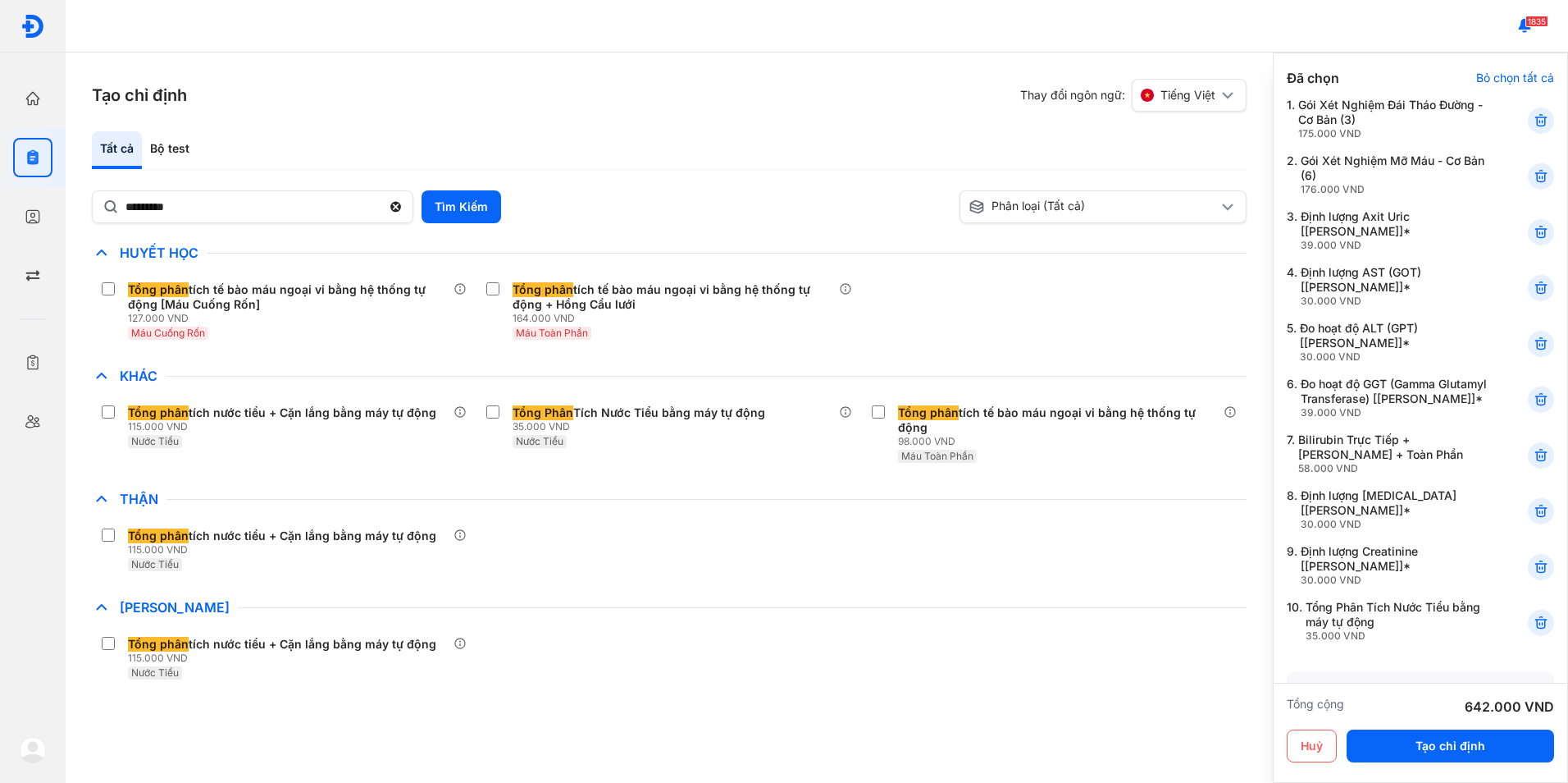
scroll to position [82, 0]
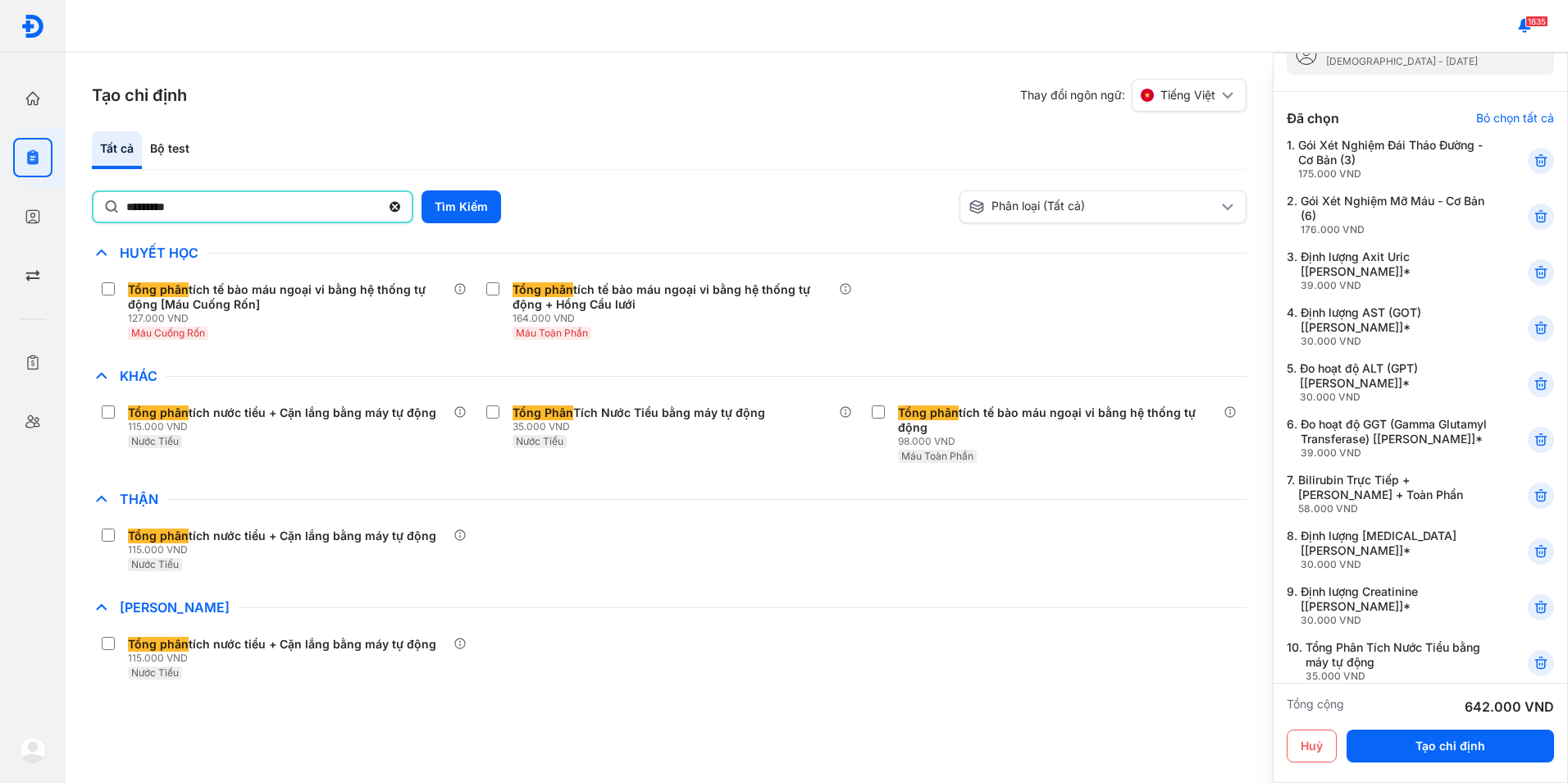
drag, startPoint x: 220, startPoint y: 216, endPoint x: -4, endPoint y: 208, distance: 224.1
click at [0, 208] on html "Trang chủ Tổng quan hoạt động của phòng khám Chỉ định Tạo và quản lý đơn xét ng…" at bounding box center [784, 392] width 1568 height 783
click at [467, 194] on button "Tìm Kiếm" at bounding box center [461, 206] width 80 height 32
drag, startPoint x: 206, startPoint y: 213, endPoint x: 55, endPoint y: 213, distance: 151.0
click at [55, 213] on div "Trang chủ Tổng quan hoạt động của phòng khám Chỉ định Tạo và quản lý đơn xét ng…" at bounding box center [784, 392] width 1568 height 783
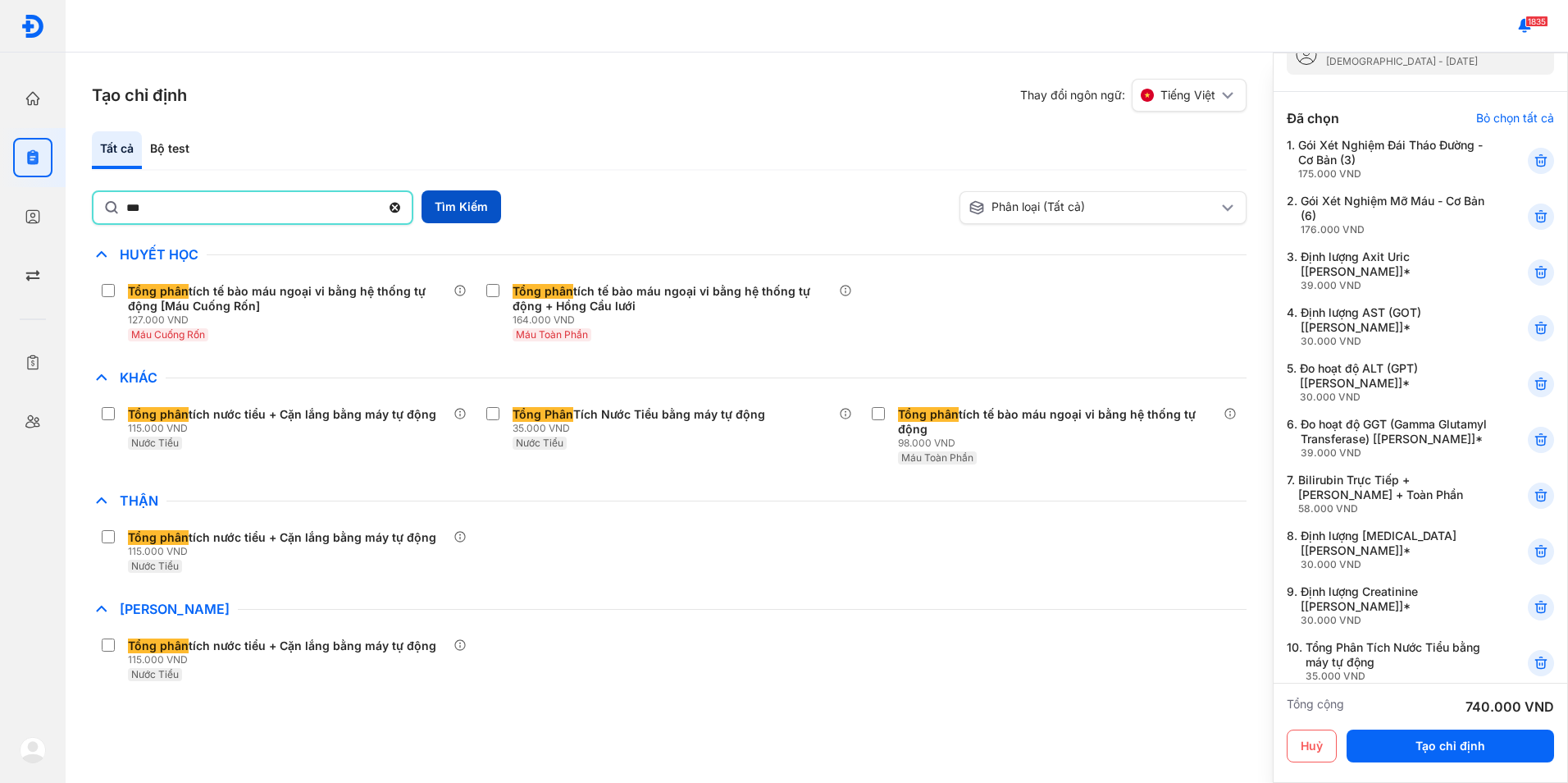
click at [484, 210] on button "Tìm Kiếm" at bounding box center [461, 206] width 80 height 32
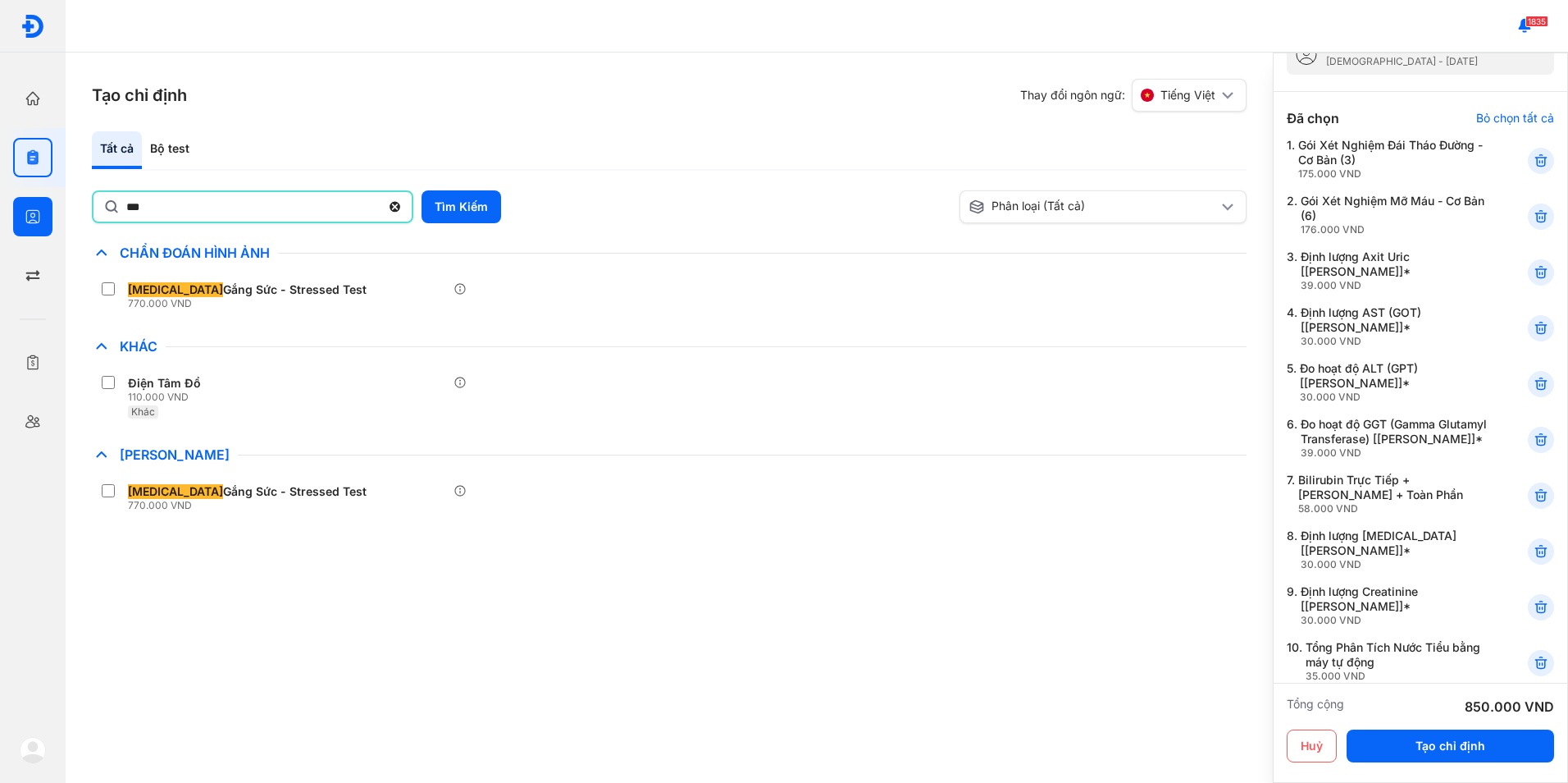
drag, startPoint x: 167, startPoint y: 206, endPoint x: 61, endPoint y: 204, distance: 106.0
click at [61, 204] on div "Trang chủ Tổng quan hoạt động của phòng khám Chỉ định Tạo và quản lý đơn xét ng…" at bounding box center [784, 392] width 1568 height 783
click at [453, 200] on button "Tìm Kiếm" at bounding box center [461, 206] width 80 height 32
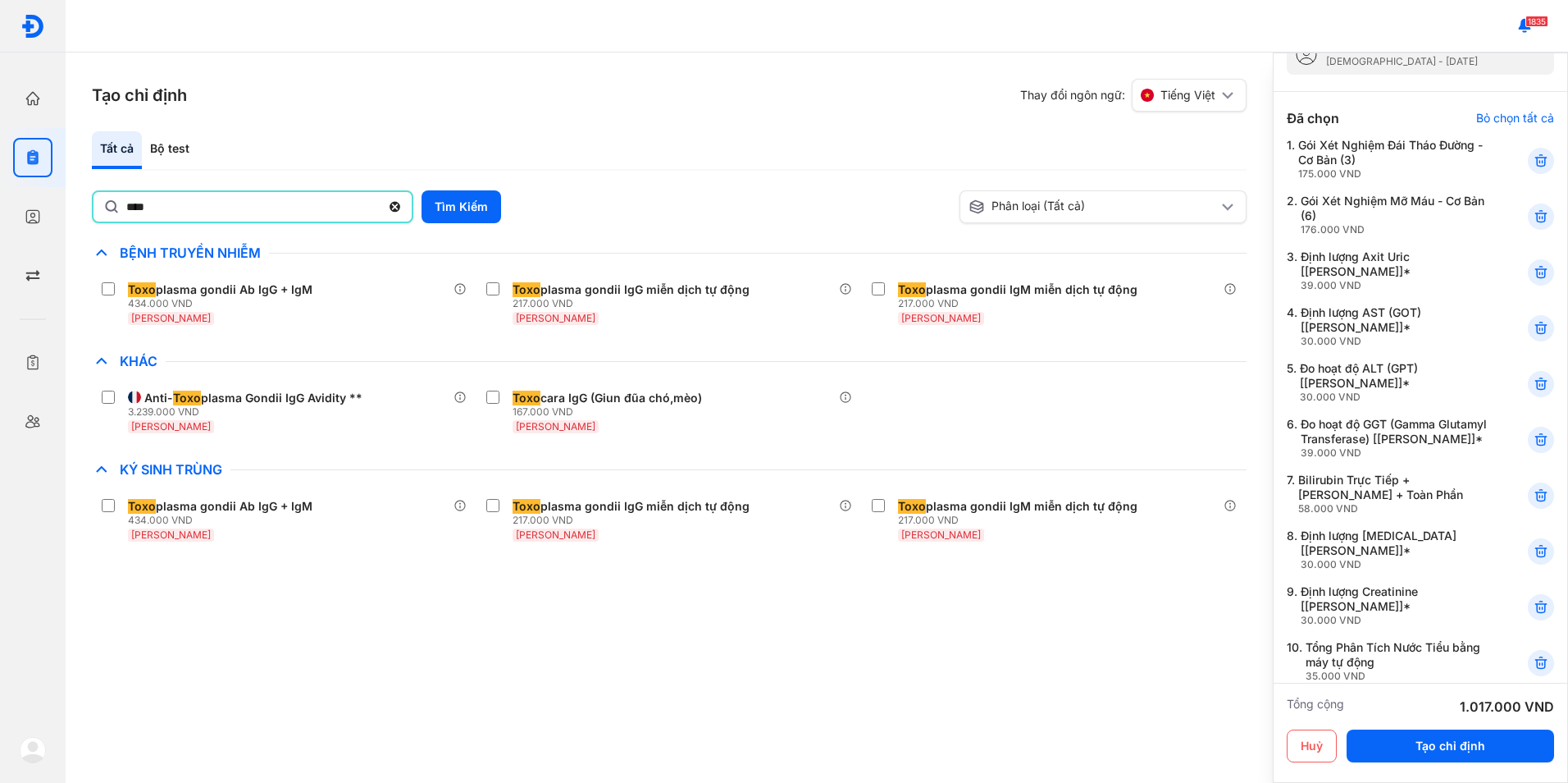
drag, startPoint x: 178, startPoint y: 205, endPoint x: 72, endPoint y: 209, distance: 106.1
click at [72, 209] on div "Tạo chỉ định Thay đổi ngôn ngữ: Tiếng Việt Tất cả Bộ test **** Tìm Kiếm Phân lo…" at bounding box center [669, 418] width 1207 height 730
click at [506, 211] on div "****** Tìm Kiếm" at bounding box center [523, 206] width 861 height 32
click at [477, 210] on button "Tìm Kiếm" at bounding box center [461, 206] width 80 height 32
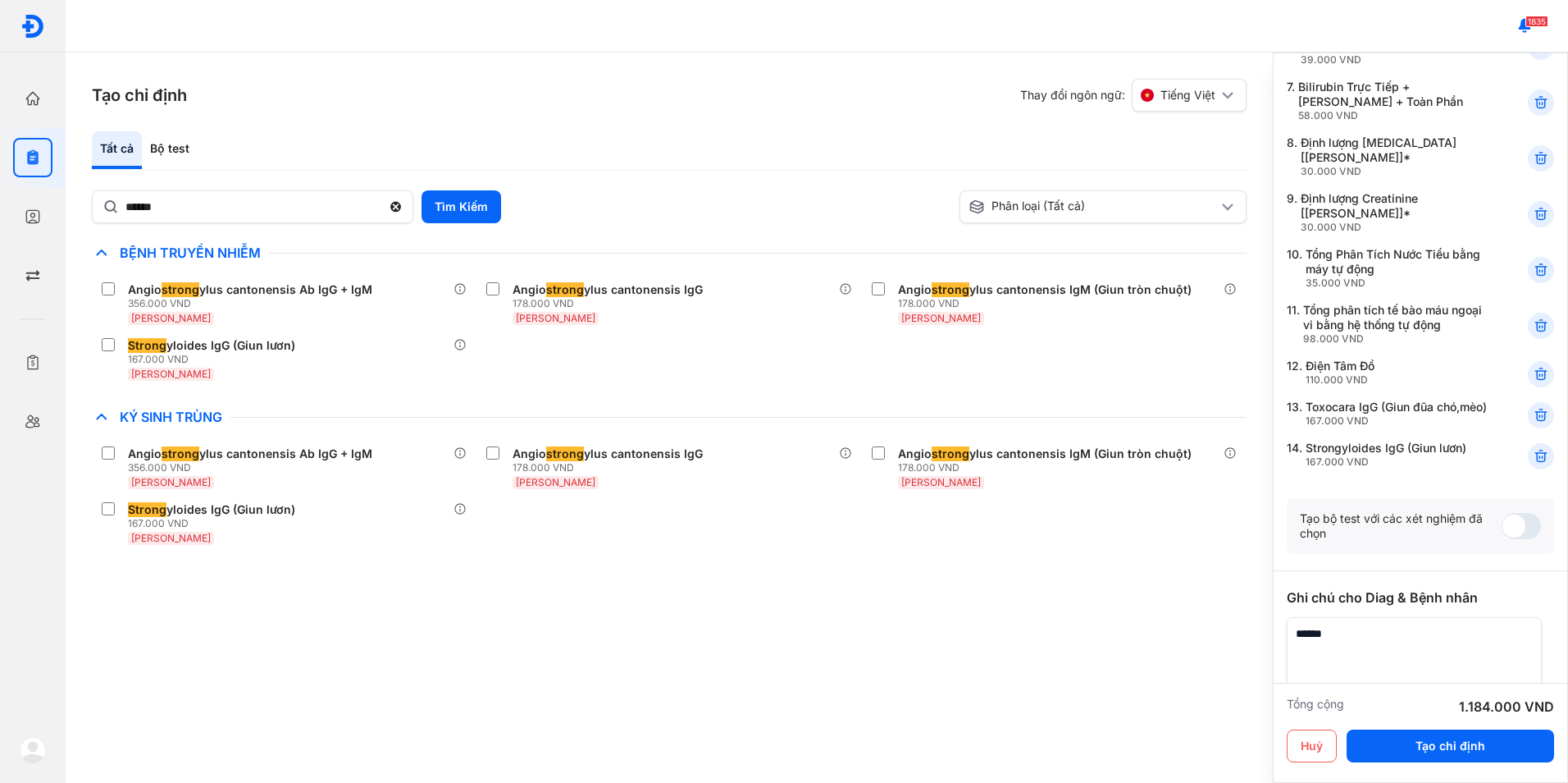
scroll to position [492, 0]
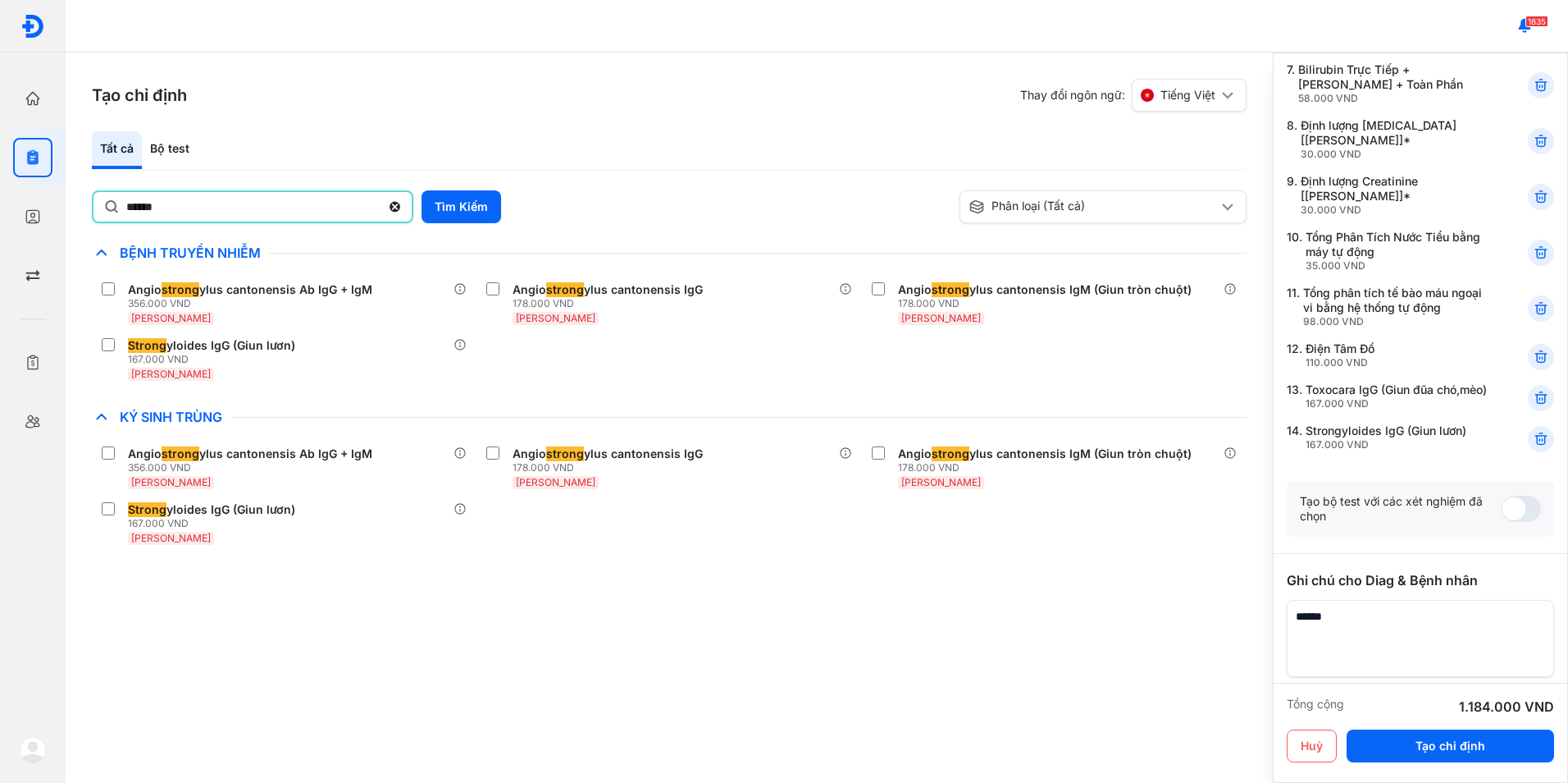
drag, startPoint x: 119, startPoint y: 220, endPoint x: 72, endPoint y: 220, distance: 47.0
click at [72, 220] on div "Tạo chỉ định Thay đổi ngôn ngữ: Tiếng Việt Tất cả Bộ test ****** Tìm Kiếm Phân …" at bounding box center [669, 418] width 1207 height 730
drag, startPoint x: 224, startPoint y: 209, endPoint x: 53, endPoint y: 215, distance: 171.1
click at [53, 215] on div "Trang chủ Tổng quan hoạt động của phòng khám Chỉ định Tạo và quản lý đơn xét ng…" at bounding box center [784, 392] width 1568 height 783
type input "***"
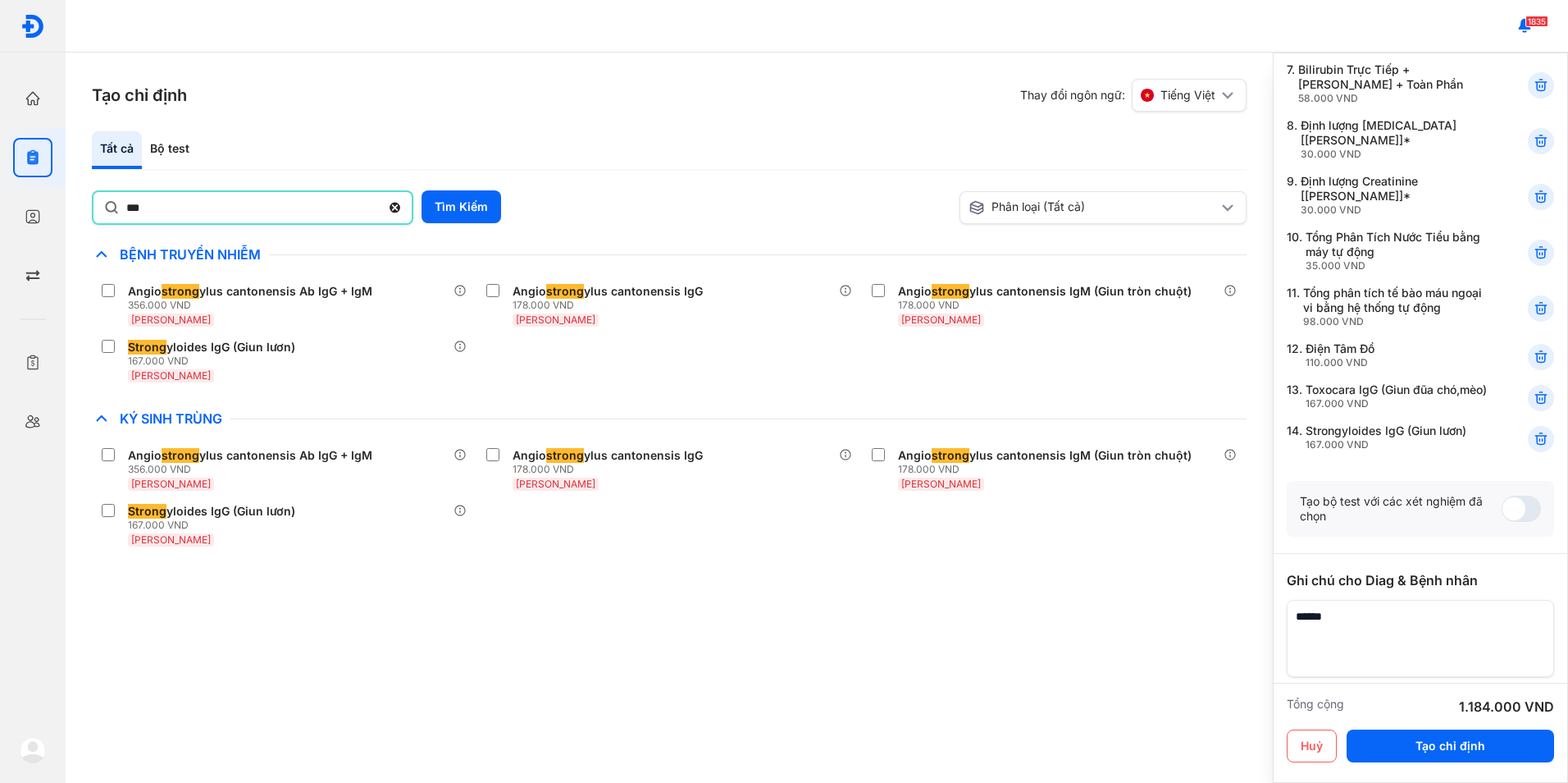
click at [546, 195] on div "*** Tìm Kiếm" at bounding box center [523, 207] width 861 height 34
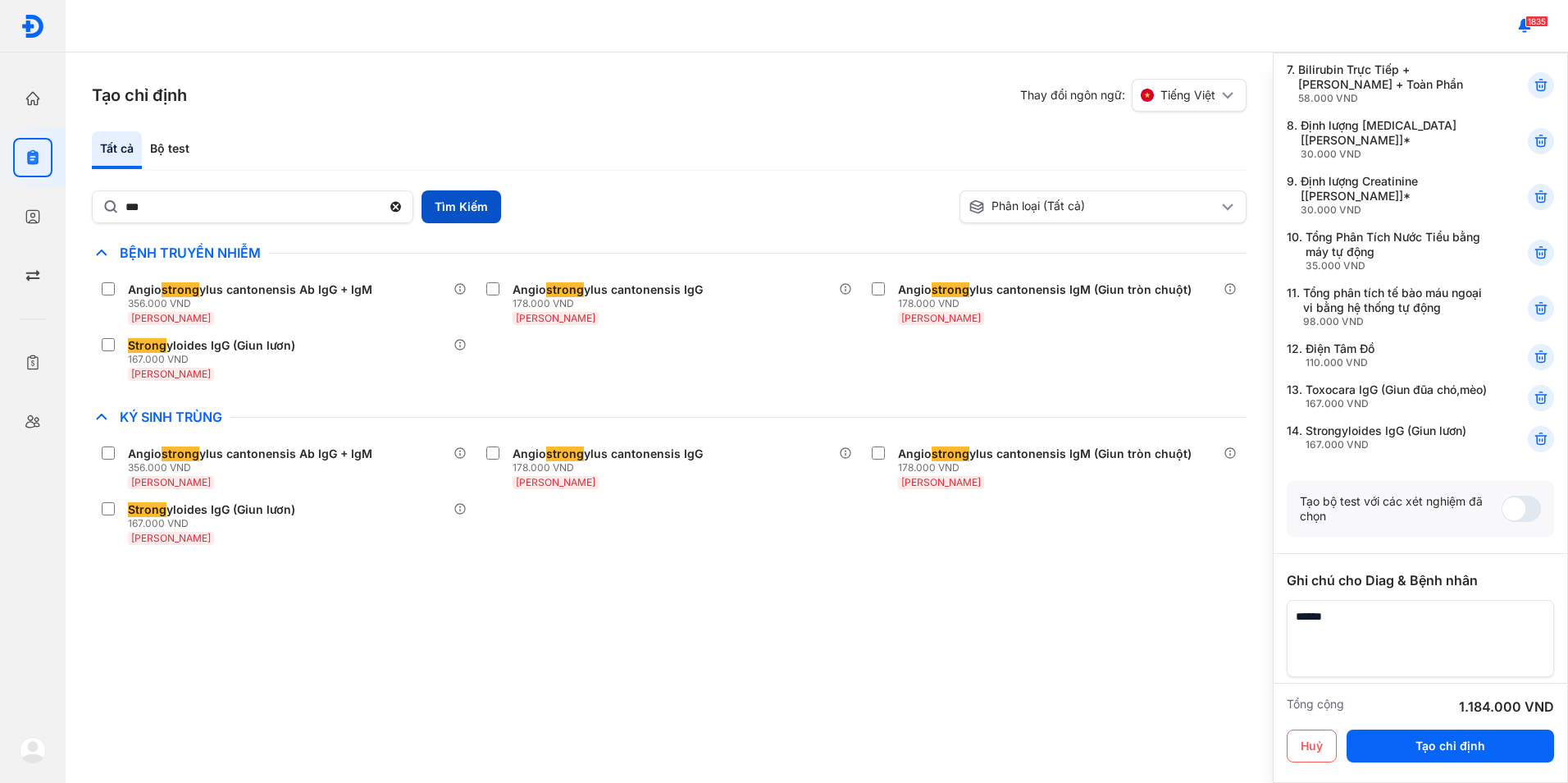
click at [486, 206] on button "Tìm Kiếm" at bounding box center [461, 206] width 80 height 32
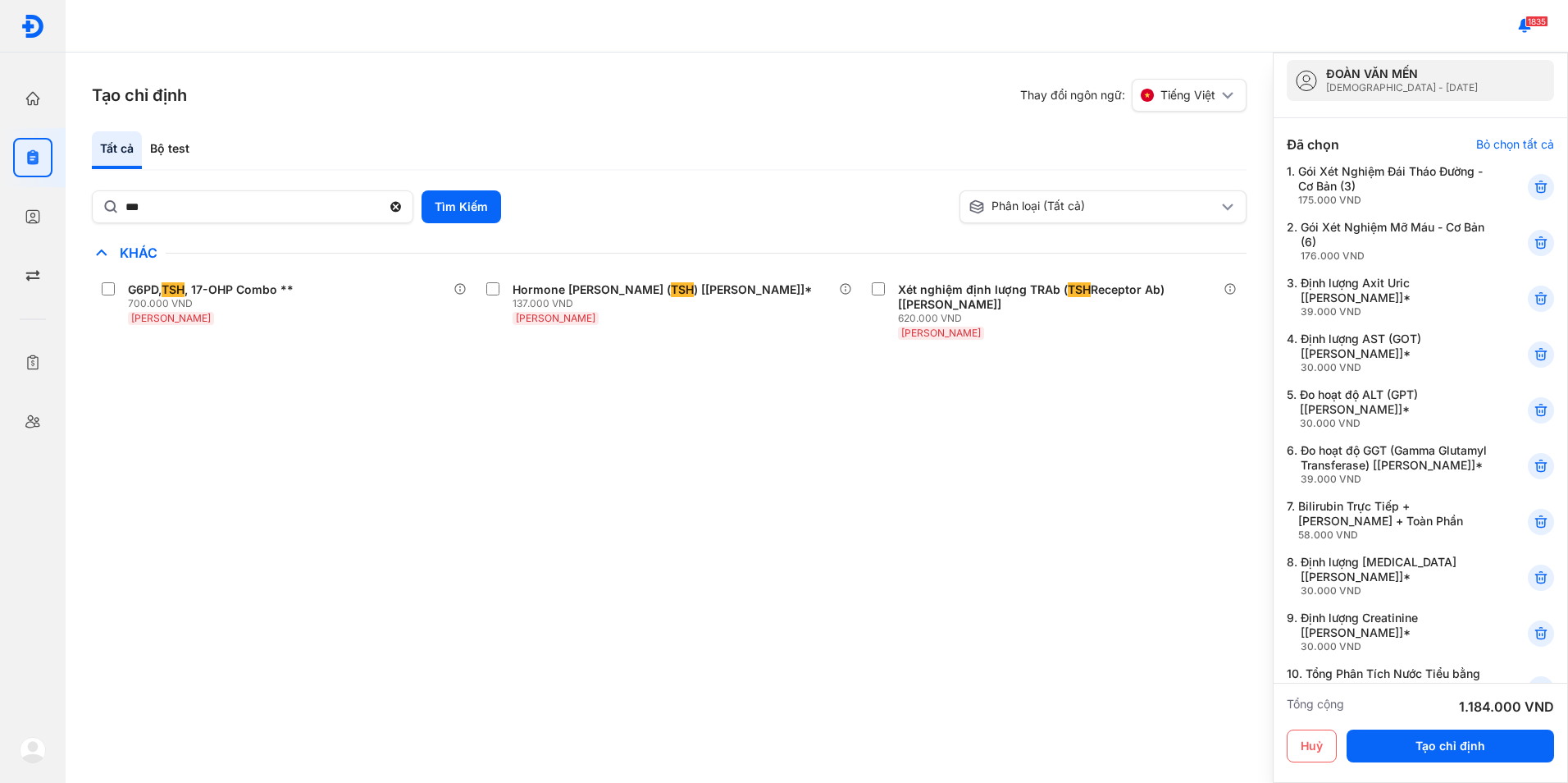
scroll to position [82, 0]
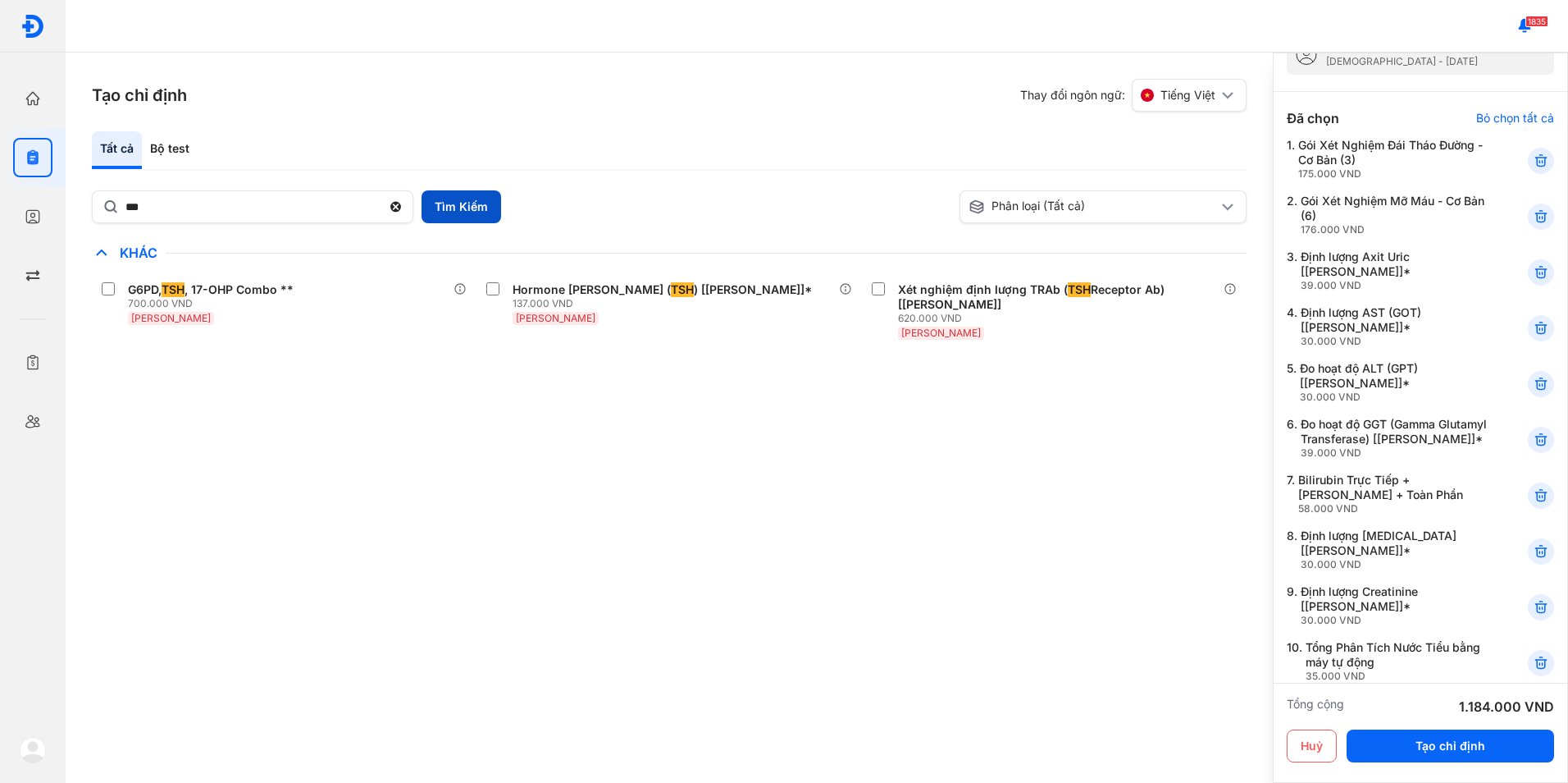
click at [439, 211] on button "Tìm Kiếm" at bounding box center [461, 206] width 80 height 32
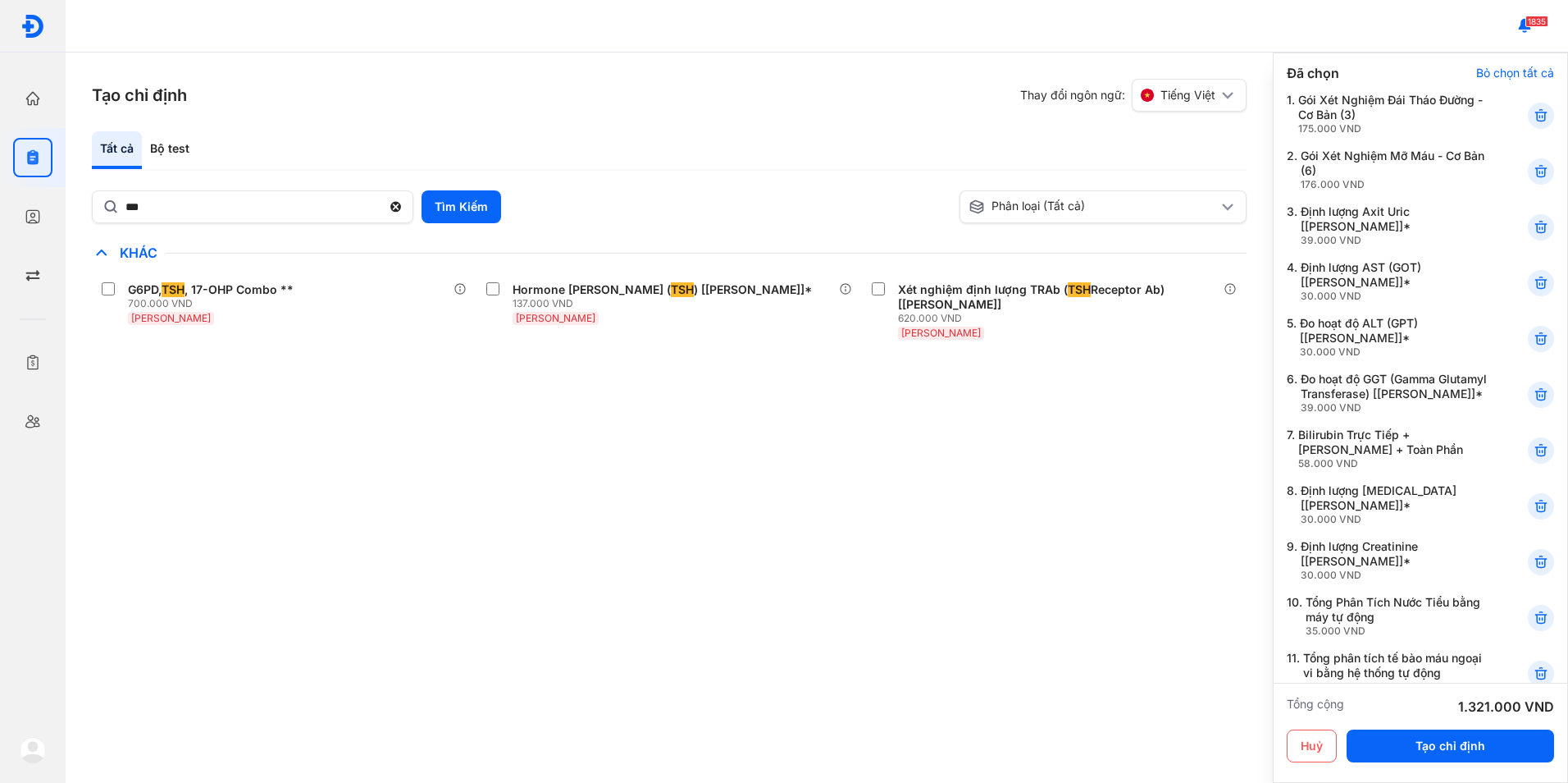
scroll to position [246, 0]
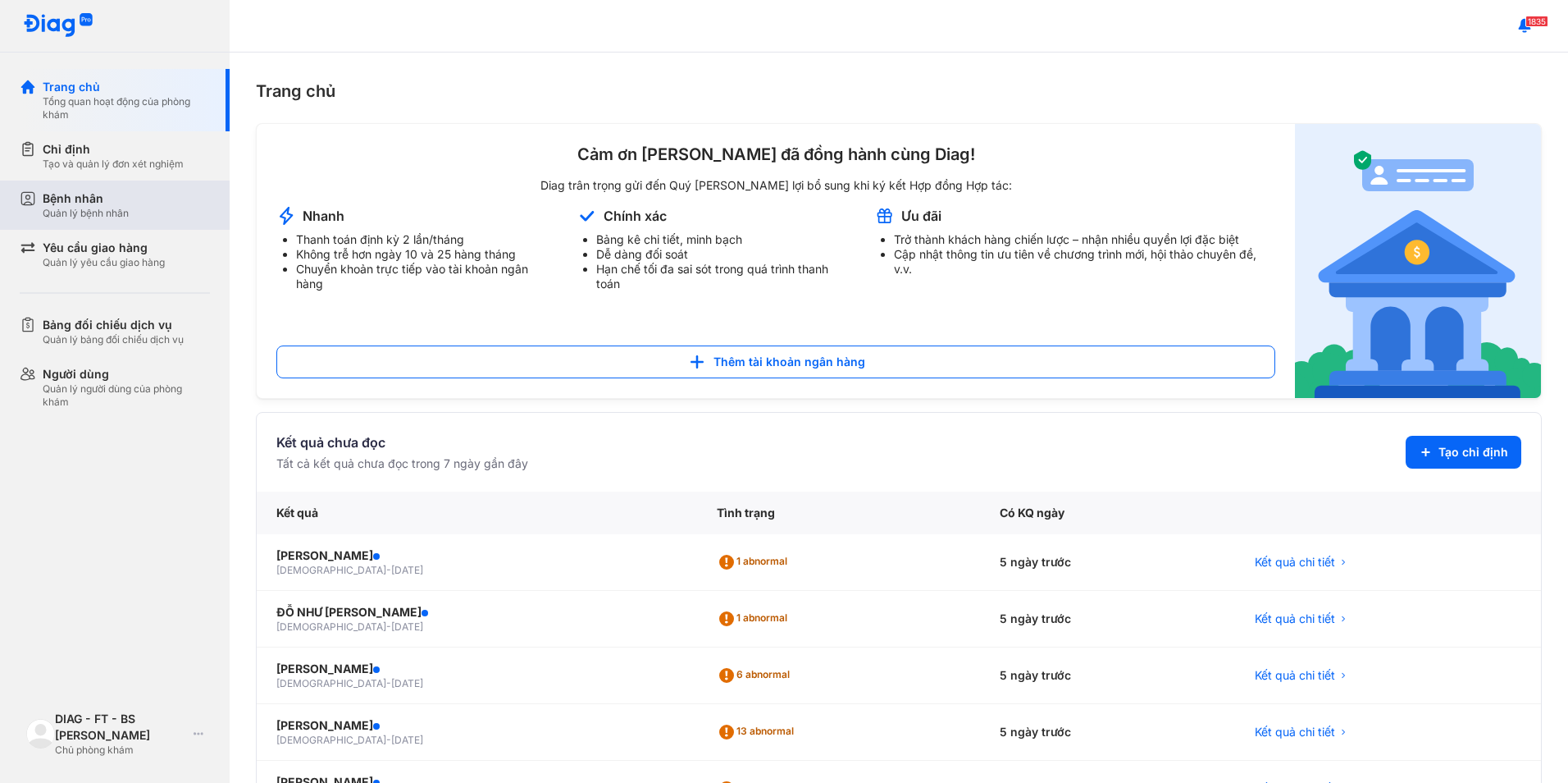
click at [95, 205] on div "Bệnh nhân" at bounding box center [86, 198] width 86 height 17
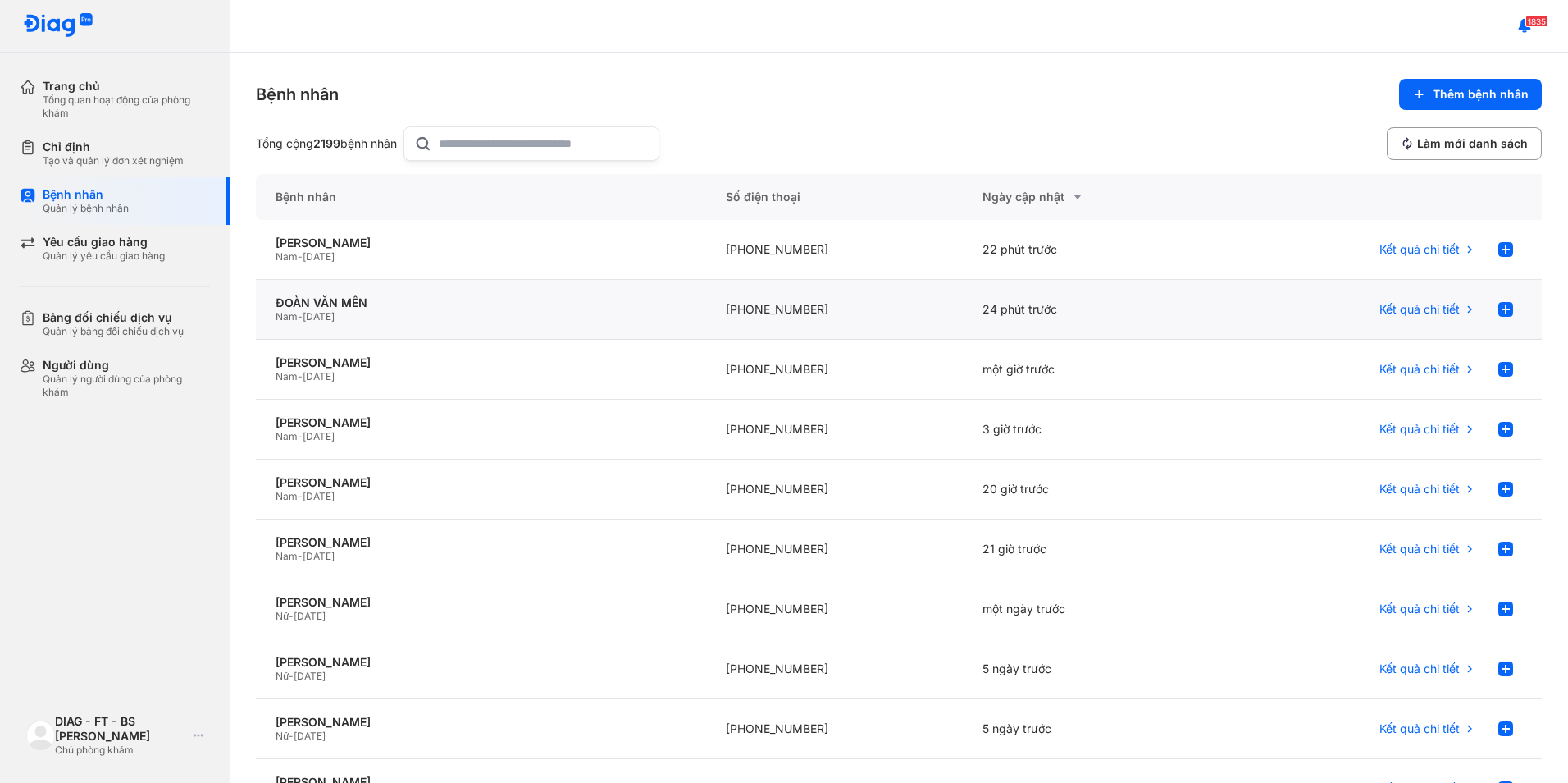
click at [573, 326] on div "ĐOÀN VĂN MẾN Nam - [DATE]" at bounding box center [481, 309] width 450 height 60
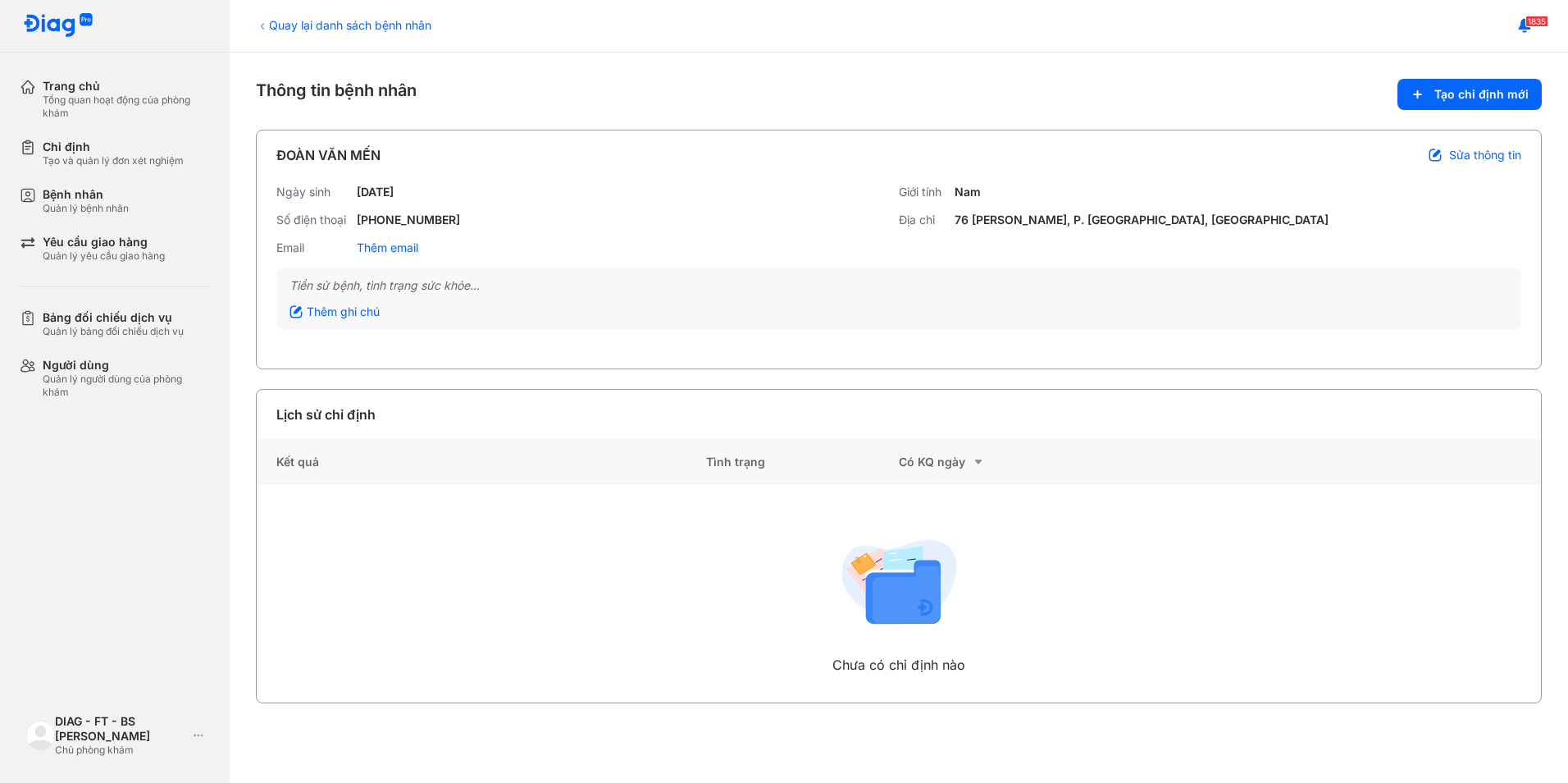
click at [1466, 77] on div "Quay lại danh sách bệnh nhân Thông tin bệnh nhân Tạo chỉ định mới ĐOÀN VĂN MẾN …" at bounding box center [898, 418] width 1339 height 730
click at [1456, 95] on span "Tạo chỉ định mới" at bounding box center [1482, 94] width 95 height 15
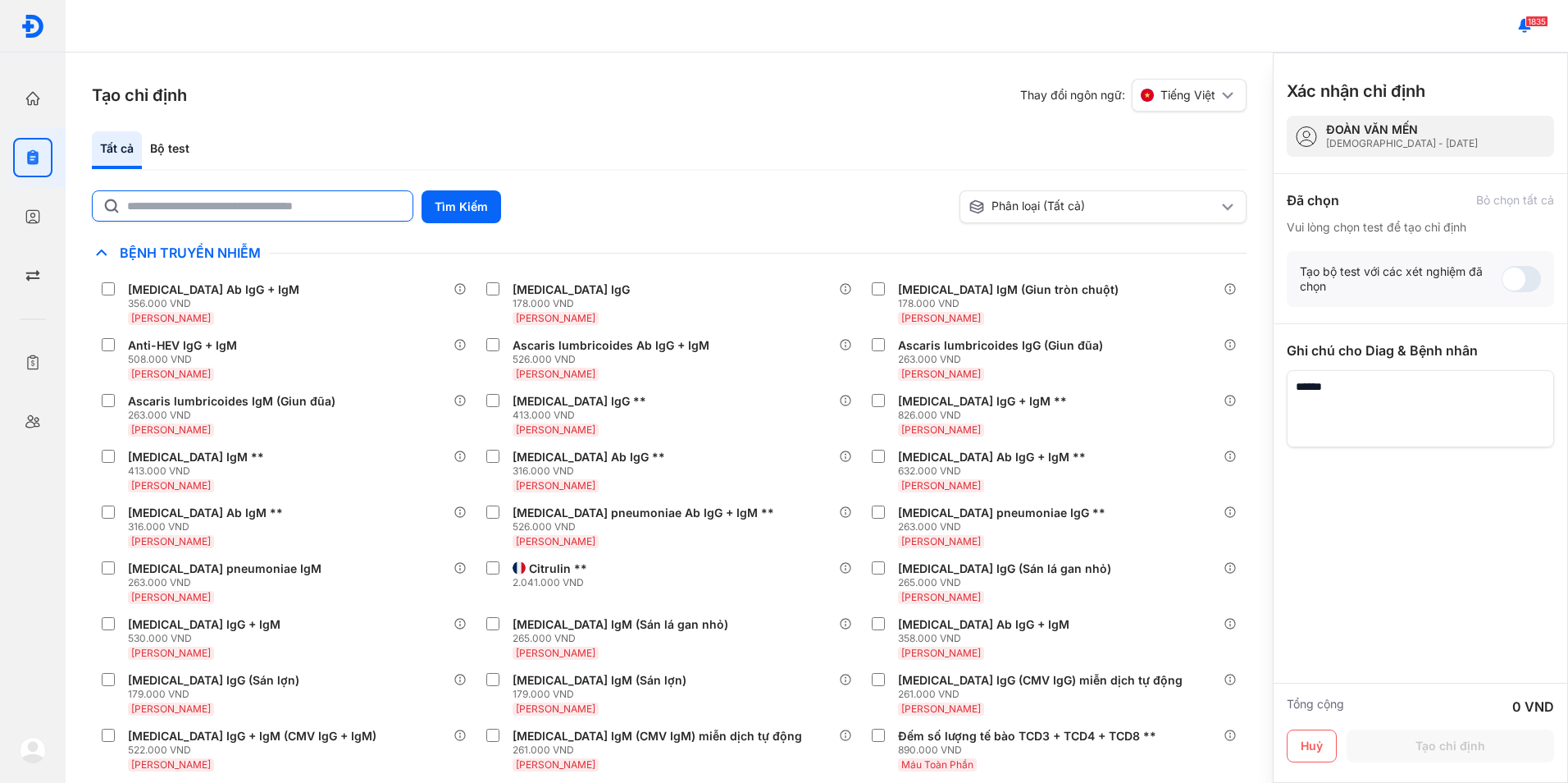
click at [306, 210] on input "text" at bounding box center [264, 206] width 276 height 30
click at [469, 215] on button "Tìm Kiếm" at bounding box center [461, 206] width 80 height 32
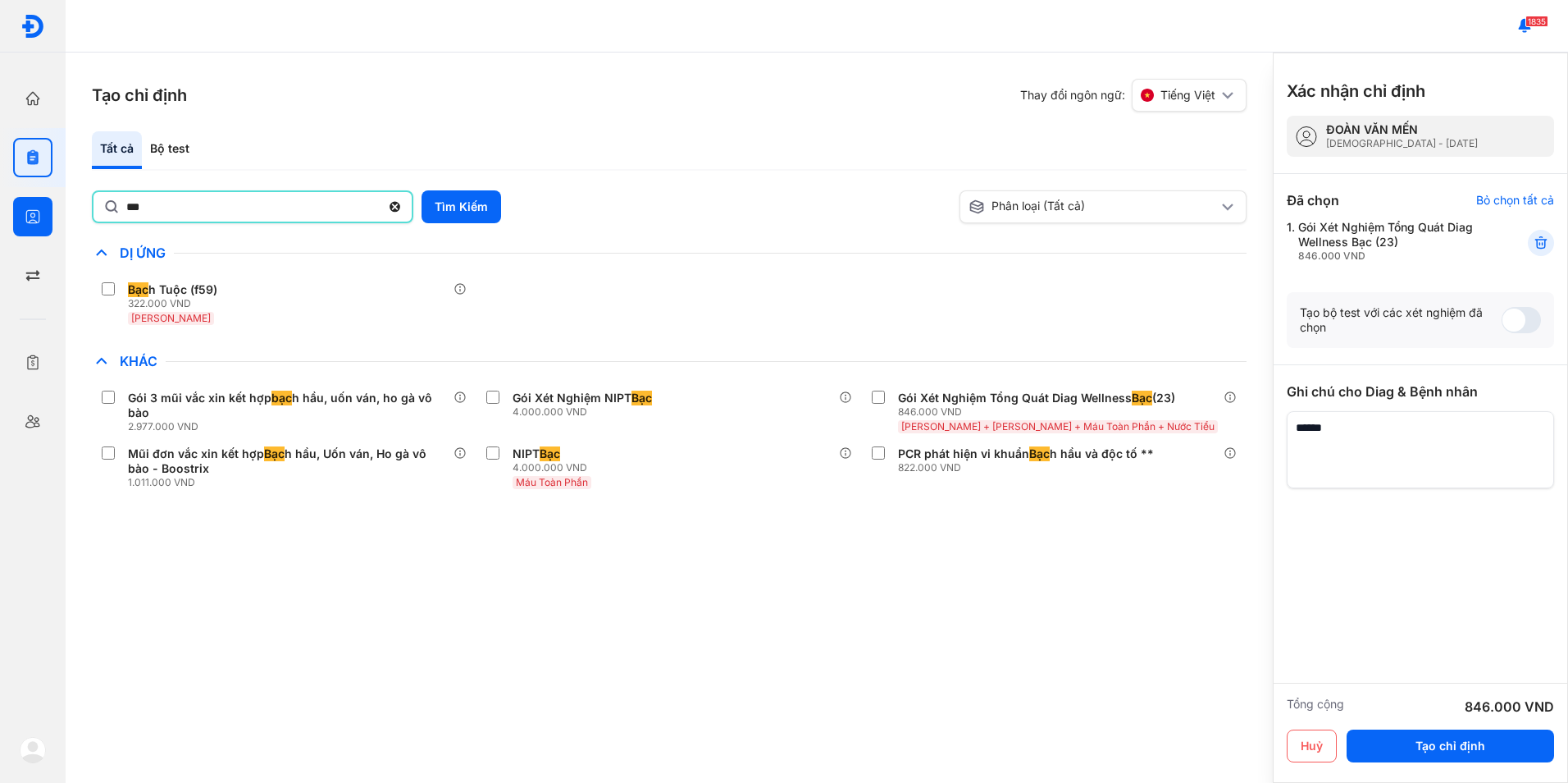
drag, startPoint x: 166, startPoint y: 206, endPoint x: 64, endPoint y: 206, distance: 102.0
click at [64, 206] on div "Trang chủ Tổng quan hoạt động của phòng khám Chỉ định Tạo và quản lý đơn xét ng…" at bounding box center [784, 392] width 1568 height 783
click at [451, 208] on button "Tìm Kiếm" at bounding box center [461, 206] width 80 height 32
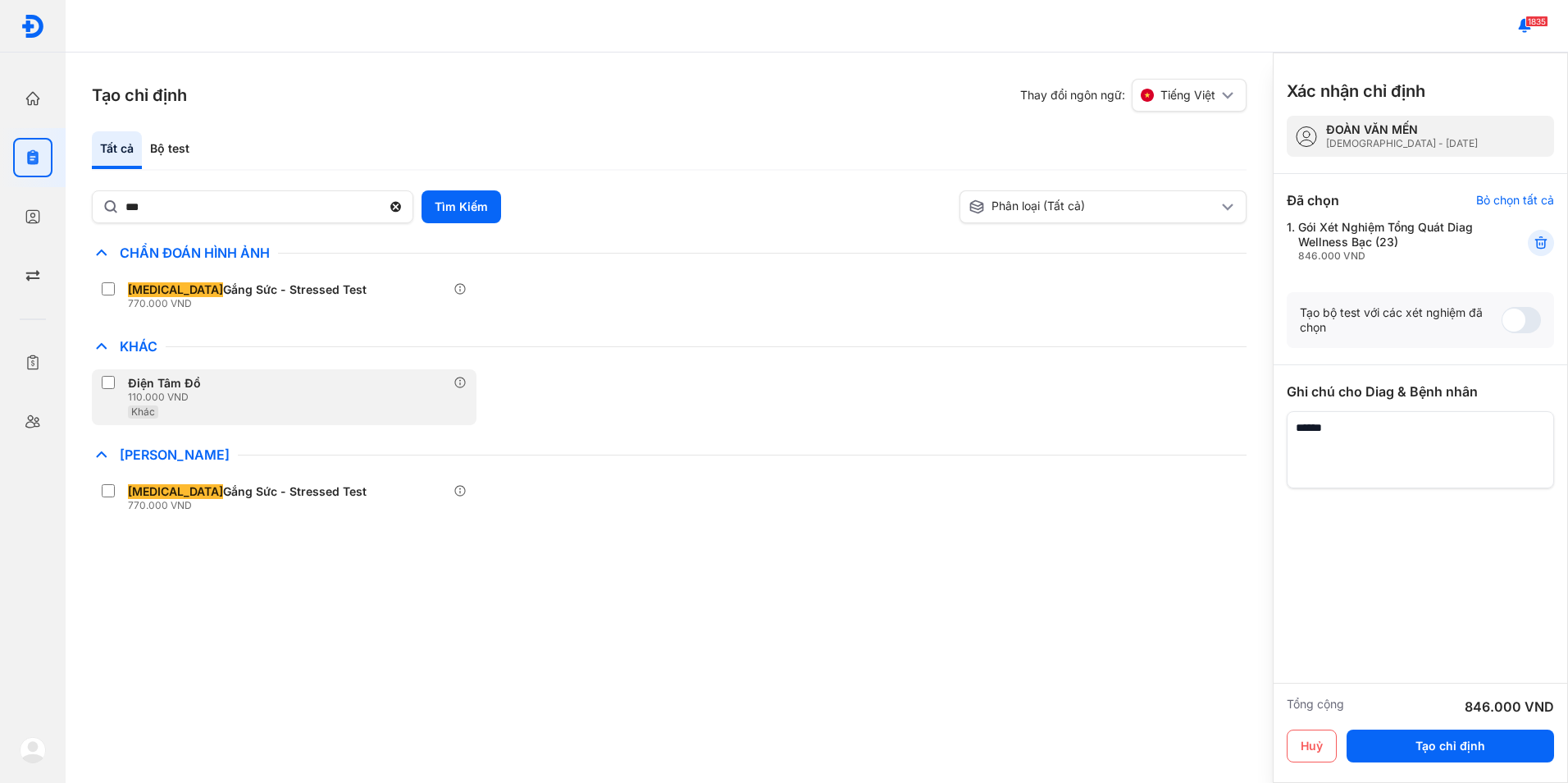
click at [116, 383] on label at bounding box center [111, 384] width 19 height 17
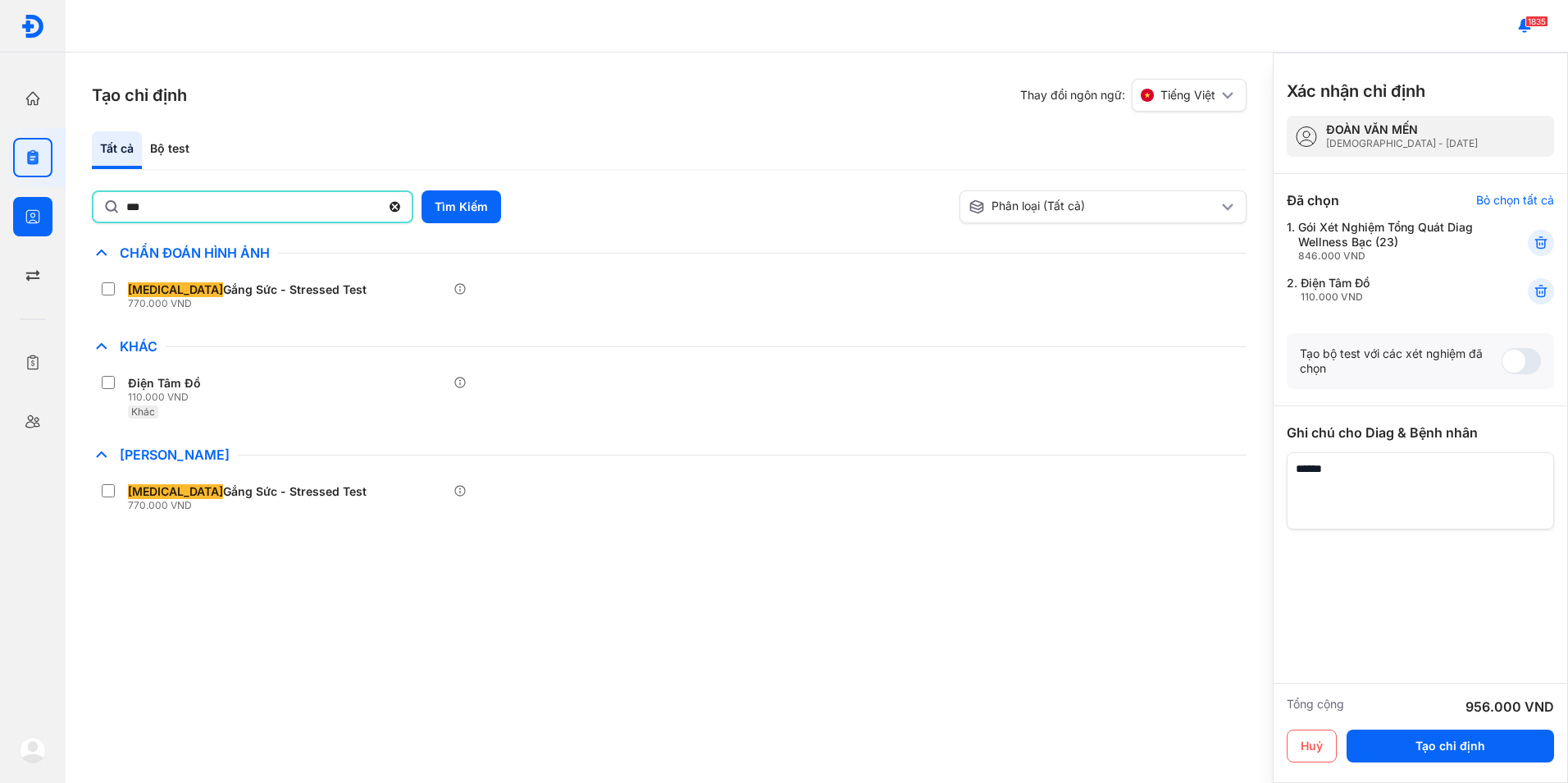
drag, startPoint x: 168, startPoint y: 211, endPoint x: 54, endPoint y: 209, distance: 114.0
click at [54, 209] on div "Trang chủ Tổng quan hoạt động của phòng khám Chỉ định Tạo và quản lý đơn xét ng…" at bounding box center [784, 392] width 1568 height 783
click at [480, 199] on button "Tìm Kiếm" at bounding box center [461, 206] width 80 height 32
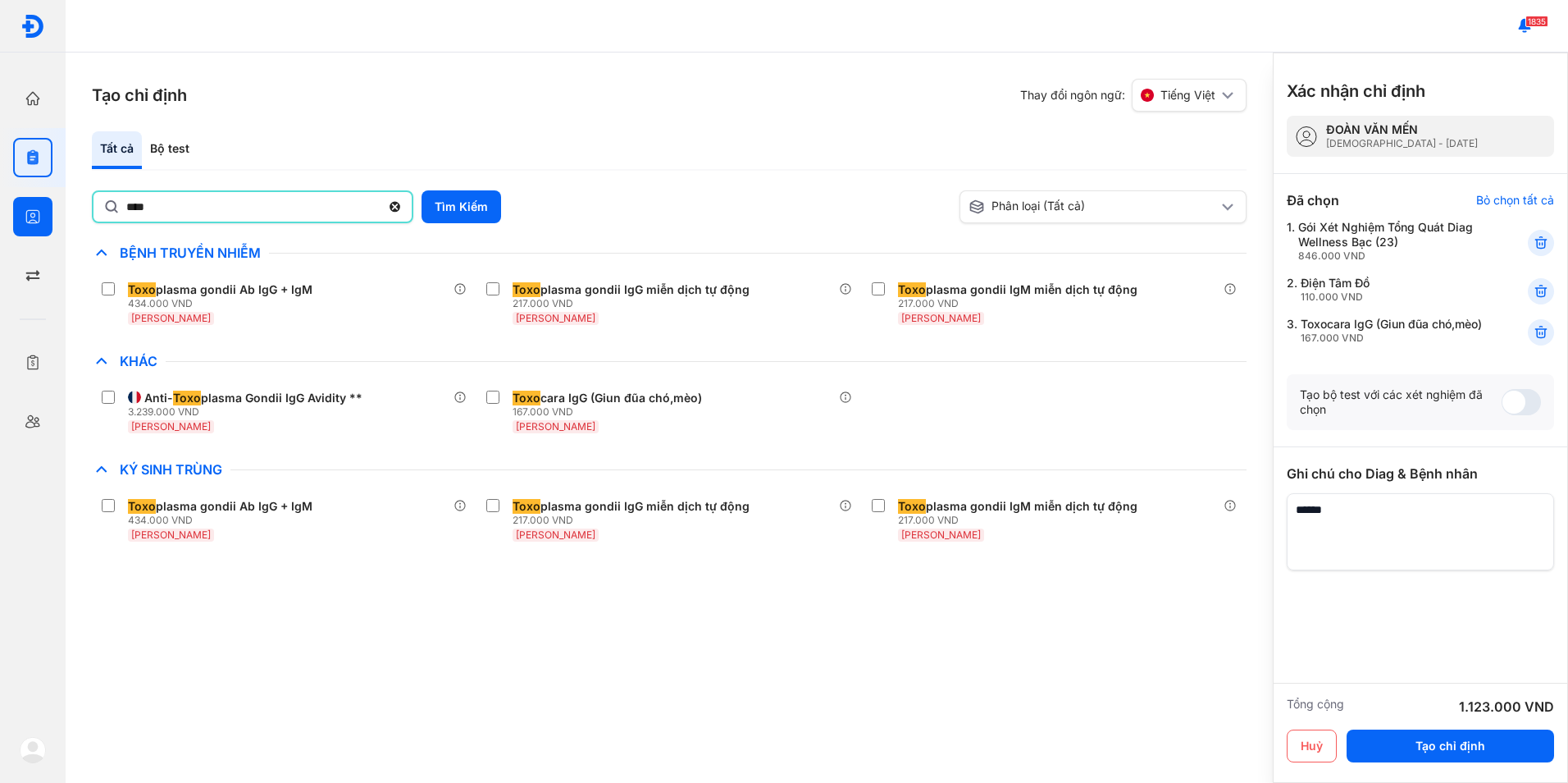
drag, startPoint x: 173, startPoint y: 208, endPoint x: 22, endPoint y: 193, distance: 151.7
click at [23, 193] on div "Trang chủ Tổng quan hoạt động của phòng khám Chỉ định Tạo và quản lý đơn xét ng…" at bounding box center [784, 392] width 1568 height 783
type input "******"
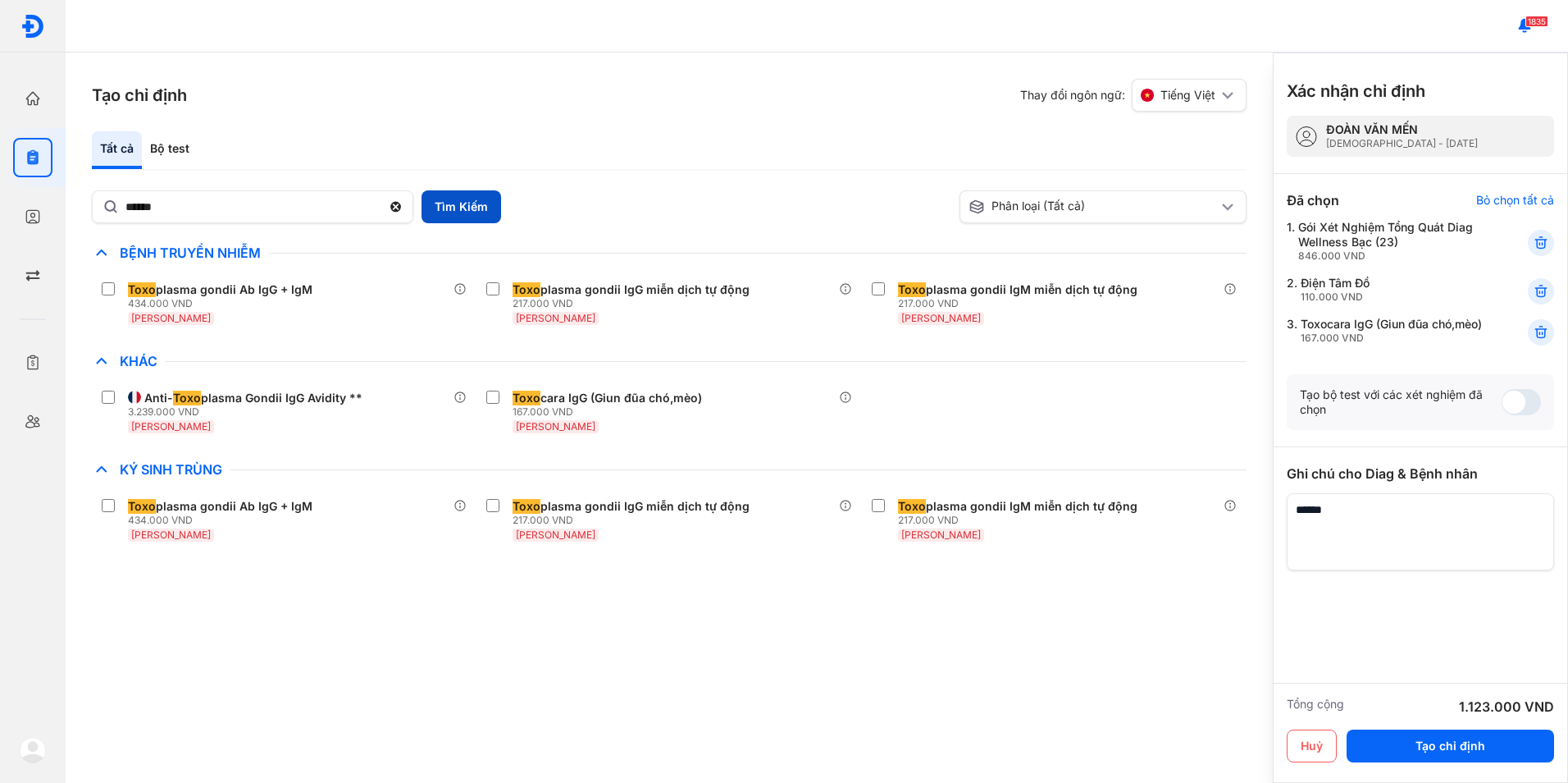
click at [443, 201] on button "Tìm Kiếm" at bounding box center [461, 206] width 80 height 32
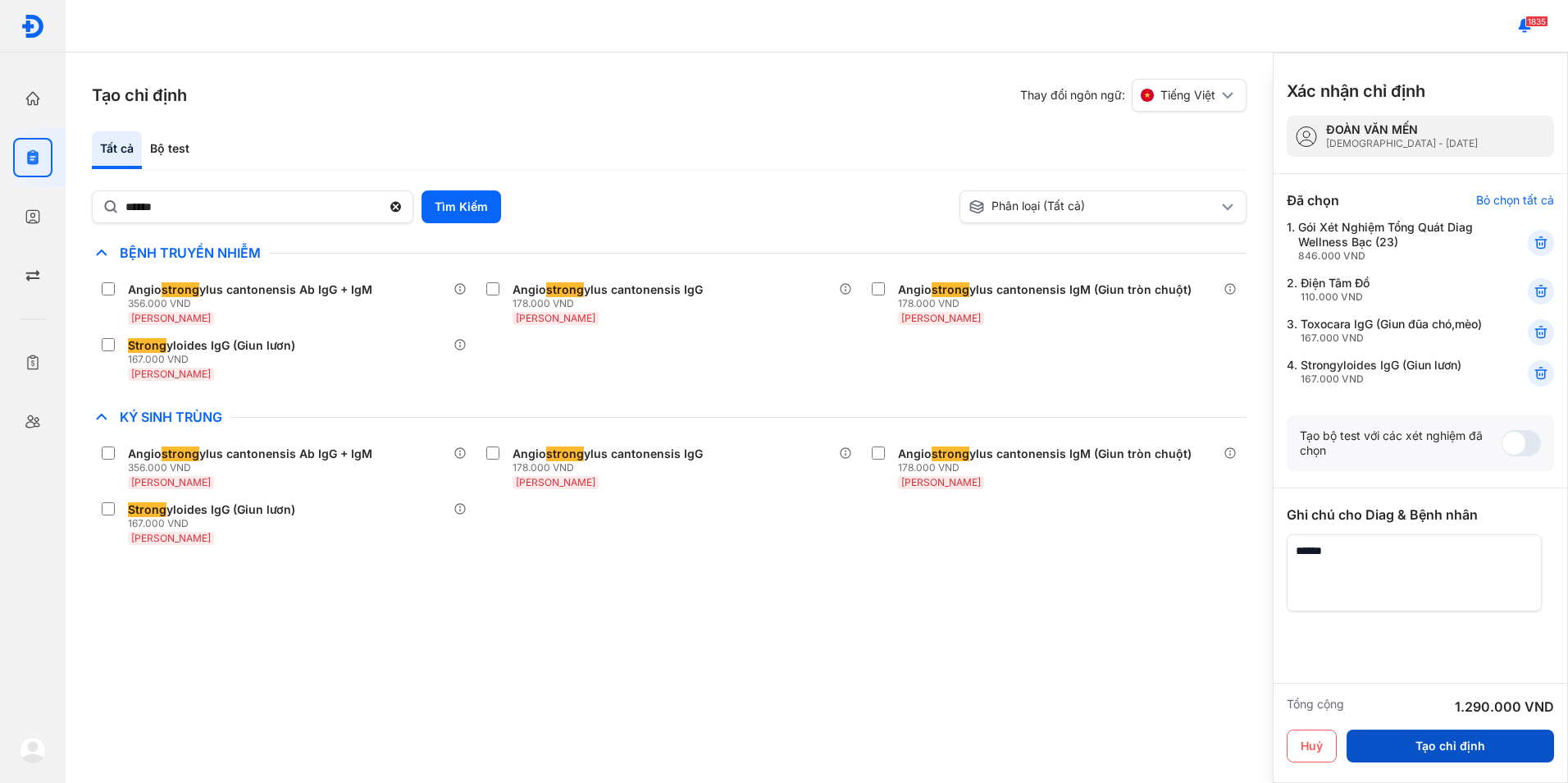
click at [1462, 745] on button "Tạo chỉ định" at bounding box center [1450, 745] width 207 height 32
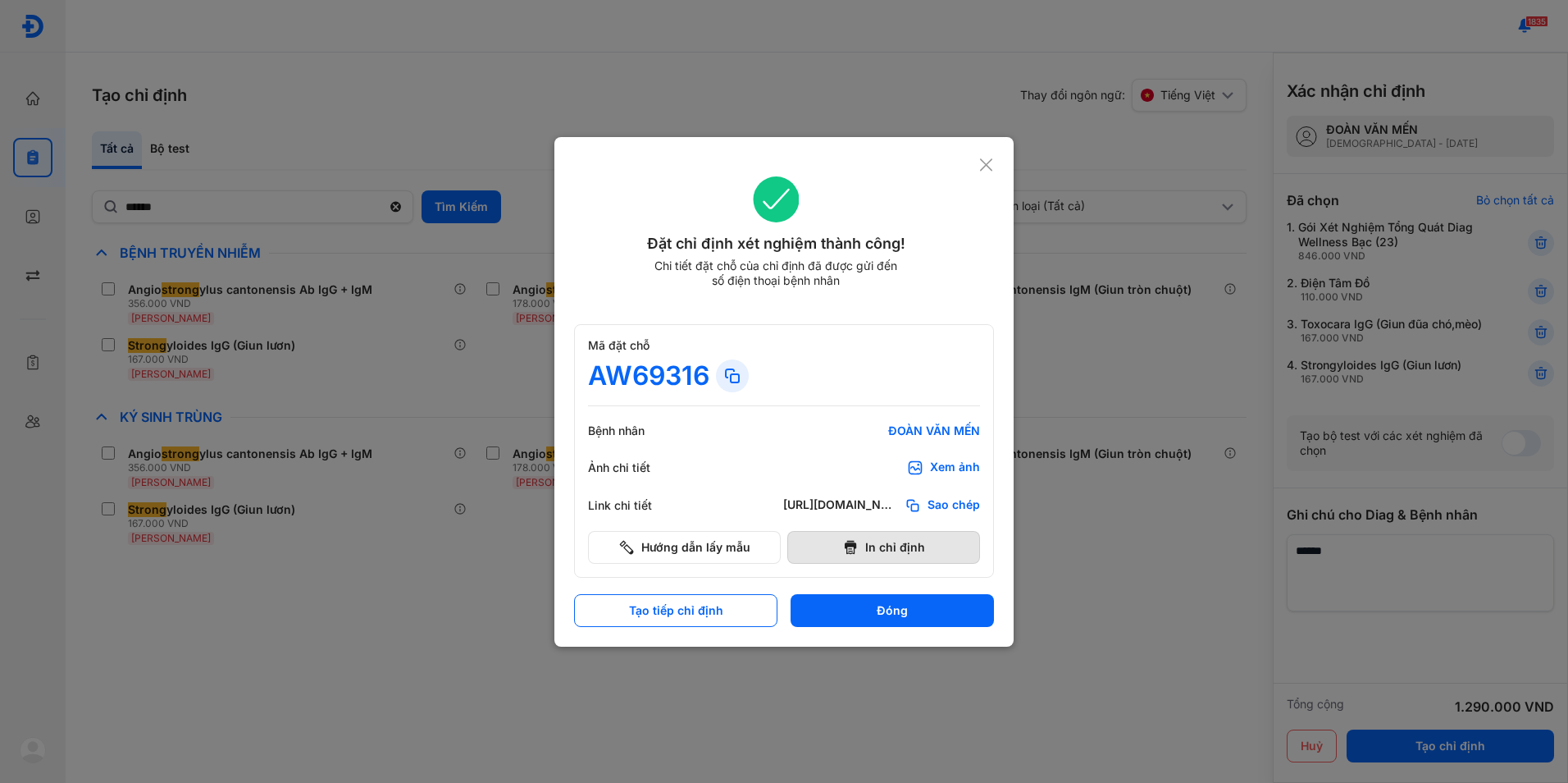
click at [841, 541] on button "In chỉ định" at bounding box center [883, 547] width 193 height 32
click at [981, 163] on icon at bounding box center [987, 165] width 16 height 17
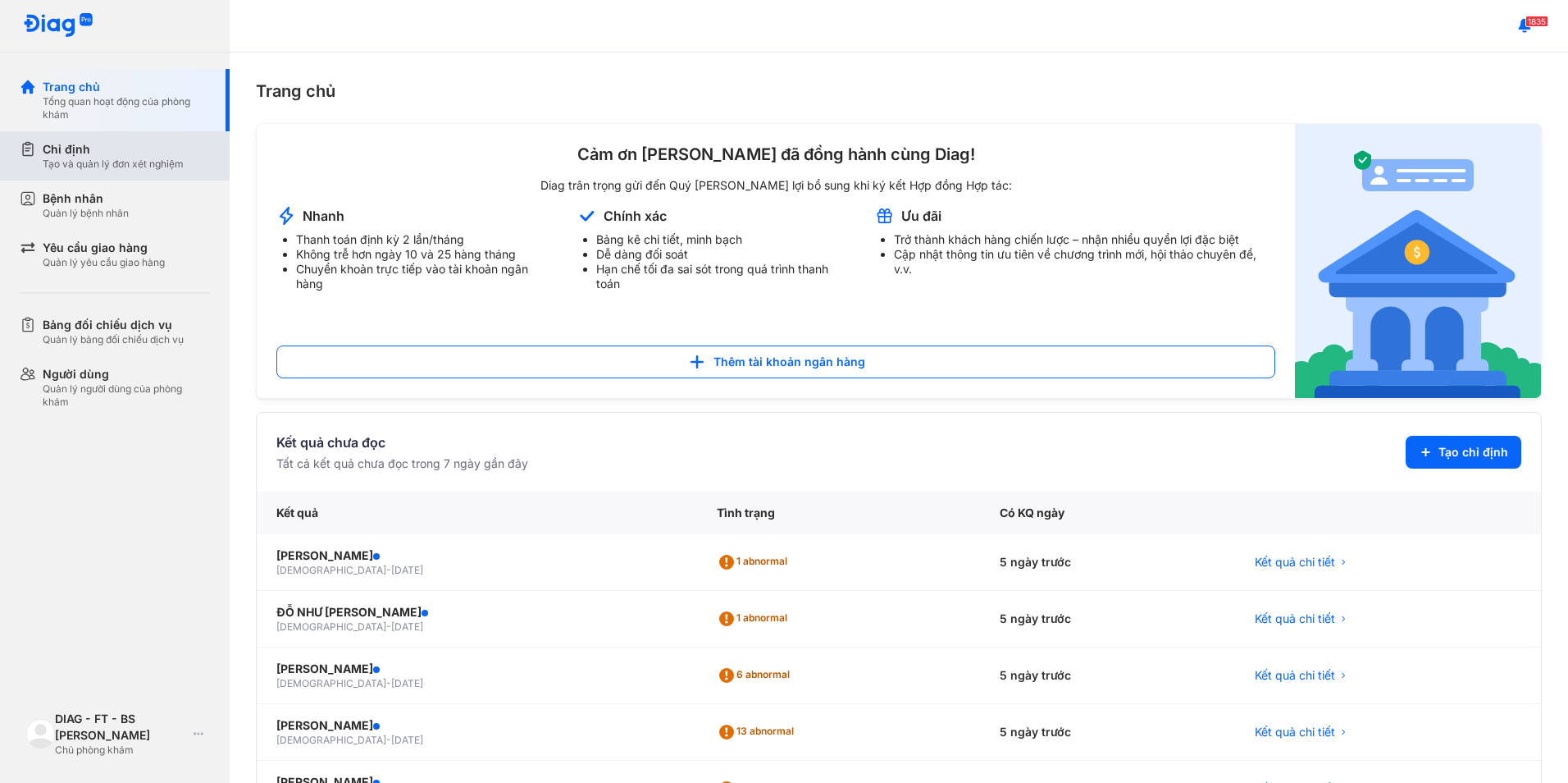
click at [109, 159] on div "Tạo và quản lý đơn xét nghiệm" at bounding box center [113, 164] width 141 height 13
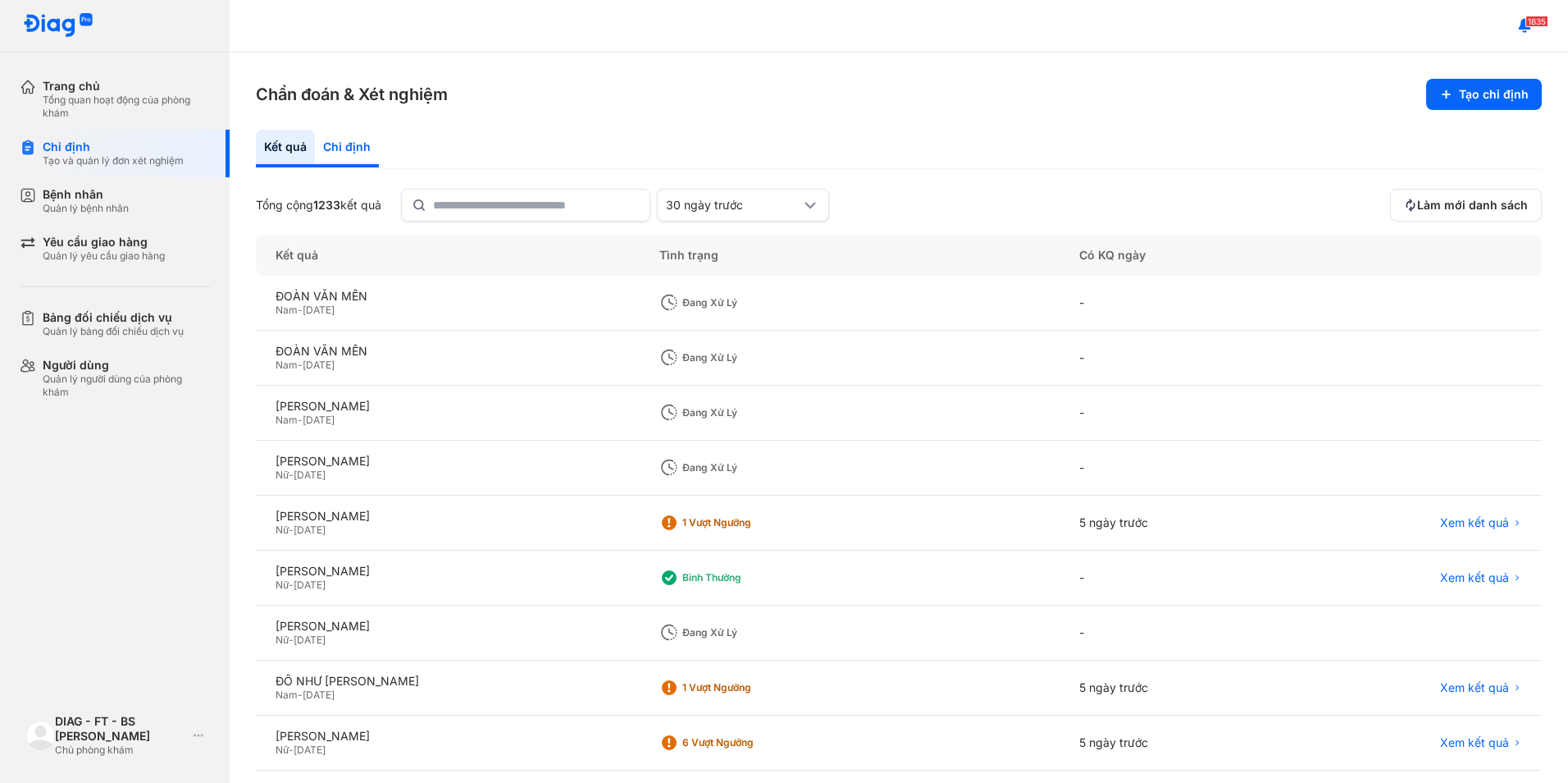
click at [351, 140] on div "Chỉ định" at bounding box center [347, 148] width 64 height 38
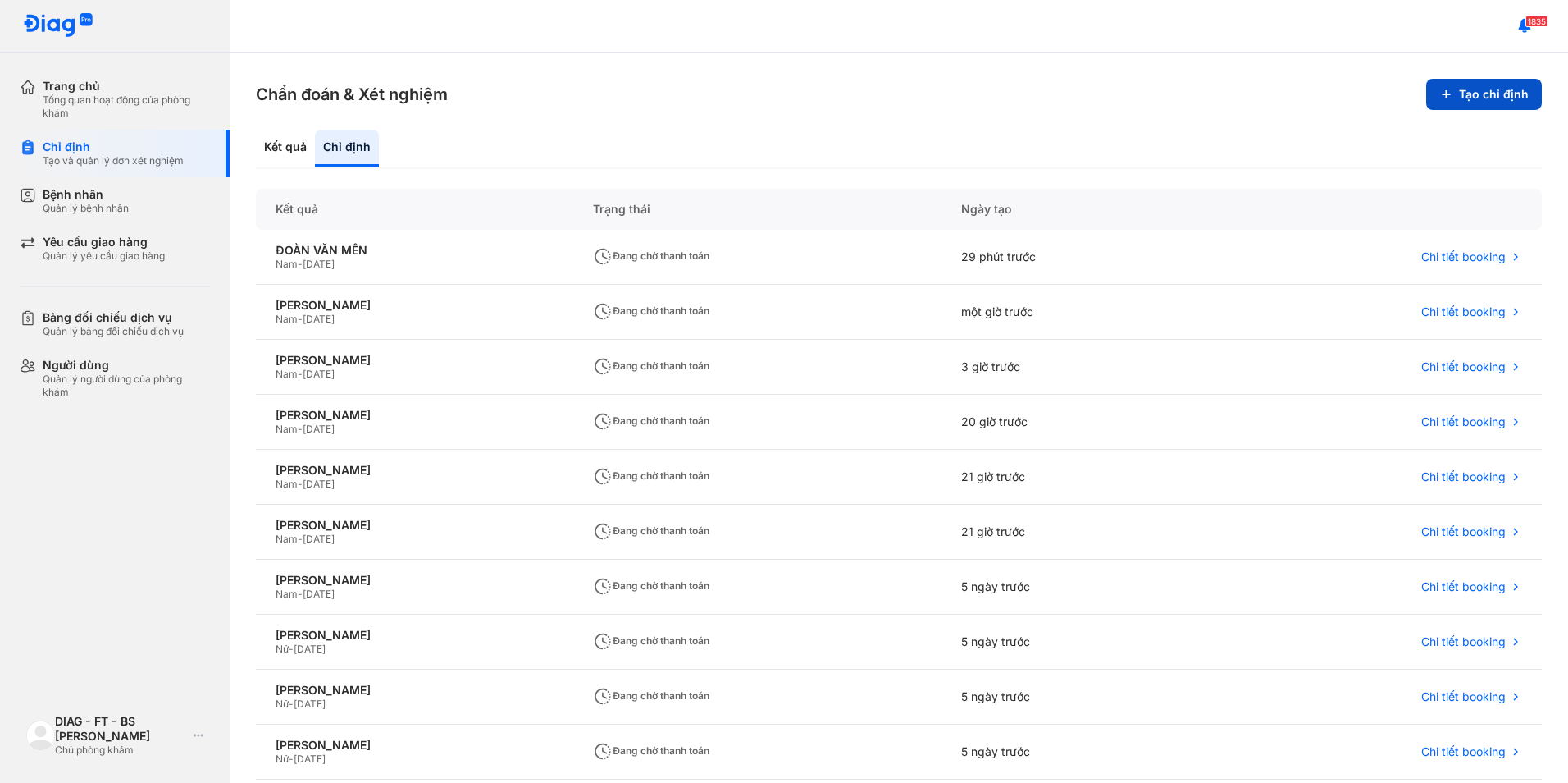
click at [1460, 97] on button "Tạo chỉ định" at bounding box center [1484, 95] width 116 height 32
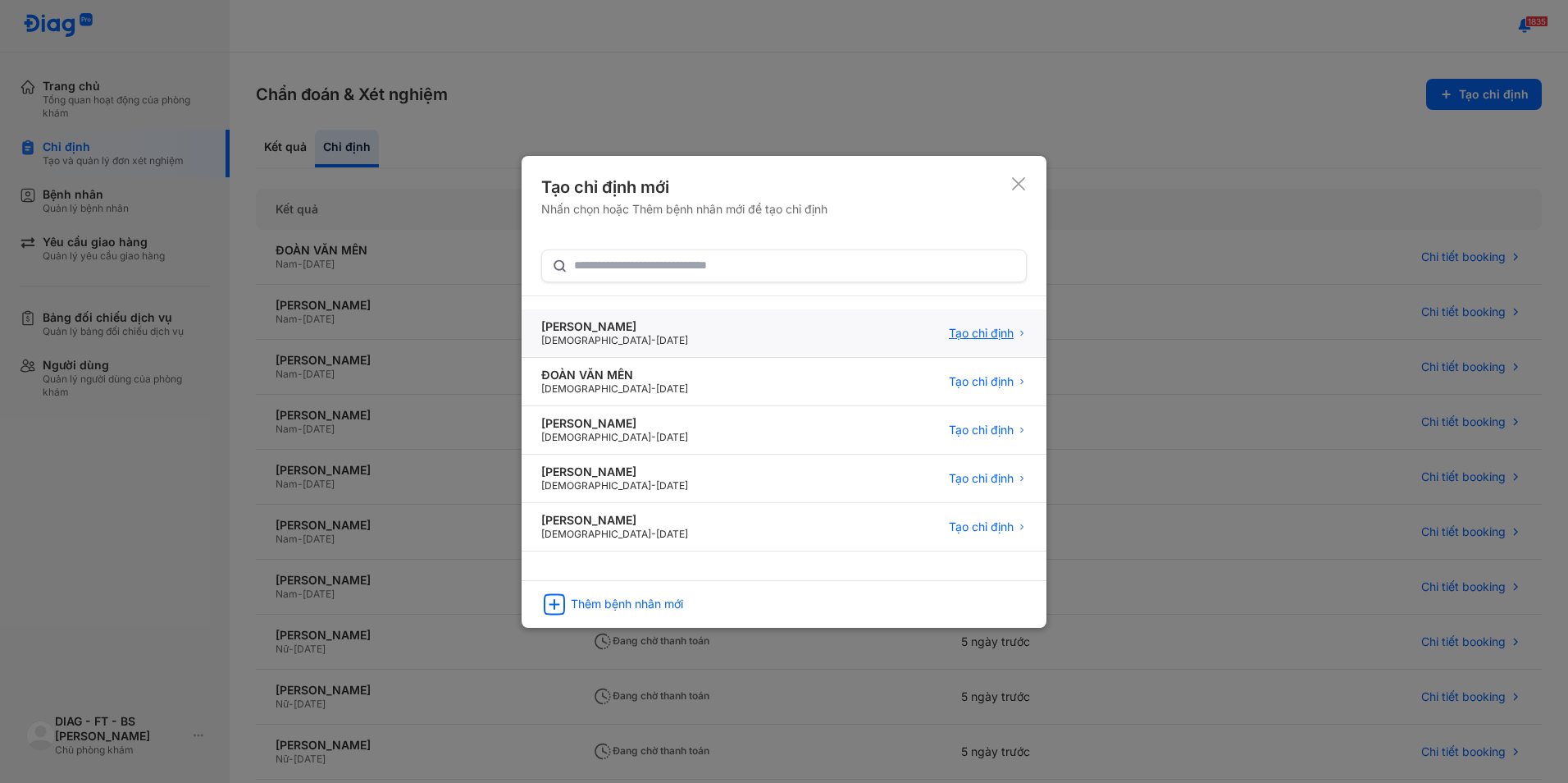
click at [976, 326] on span "Tạo chỉ định" at bounding box center [981, 333] width 65 height 15
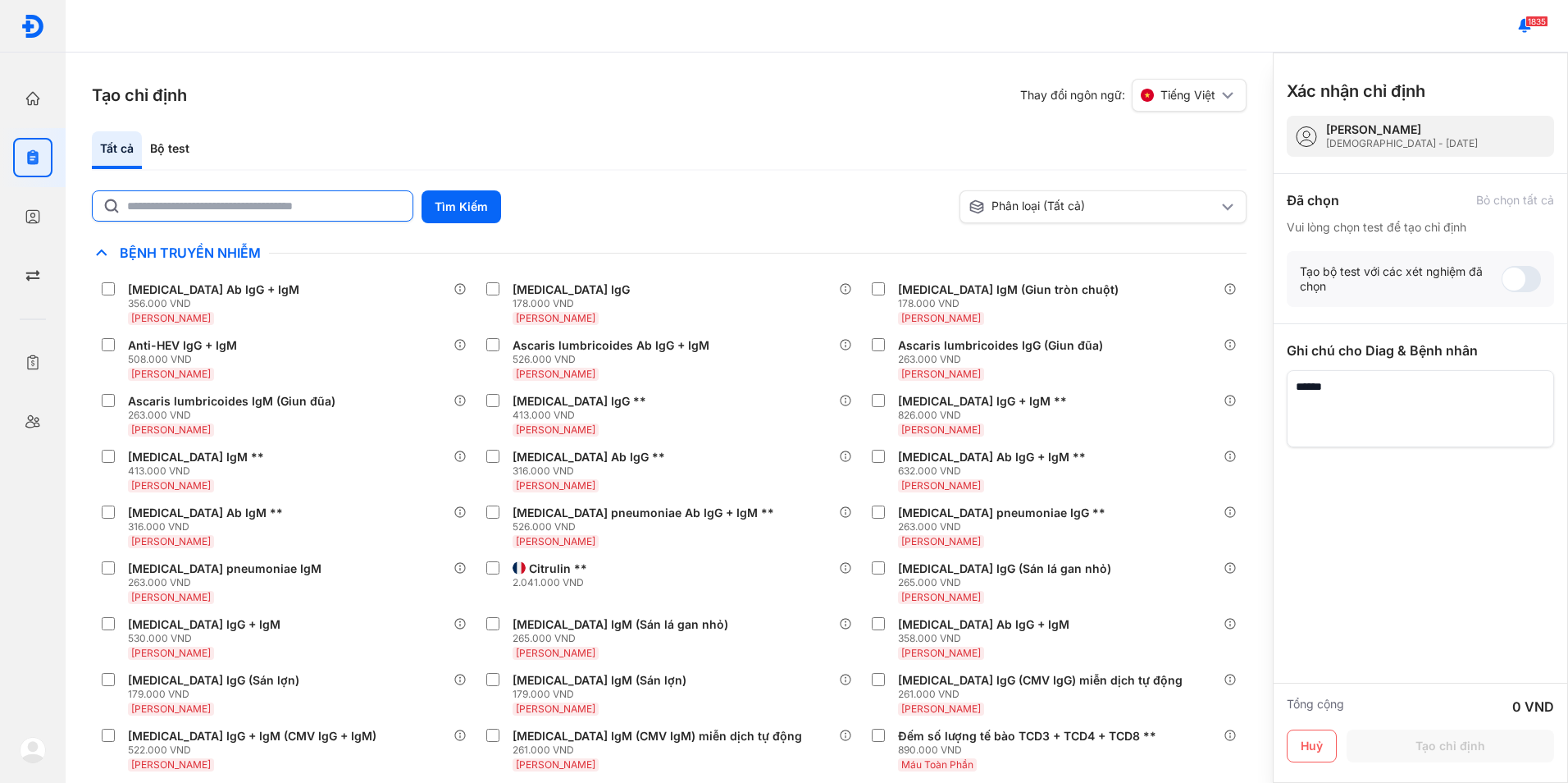
click at [372, 210] on input "text" at bounding box center [264, 206] width 276 height 30
type input "*"
click at [449, 196] on button "Tìm Kiếm" at bounding box center [461, 206] width 80 height 32
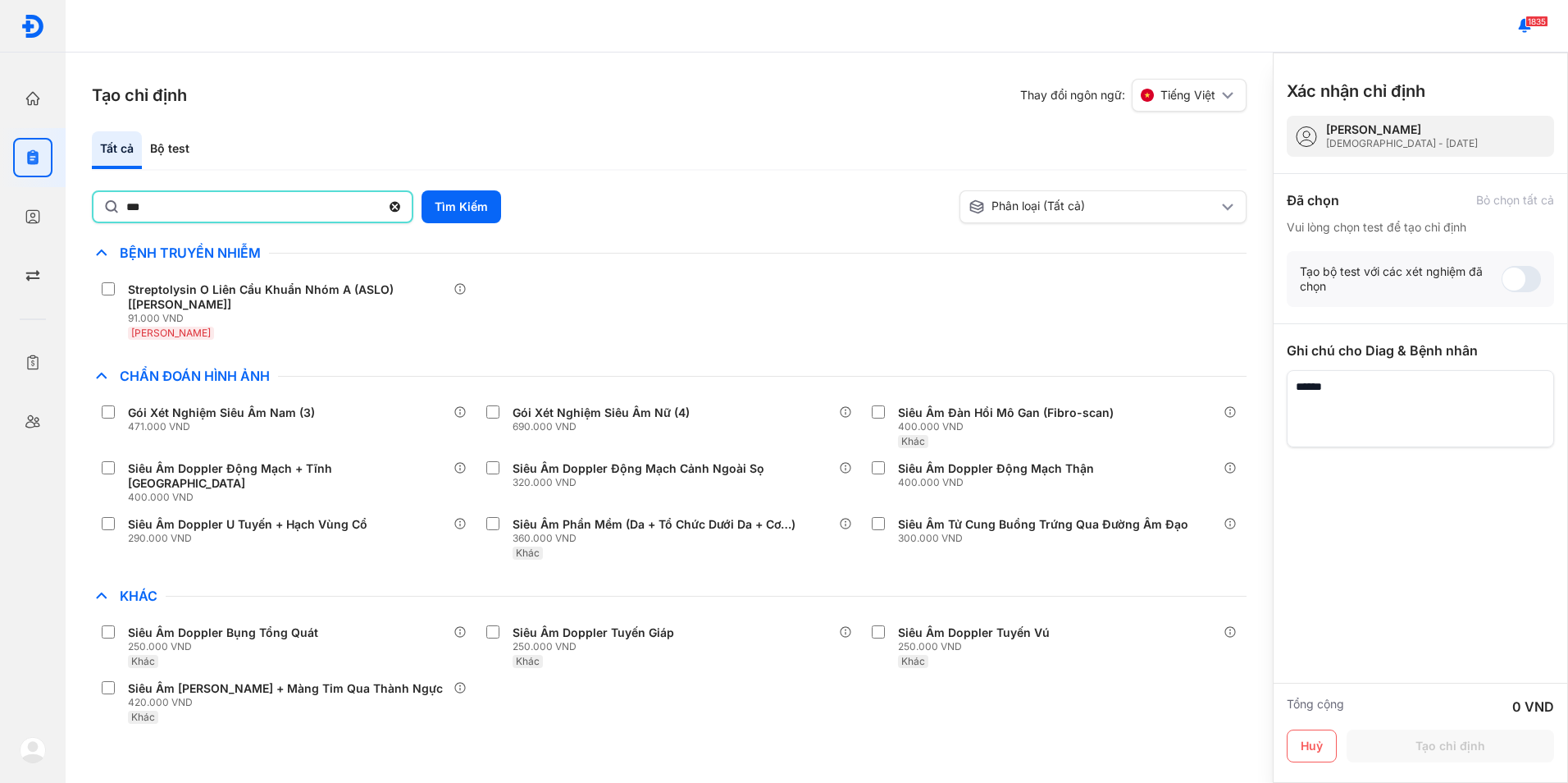
drag, startPoint x: 199, startPoint y: 216, endPoint x: 69, endPoint y: 211, distance: 130.1
click at [69, 211] on div "Tạo chỉ định Thay đổi ngôn ngữ: Tiếng Việt Tất cả Bộ test *** Tìm Kiếm Phân loạ…" at bounding box center [669, 418] width 1207 height 730
type input "*******"
click at [488, 216] on button "Tìm Kiếm" at bounding box center [461, 206] width 80 height 32
